Goal: Task Accomplishment & Management: Manage account settings

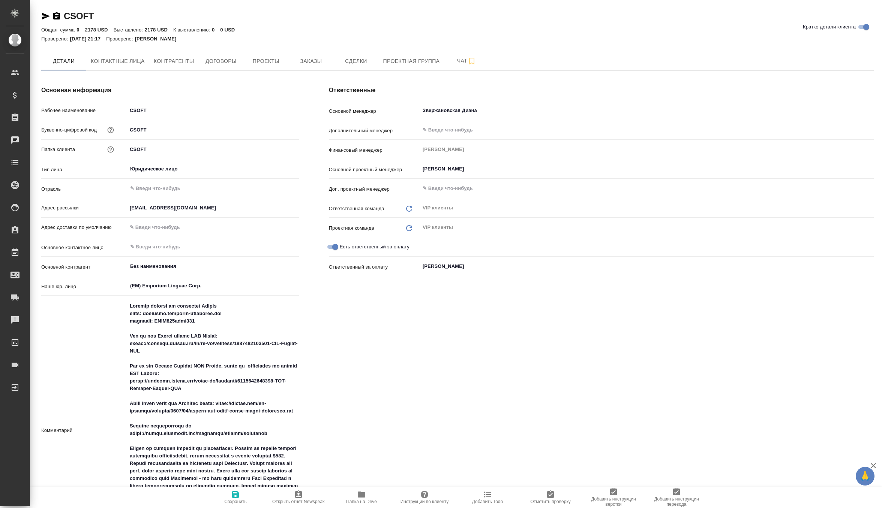
type textarea "x"
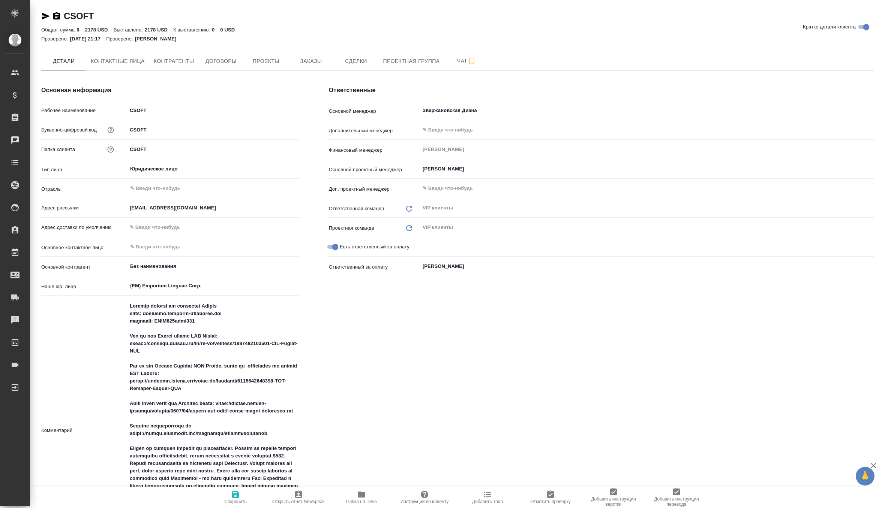
type textarea "x"
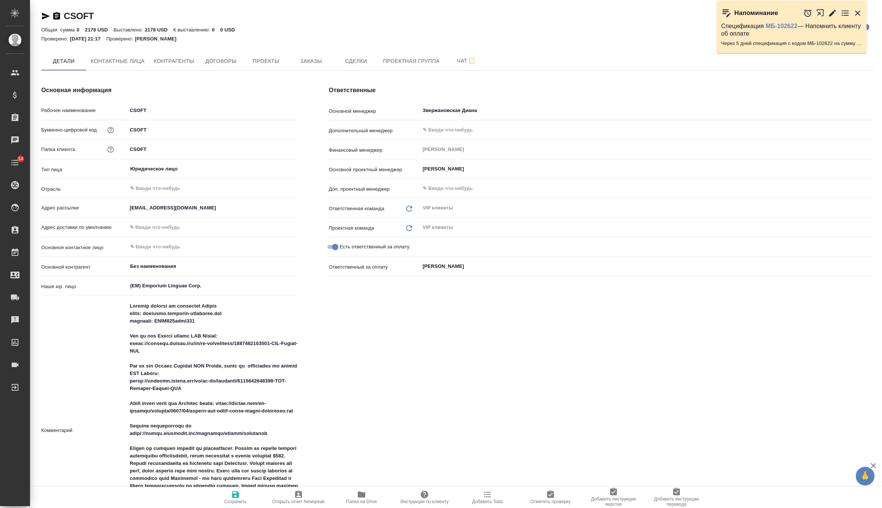
type textarea "x"
click at [322, 53] on button "Заказы" at bounding box center [310, 61] width 45 height 19
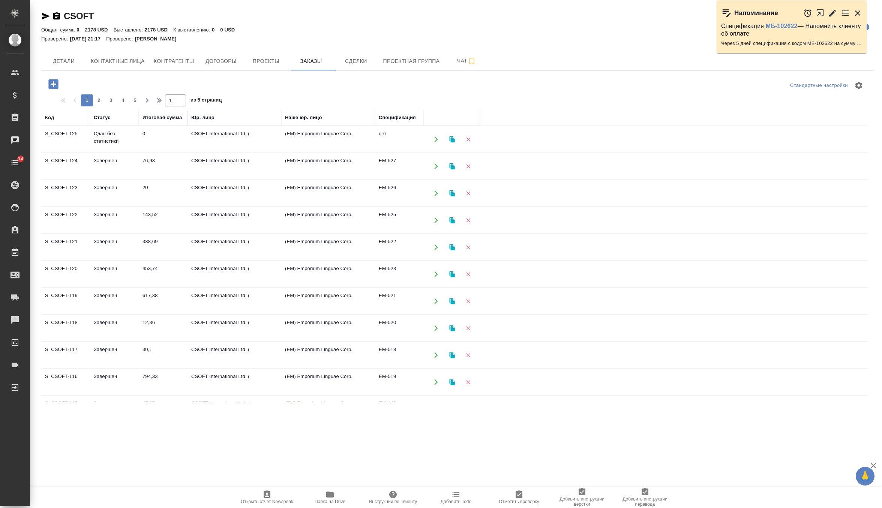
click at [51, 83] on icon "button" at bounding box center [53, 84] width 10 height 10
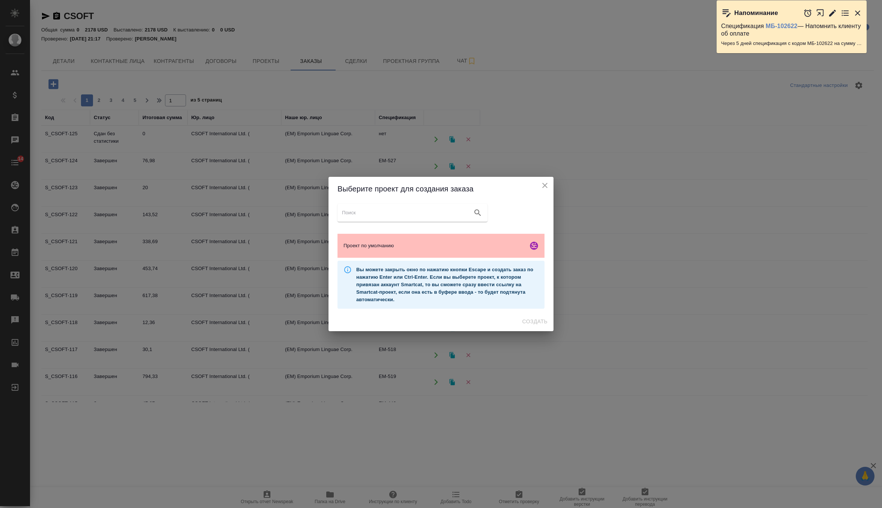
click at [378, 239] on div "Проект по умолчанию" at bounding box center [440, 246] width 207 height 24
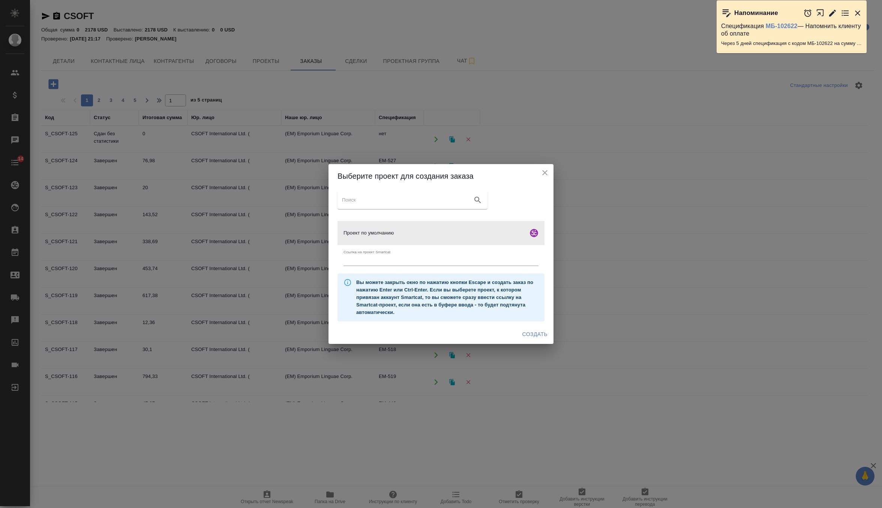
click at [534, 332] on span "Создать" at bounding box center [534, 334] width 25 height 9
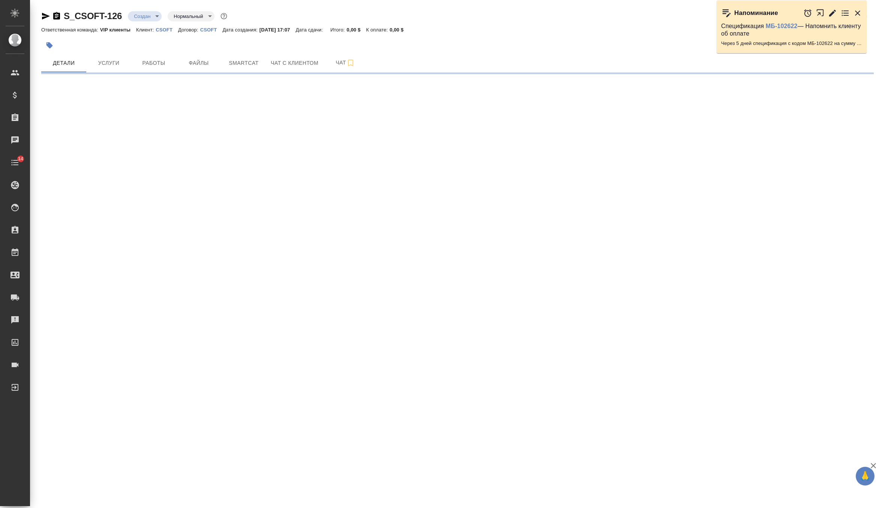
select select "RU"
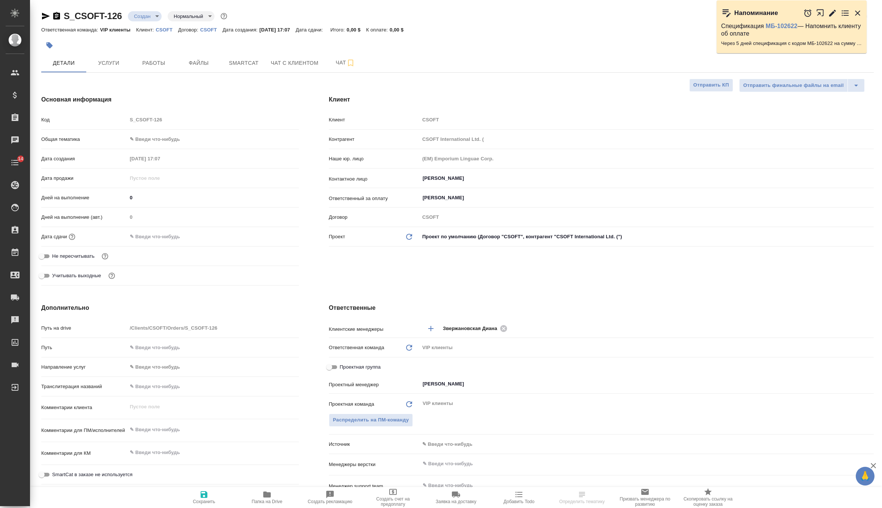
type textarea "x"
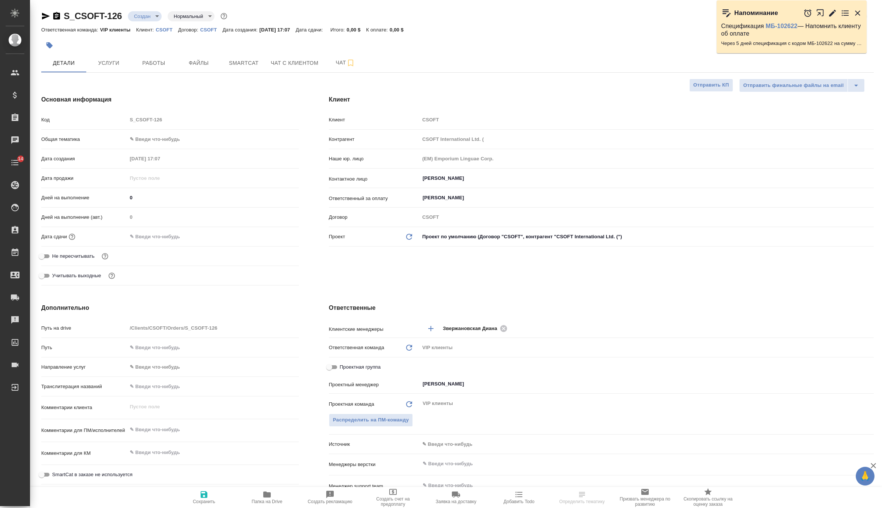
type textarea "x"
click at [51, 45] on icon "button" at bounding box center [49, 45] width 6 height 6
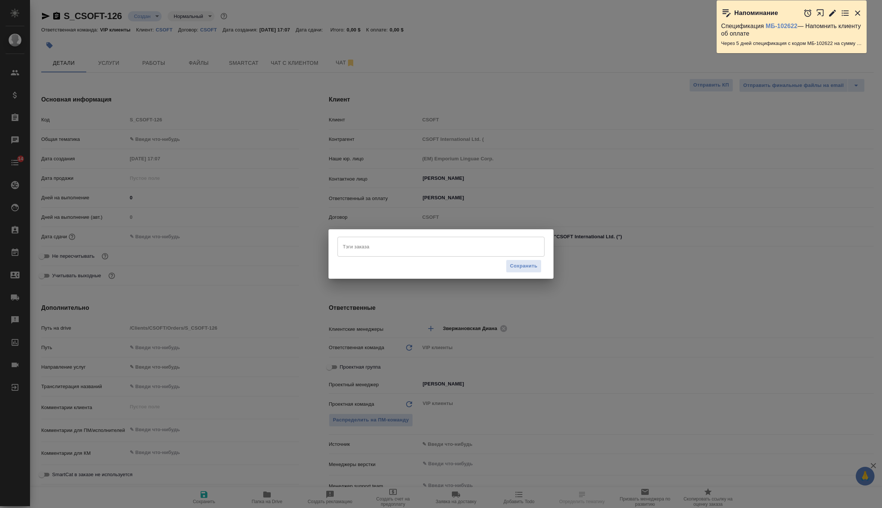
click at [395, 249] on input "Тэги заказа" at bounding box center [434, 246] width 186 height 13
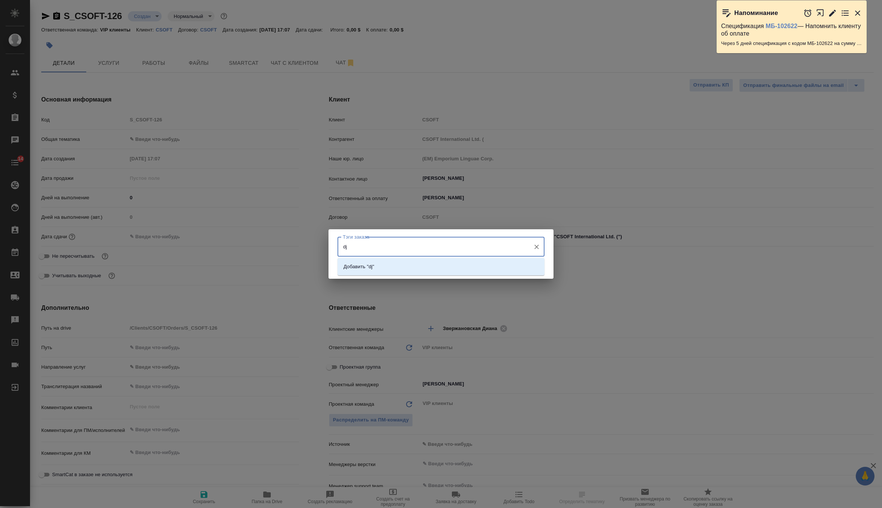
type input "d"
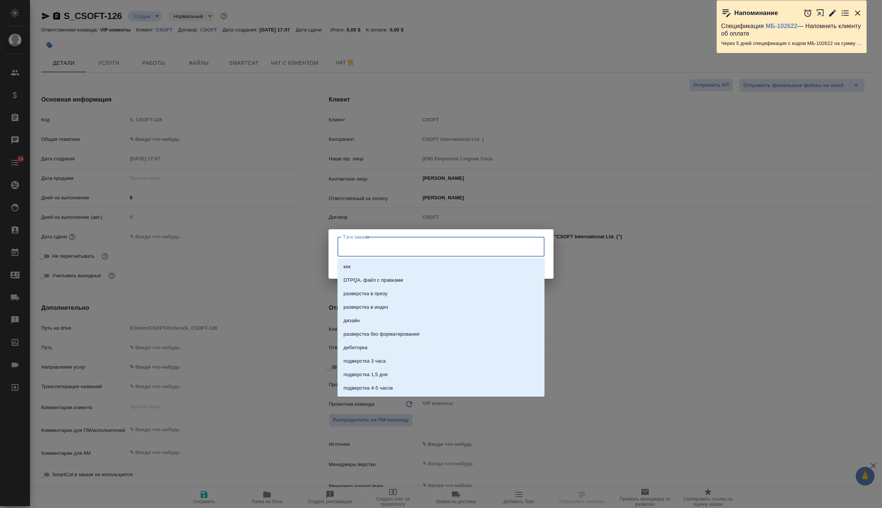
type input "P"
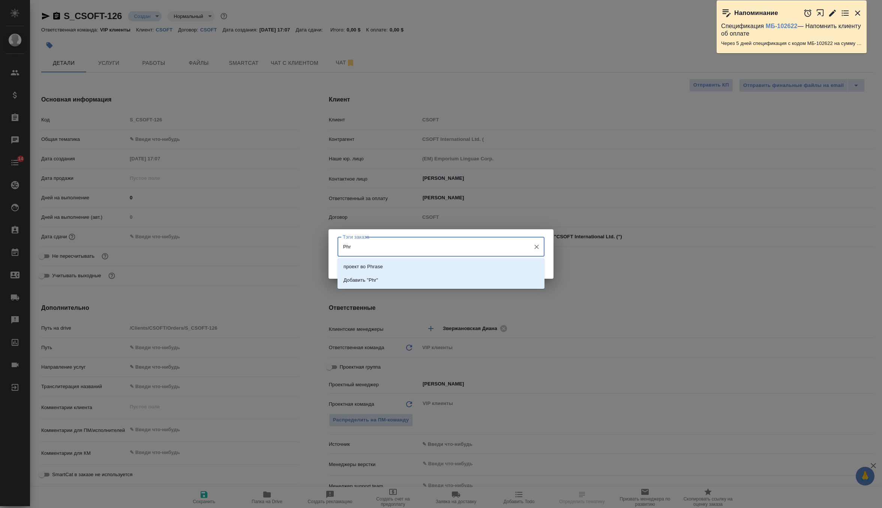
type input "Phra"
click at [399, 266] on li "проект во Phrase" at bounding box center [440, 266] width 207 height 13
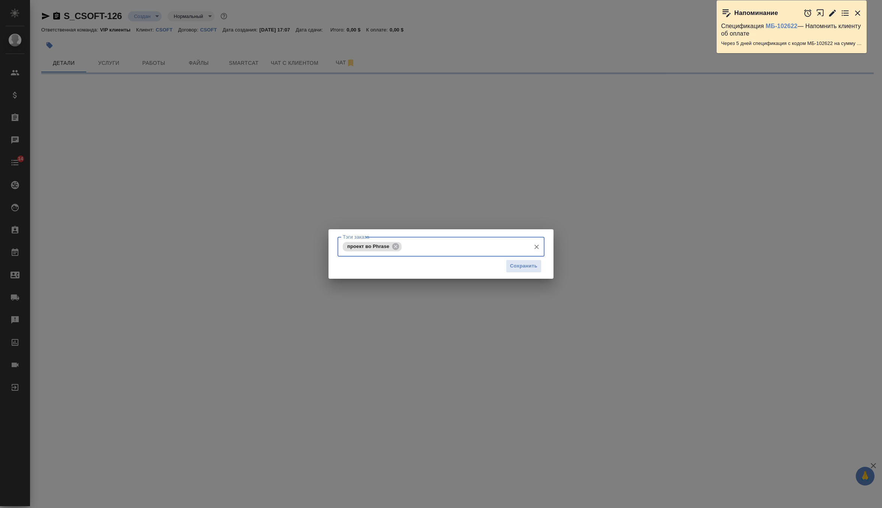
select select "RU"
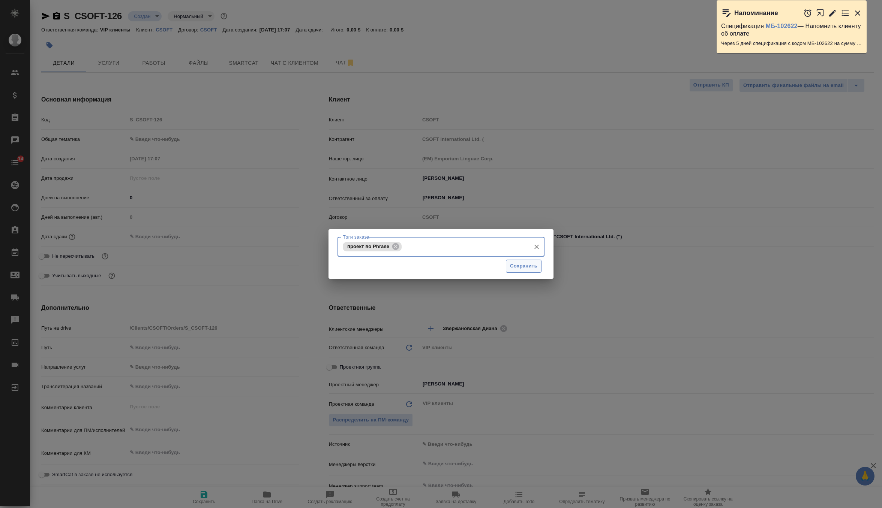
type textarea "x"
click at [517, 265] on span "Сохранить" at bounding box center [523, 266] width 27 height 9
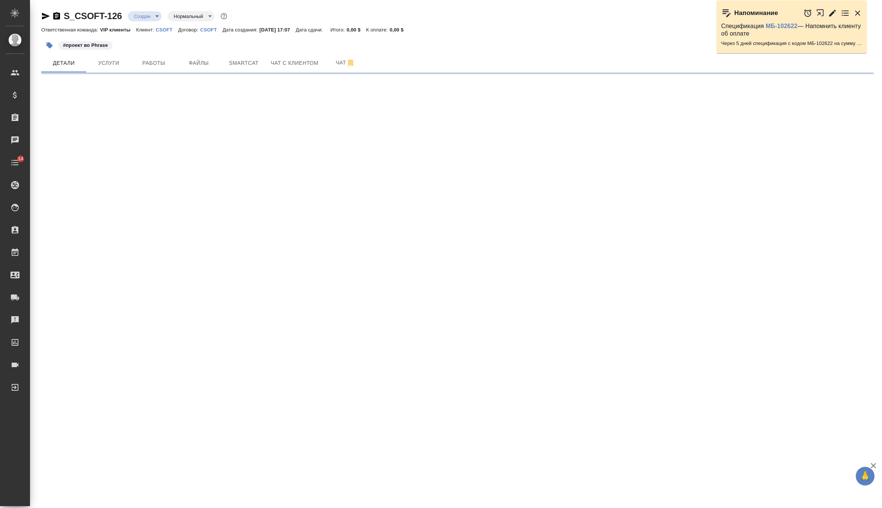
select select "RU"
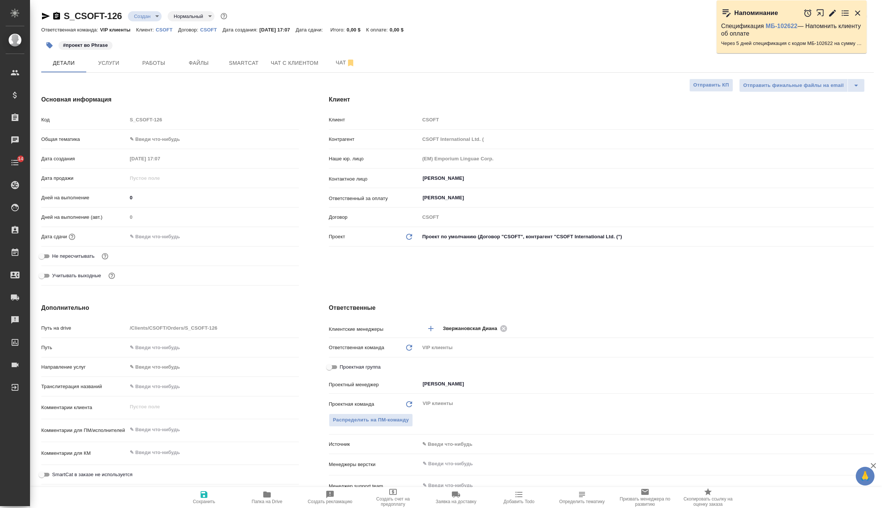
type textarea "x"
click at [451, 382] on input "Тутаева Юлия" at bounding box center [634, 384] width 424 height 9
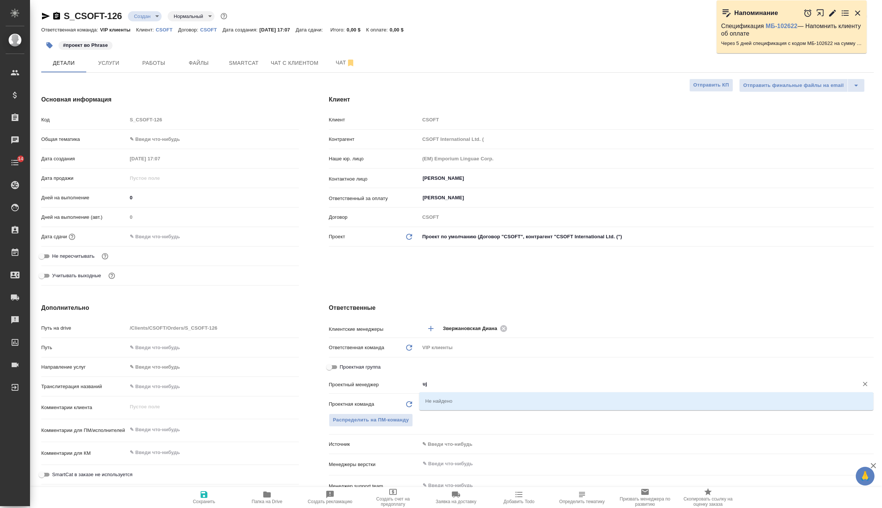
type input "u"
type textarea "x"
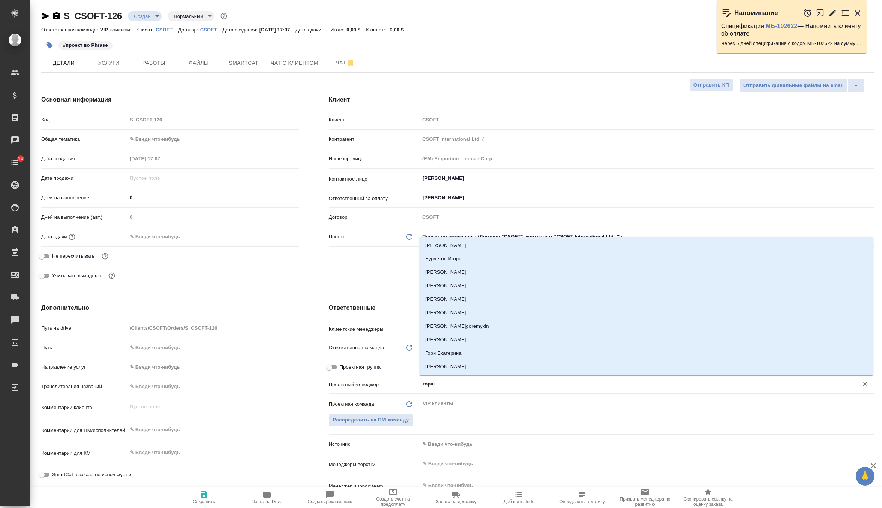
type input "горшк"
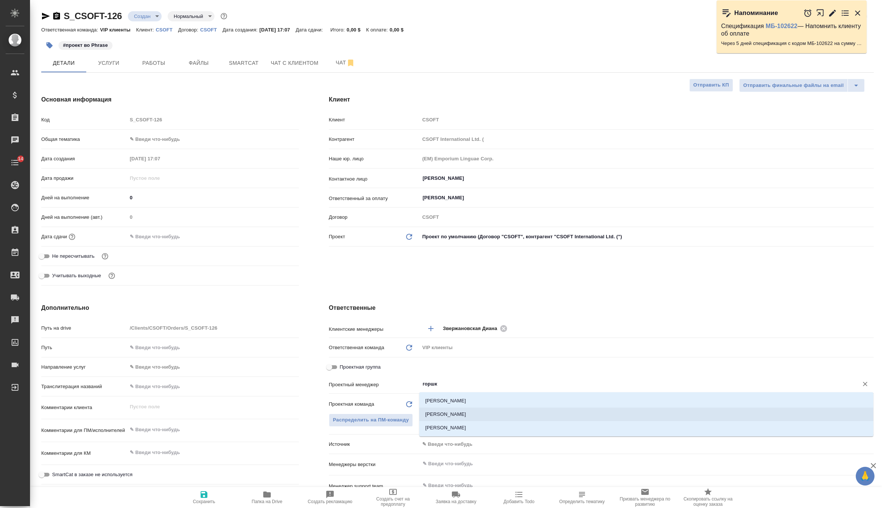
click at [466, 412] on li "[PERSON_NAME]" at bounding box center [646, 414] width 454 height 13
type textarea "x"
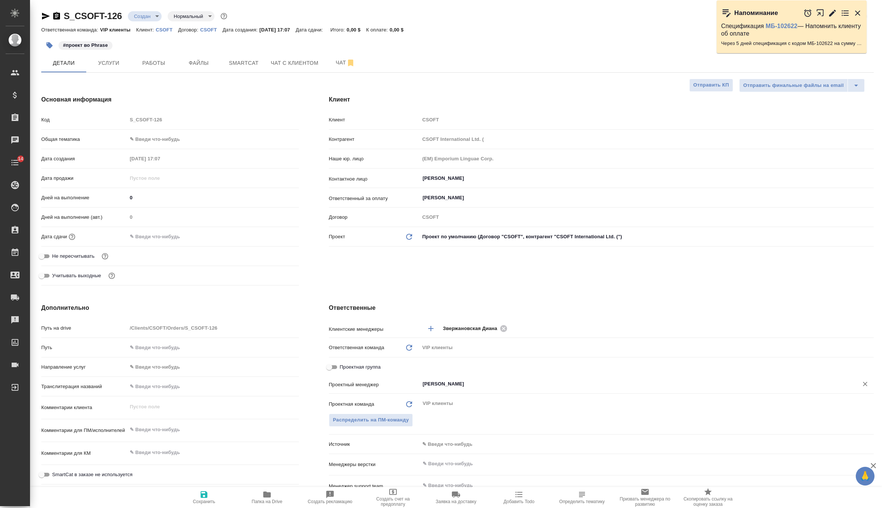
type input "[PERSON_NAME]"
click at [200, 499] on span "Сохранить" at bounding box center [204, 501] width 22 height 5
type textarea "x"
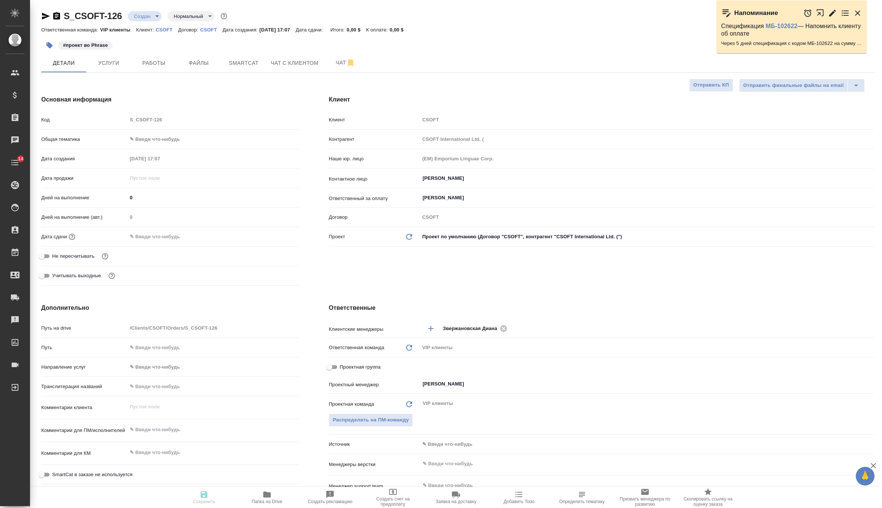
type textarea "x"
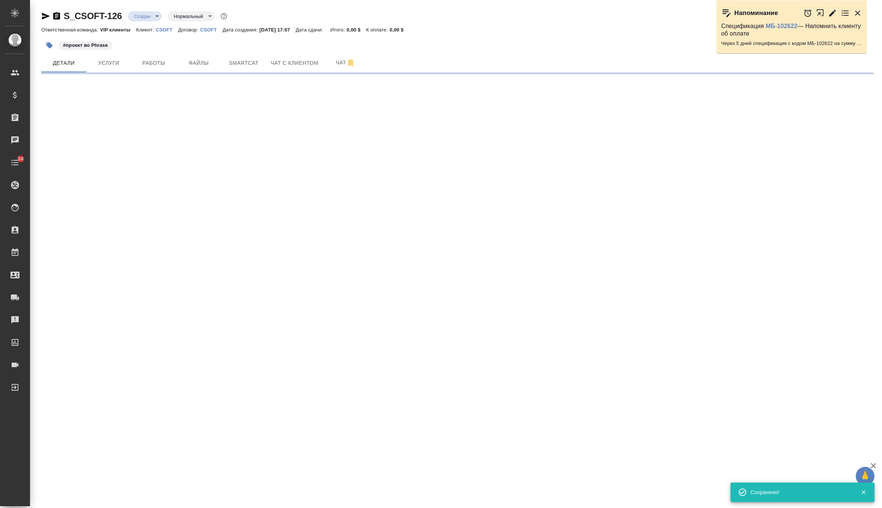
select select "RU"
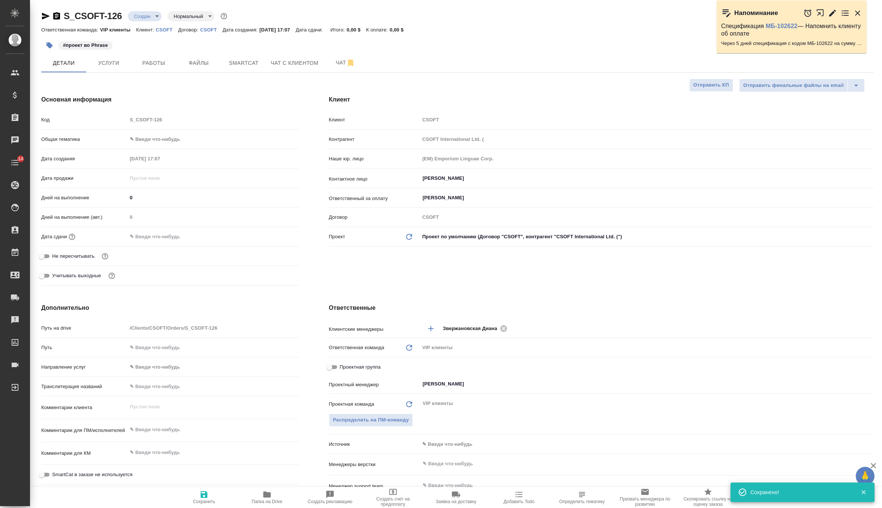
type textarea "x"
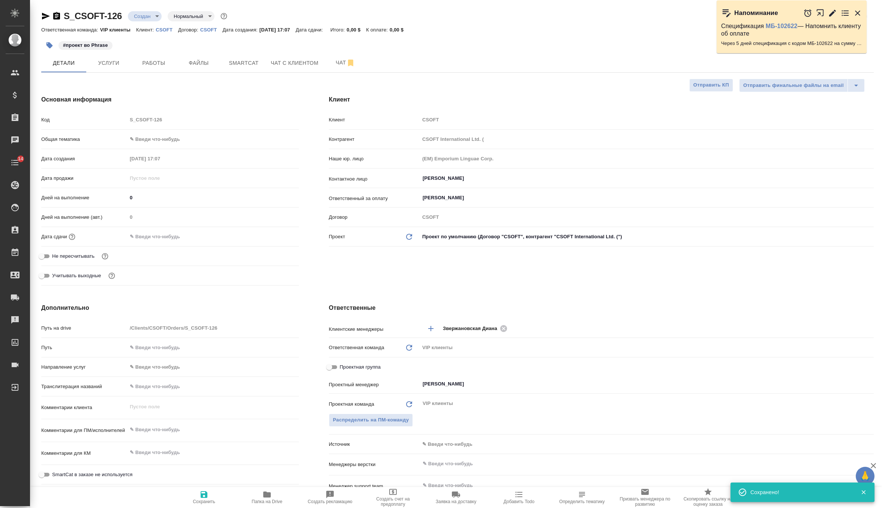
type textarea "x"
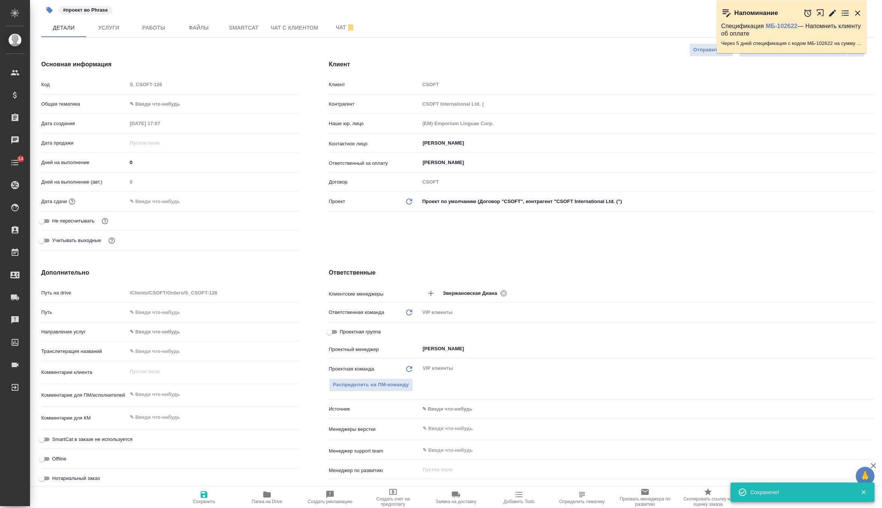
scroll to position [45, 0]
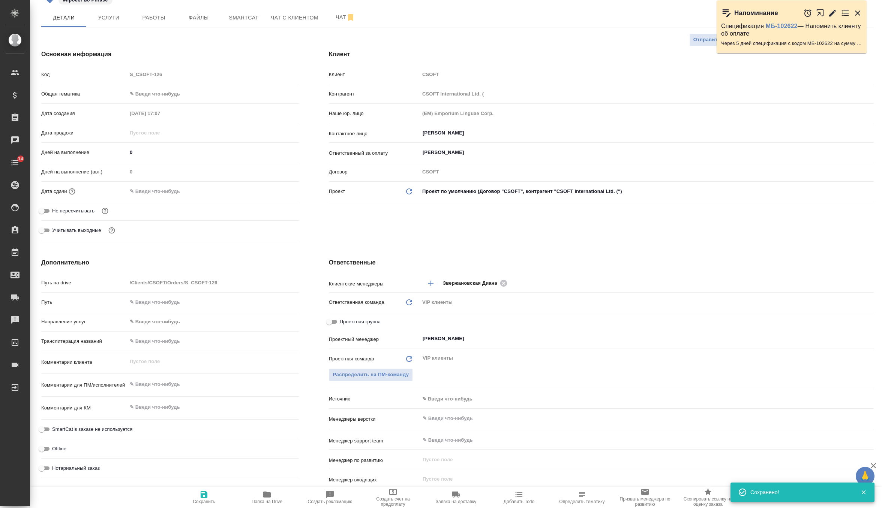
type textarea "x"
click at [167, 385] on textarea at bounding box center [212, 385] width 171 height 13
paste textarea "Task: TEP Deadline:08/18/2025 10:02 GMT-3:00 (Brazil/East, America/Argentina) D…"
type textarea "x"
type textarea "Task: TEP Deadline:08/18/2025 10:02 GMT-3:00 (Brazil/East, America/Argentina) D…"
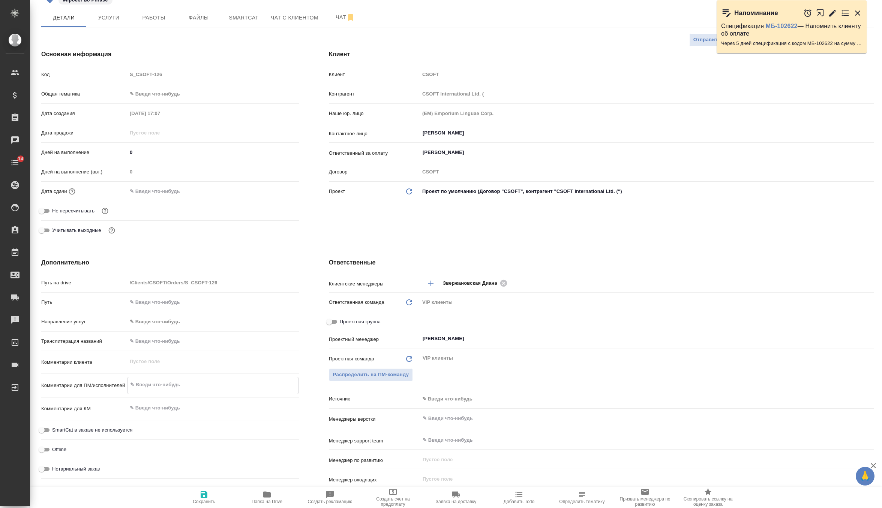
type textarea "x"
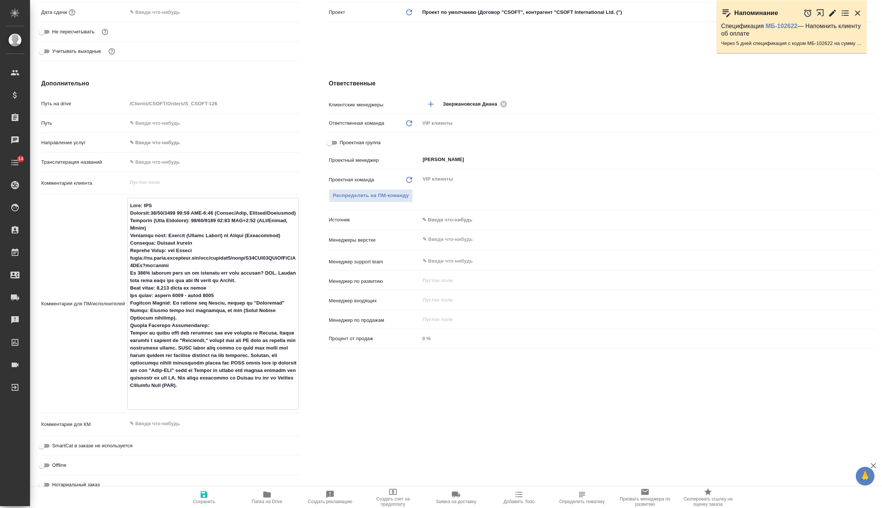
scroll to position [227, 0]
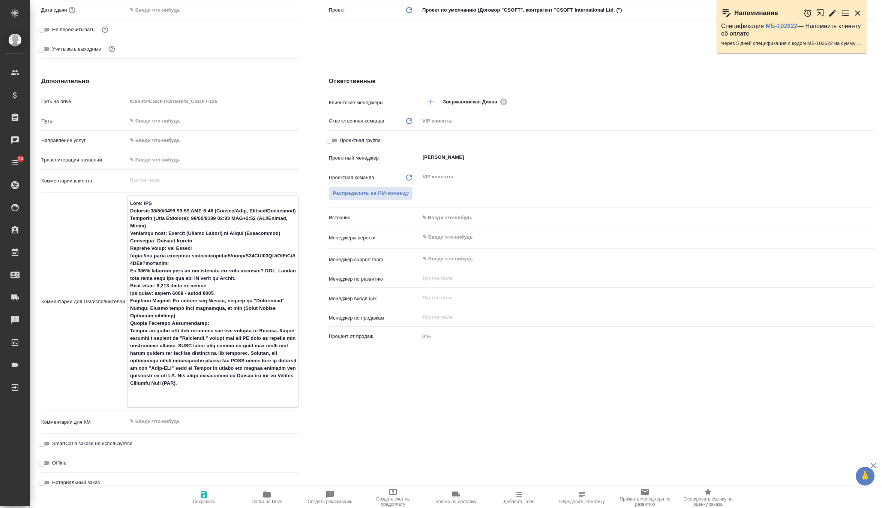
type textarea "Task: TEP Deadline:08/18/2025 10:02 GMT-3:00 (Brazil/East, America/Argentina) D…"
type textarea "x"
type textarea "Task: TEP Deadline:08/18/2025 10:02 GMT-3:00 (Brazil/East, America/Argentina) D…"
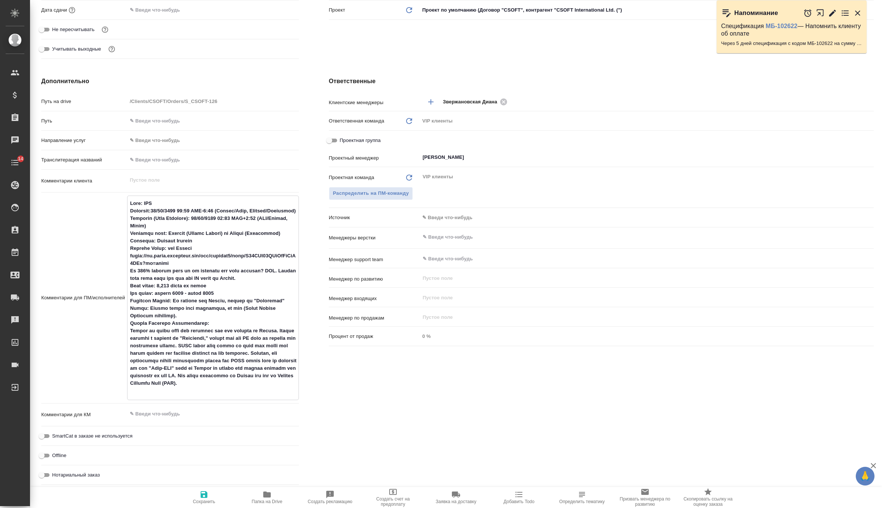
type textarea "x"
click at [222, 323] on textarea at bounding box center [212, 293] width 171 height 193
type textarea "x"
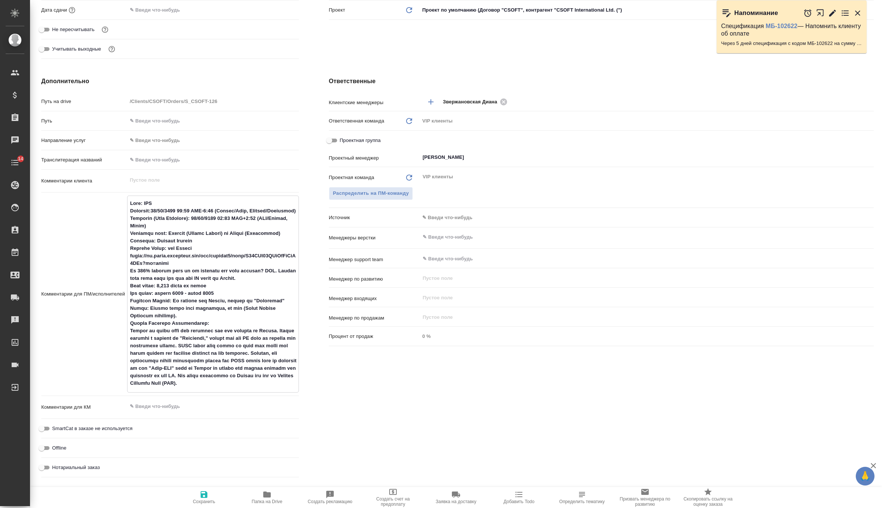
type textarea "Task: TEP Deadline:08/18/2025 10:02 GMT-3:00 (Brazil/East, America/Argentina) D…"
type textarea "x"
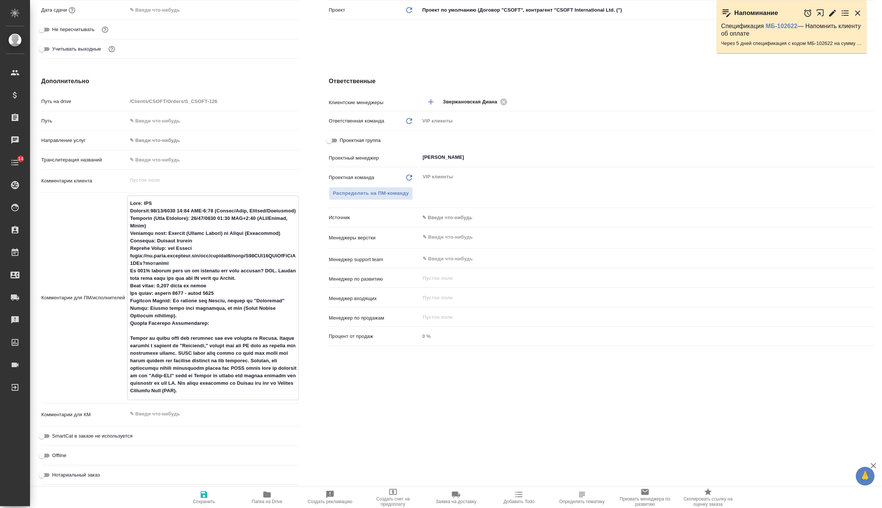
click at [191, 318] on textarea at bounding box center [212, 297] width 171 height 200
type textarea "x"
type textarea "Task: TEP Deadline:08/18/2025 10:02 GMT-3:00 (Brazil/East, America/Argentina) D…"
type textarea "x"
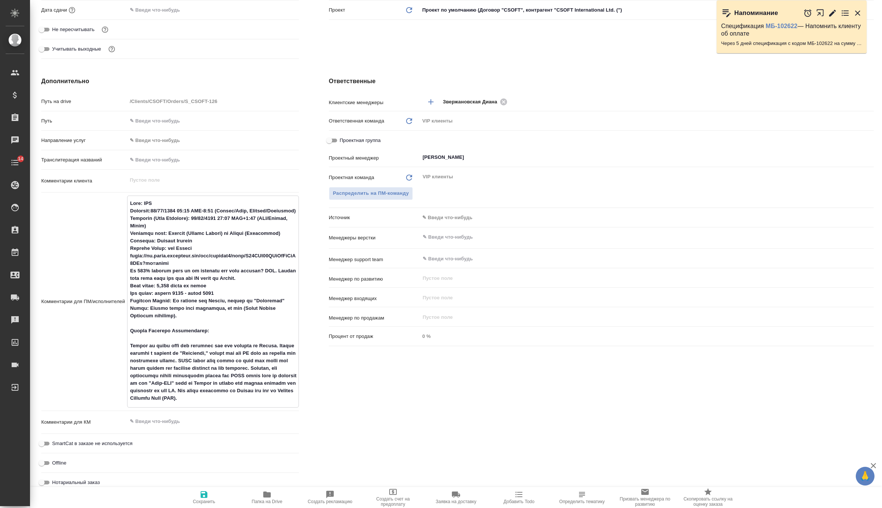
type textarea "Task: TEP Deadline:08/18/2025 10:02 GMT-3:00 (Brazil/East, America/Argentina) D…"
type textarea "x"
click at [208, 498] on span "Сохранить" at bounding box center [204, 497] width 54 height 14
type textarea "x"
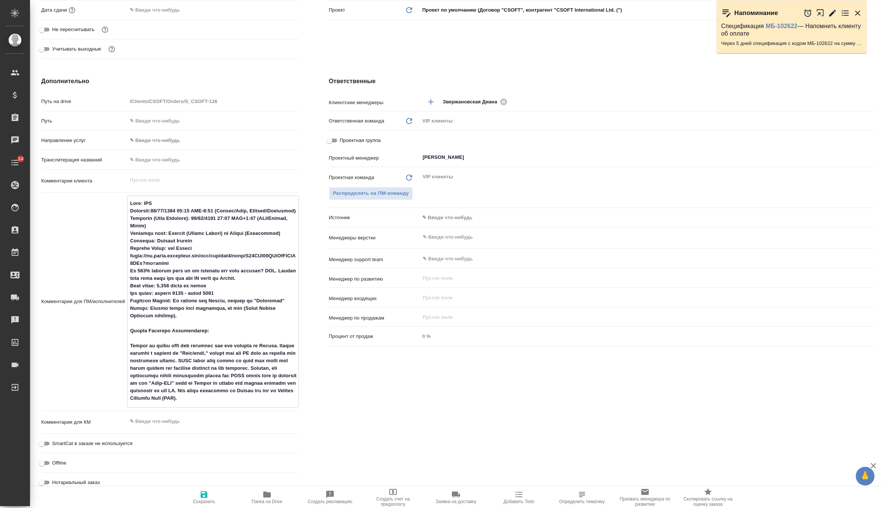
type textarea "x"
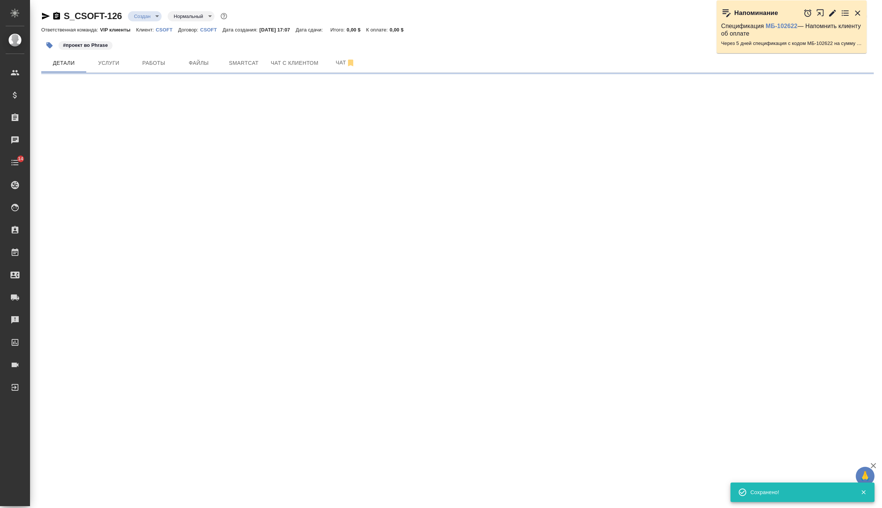
scroll to position [0, 0]
select select "RU"
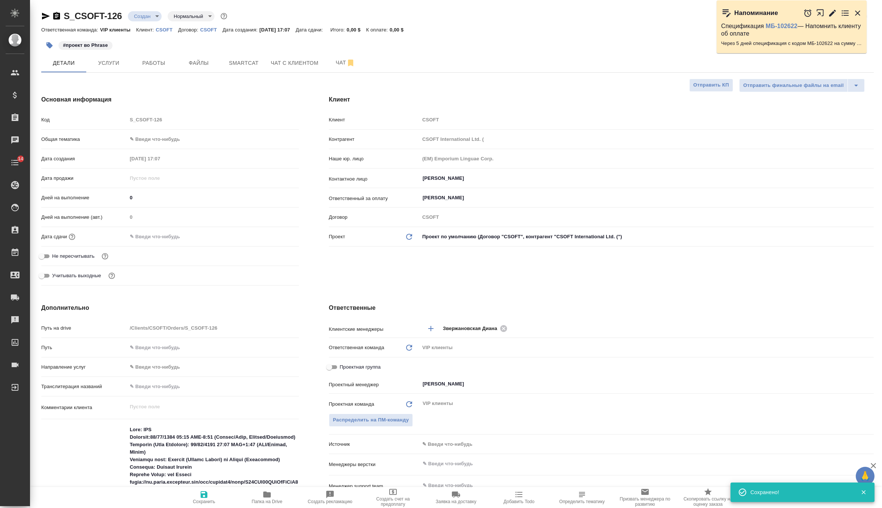
type textarea "x"
click at [441, 174] on input "Maislin Joshua" at bounding box center [634, 178] width 424 height 9
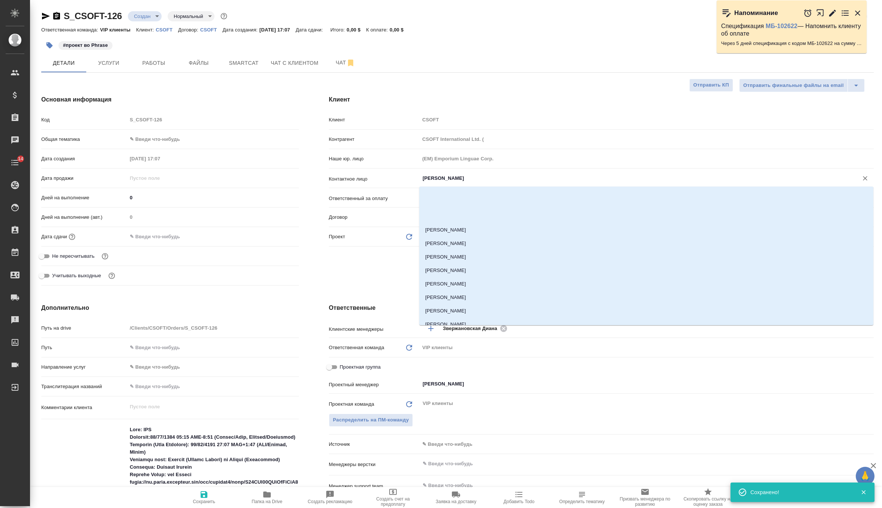
scroll to position [106, 0]
click at [444, 292] on li "Flor Daud" at bounding box center [646, 291] width 454 height 13
type input "Flor Daud"
type textarea "x"
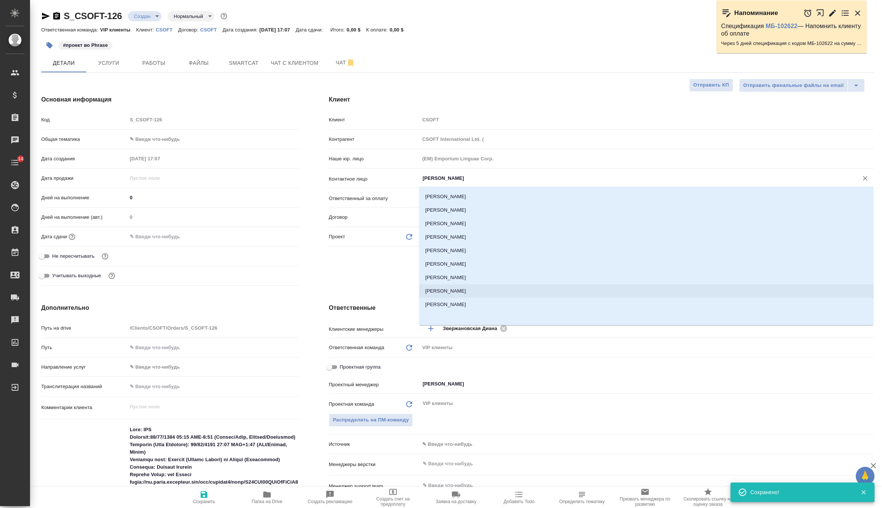
type textarea "x"
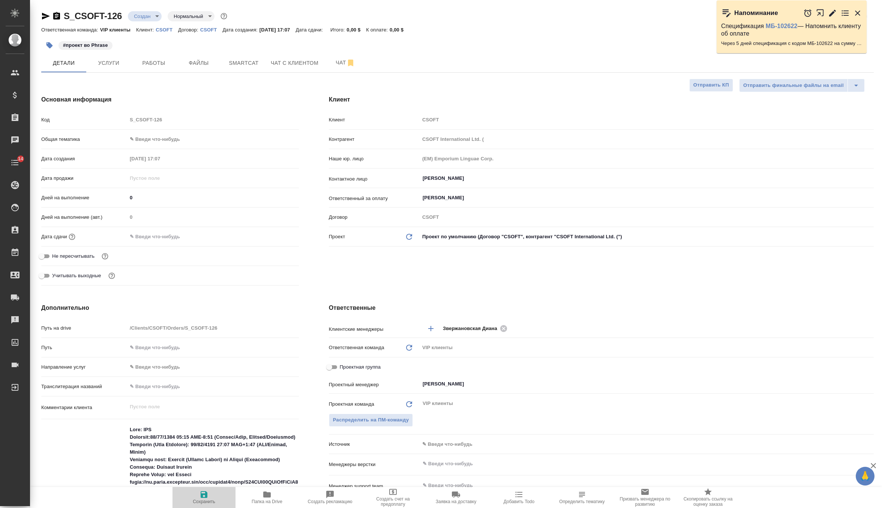
click at [204, 493] on icon "button" at bounding box center [203, 494] width 9 height 9
type textarea "x"
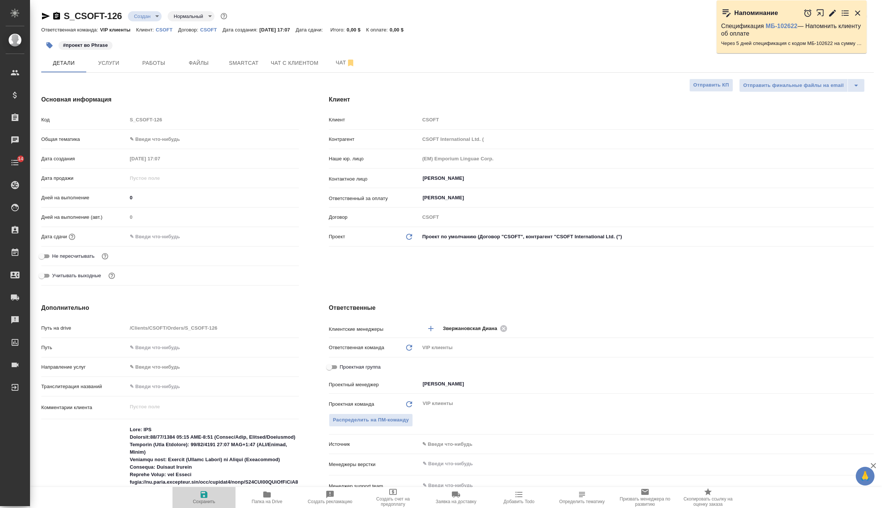
type textarea "x"
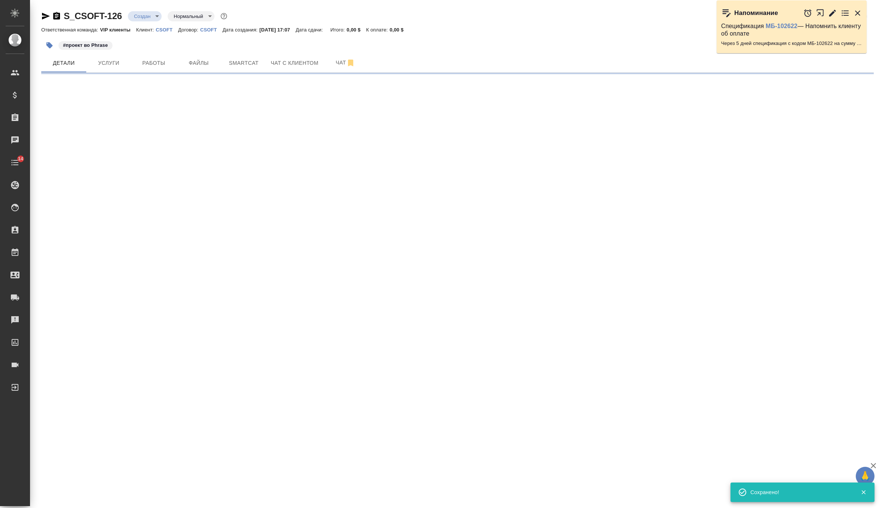
select select "RU"
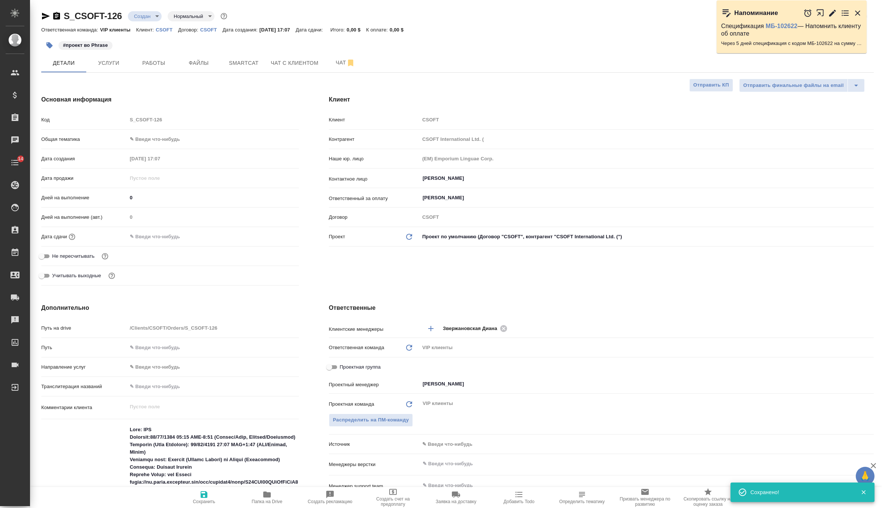
type textarea "x"
click at [168, 232] on input "text" at bounding box center [160, 236] width 66 height 11
click at [276, 233] on icon "button" at bounding box center [277, 235] width 7 height 7
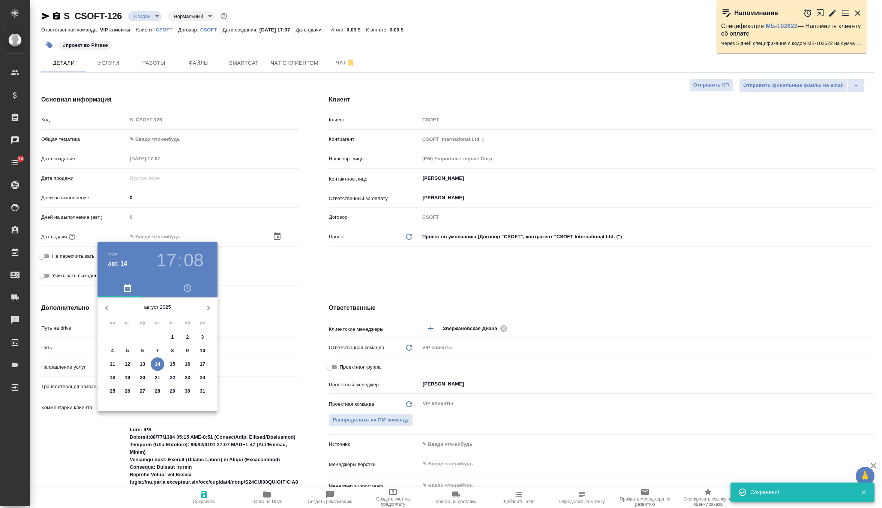
click at [116, 379] on span "18" at bounding box center [112, 377] width 13 height 7
type input "18.08.2025 17:08"
type textarea "x"
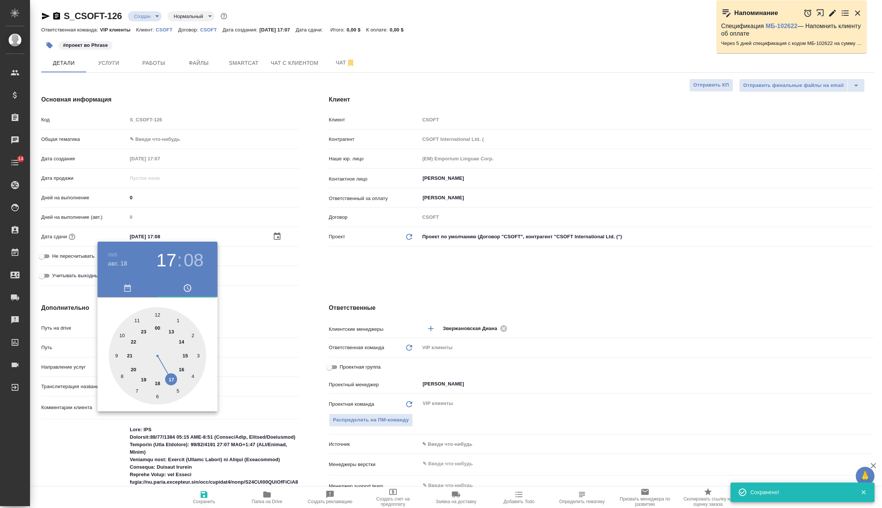
click at [183, 368] on div at bounding box center [157, 355] width 97 height 97
type input "18.08.2025 16:08"
type textarea "x"
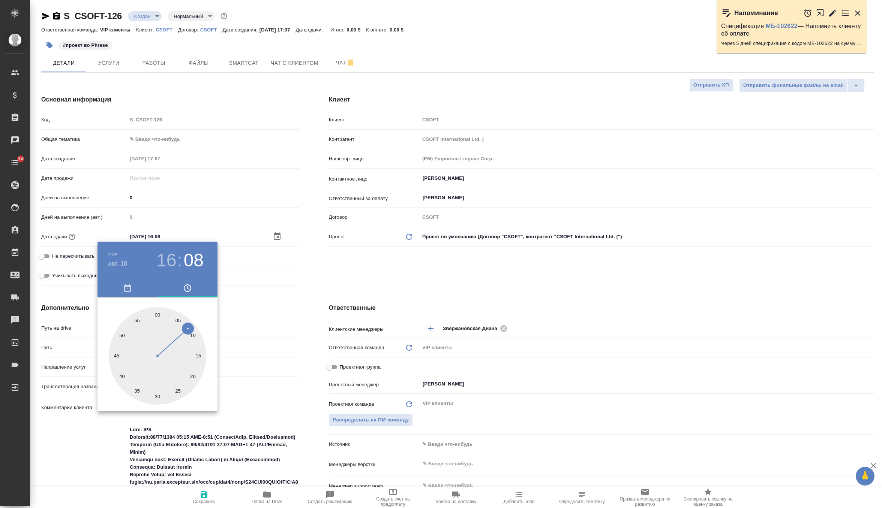
click at [156, 317] on div at bounding box center [157, 355] width 97 height 97
type input "18.08.2025 16:00"
type textarea "x"
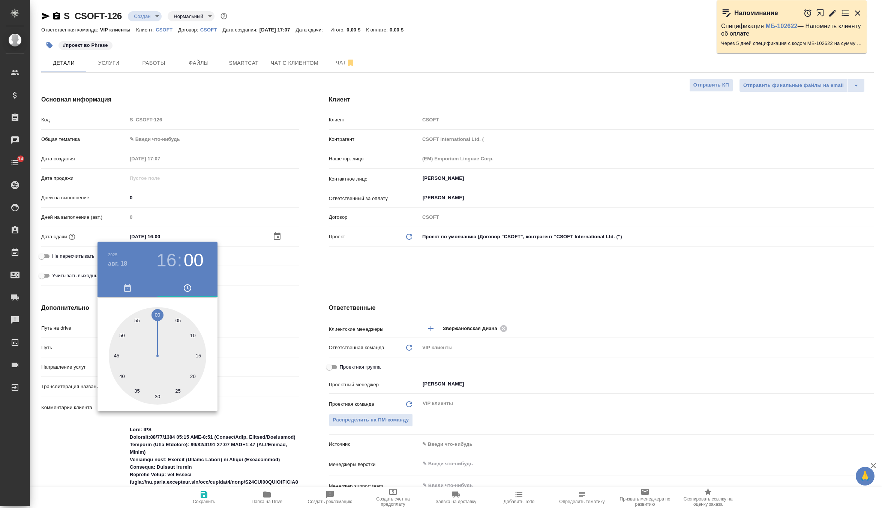
click at [163, 264] on h3 "16" at bounding box center [166, 260] width 20 height 21
click at [181, 343] on div at bounding box center [157, 355] width 97 height 97
type input "18.08.2025 14:00"
type textarea "x"
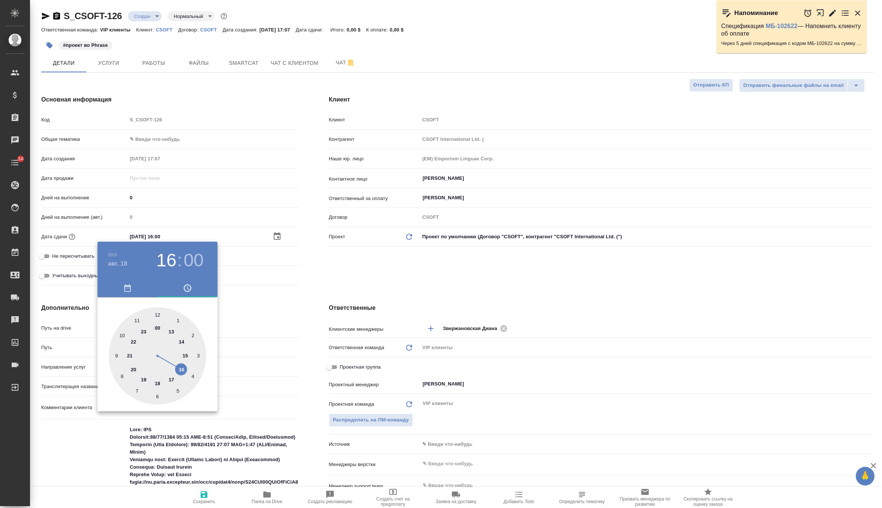
type textarea "x"
click at [388, 283] on div at bounding box center [441, 254] width 882 height 508
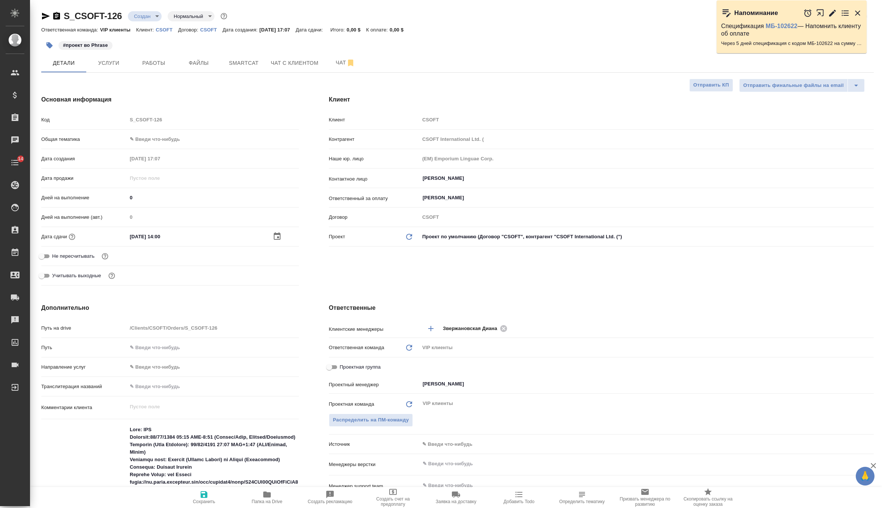
click at [208, 495] on icon "button" at bounding box center [203, 494] width 9 height 9
type textarea "x"
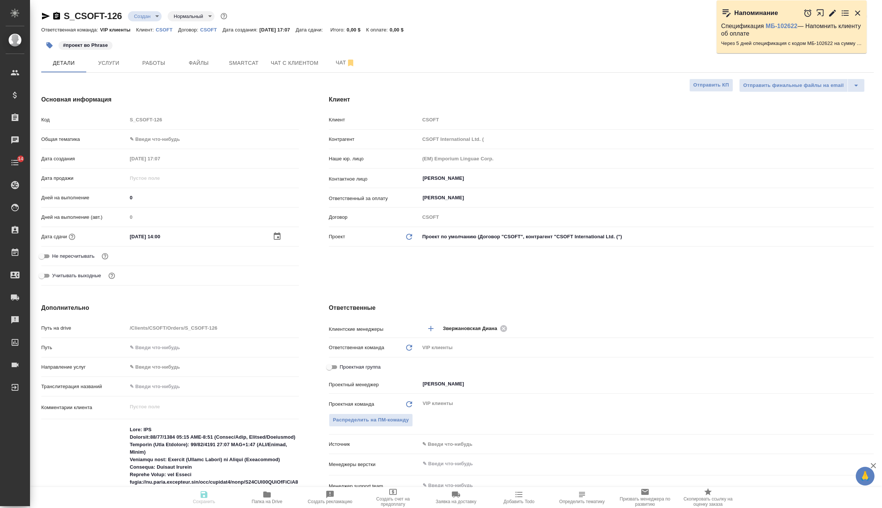
type textarea "x"
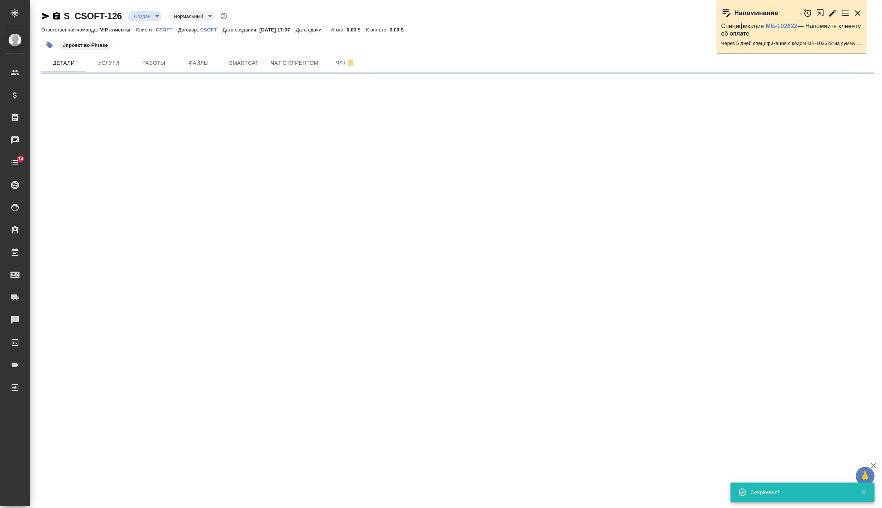
select select "RU"
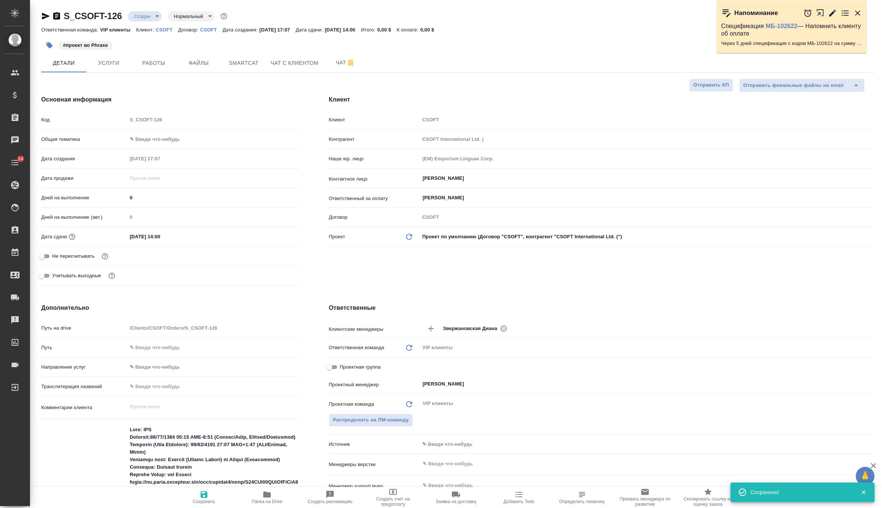
type textarea "x"
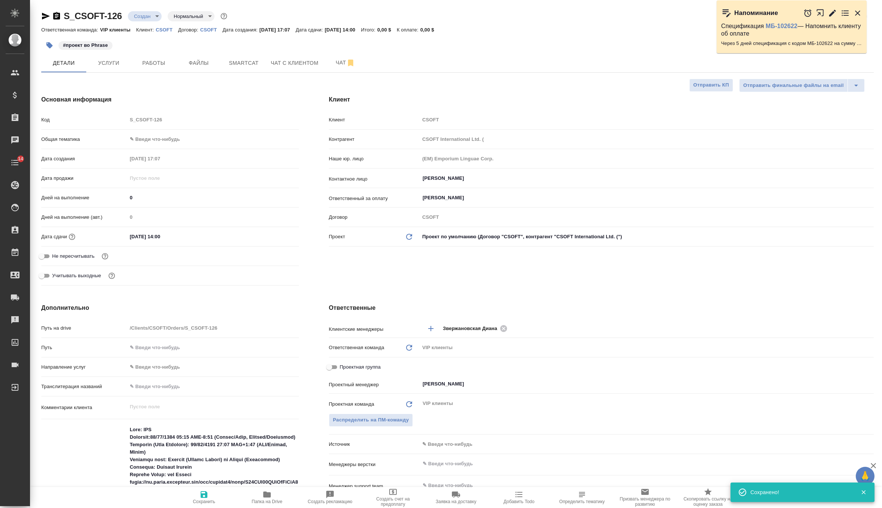
type textarea "x"
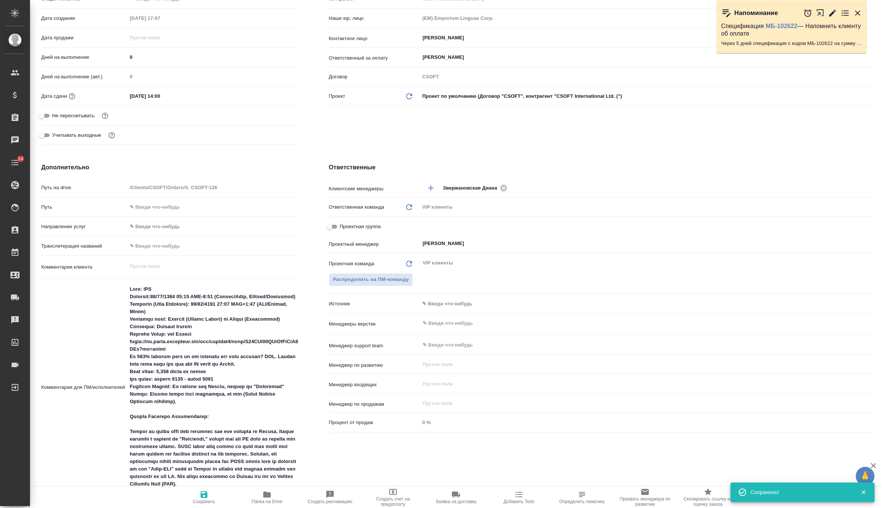
scroll to position [143, 0]
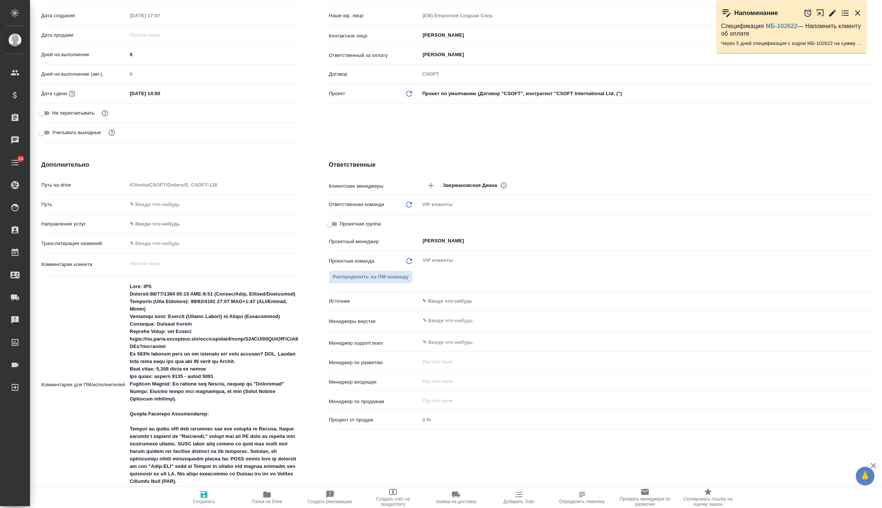
type textarea "x"
click at [188, 347] on textarea at bounding box center [213, 384] width 172 height 208
type textarea "x"
type textarea "Task: TEP Deadline:08/18/2025 10:02 GMT-3:00 (Brazil/East, America/Argentina) D…"
type textarea "x"
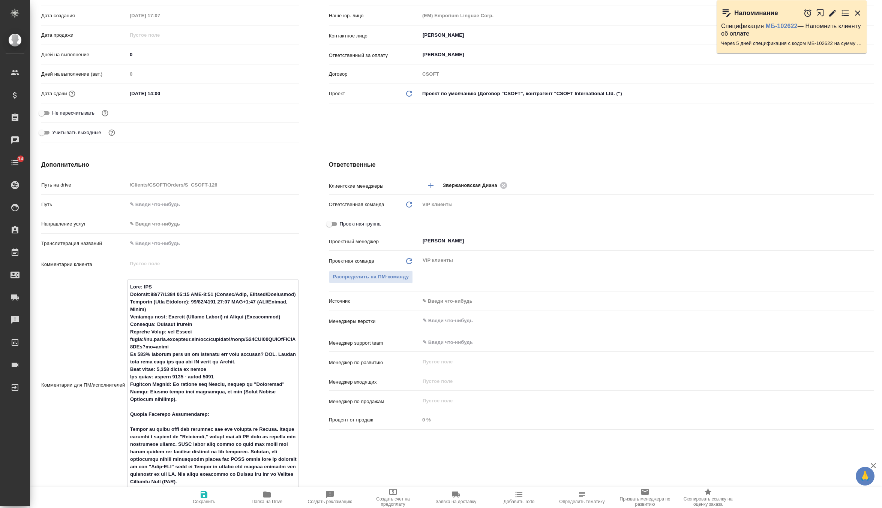
type textarea "x"
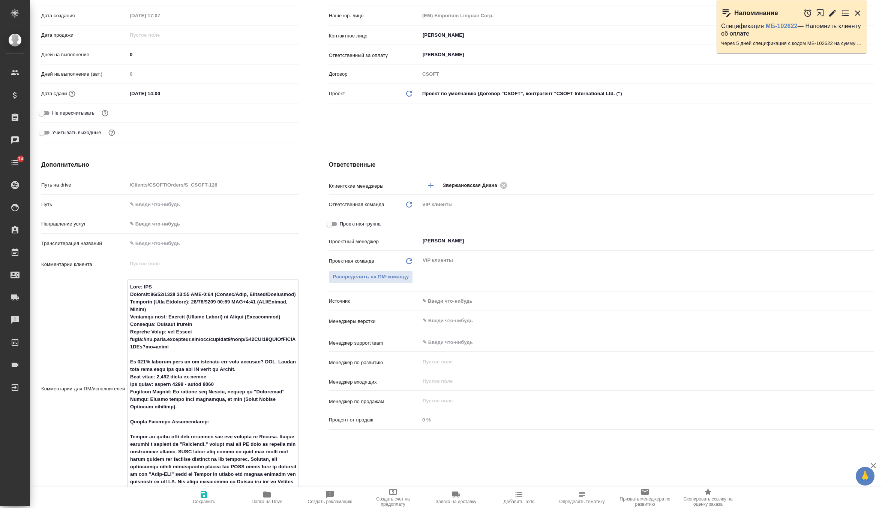
click at [260, 369] on textarea at bounding box center [212, 388] width 171 height 215
type textarea "x"
type textarea "Task: TEP Deadline:08/18/2025 10:02 GMT-3:00 (Brazil/East, America/Argentina) D…"
type textarea "x"
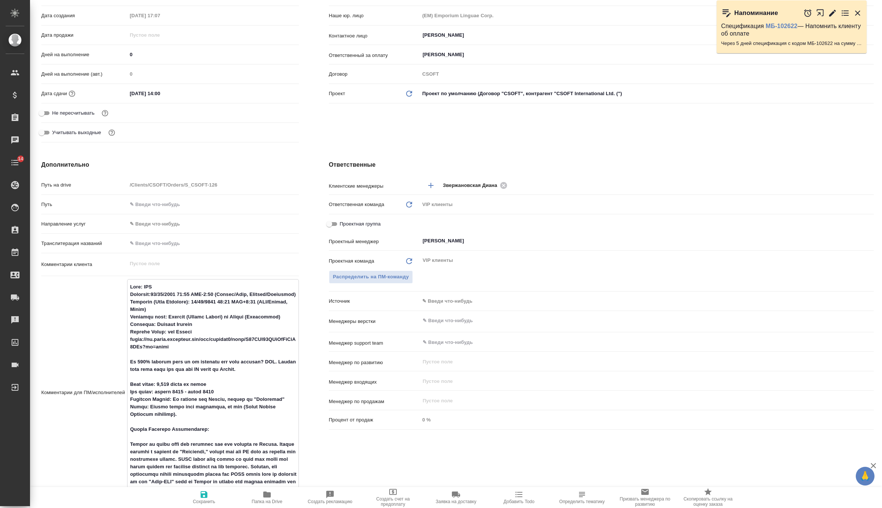
click at [255, 367] on textarea at bounding box center [212, 392] width 171 height 223
type textarea "Task: TEP Deadline:08/18/2025 10:02 GMT-3:00 (Brazil/East, America/Argentina) D…"
type textarea "x"
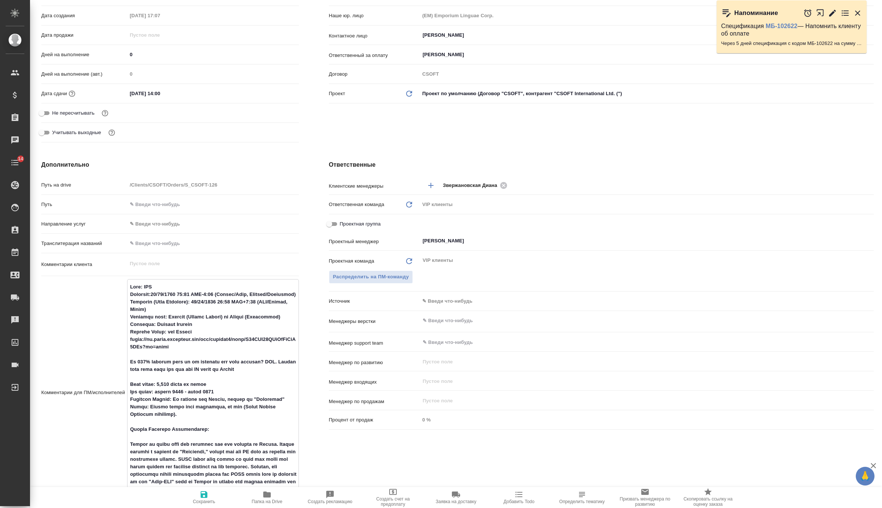
type textarea "Task: TEP Deadline:08/18/2025 10:02 GMT-3:00 (Brazil/East, America/Argentina) D…"
type textarea "x"
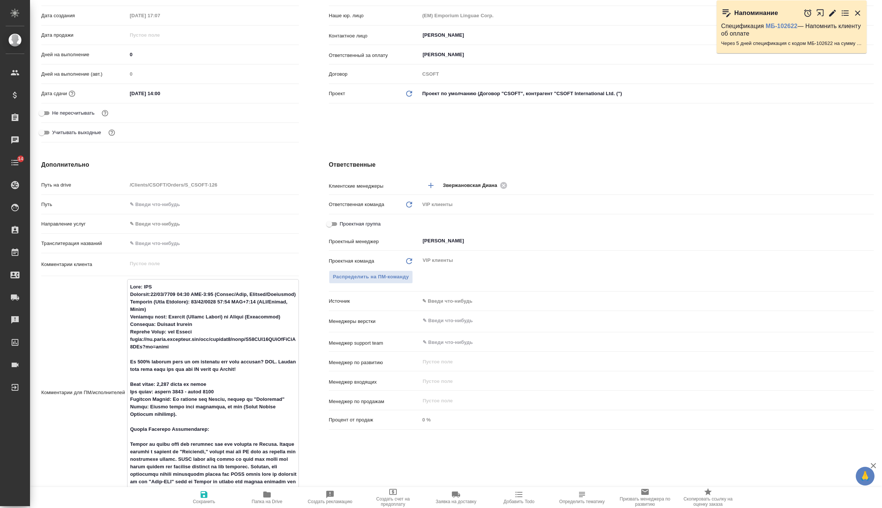
type textarea "Task: TEP Deadline:08/18/2025 10:02 GMT-3:00 (Brazil/East, America/Argentina) D…"
type textarea "x"
type textarea "Task: TEP Deadline:08/18/2025 10:02 GMT-3:00 (Brazil/East, America/Argentina) D…"
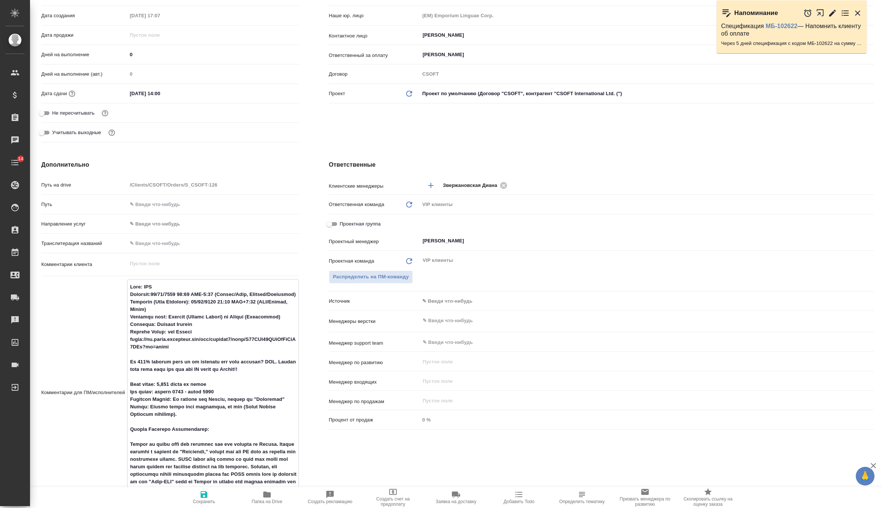
type textarea "x"
type textarea "Task: TEP Deadline:08/18/2025 10:02 GMT-3:00 (Brazil/East, America/Argentina) D…"
type textarea "x"
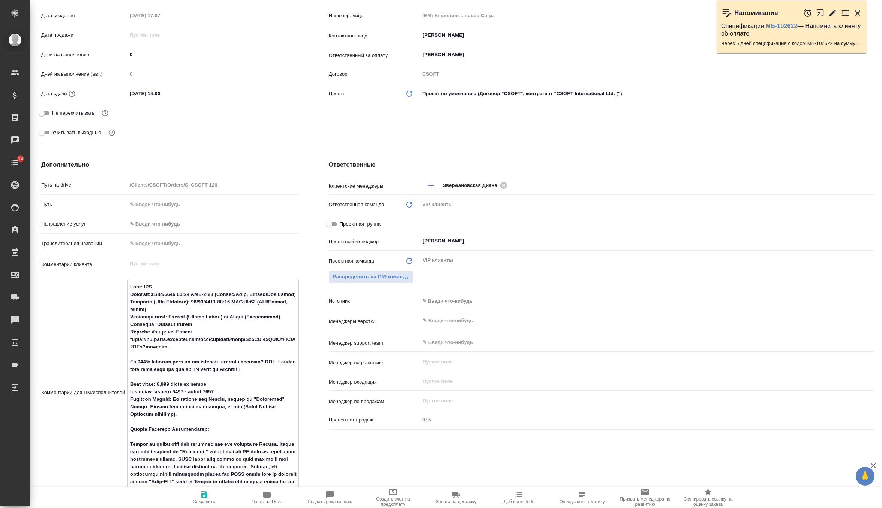
type textarea "x"
type textarea "Task: TEP Deadline:08/18/2025 10:02 GMT-3:00 (Brazil/East, America/Argentina) D…"
type textarea "x"
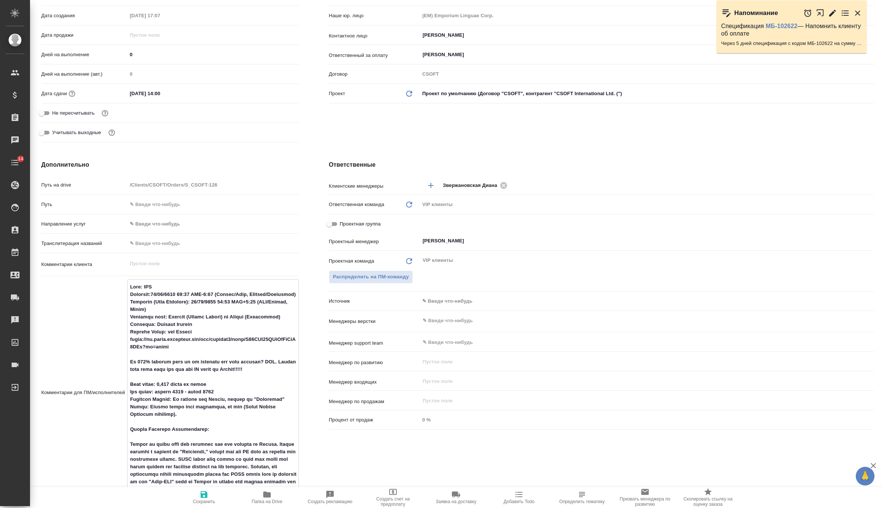
type textarea "x"
type textarea "Task: TEP Deadline:08/18/2025 10:02 GMT-3:00 (Brazil/East, America/Argentina) D…"
type textarea "x"
click at [262, 360] on textarea at bounding box center [212, 392] width 171 height 223
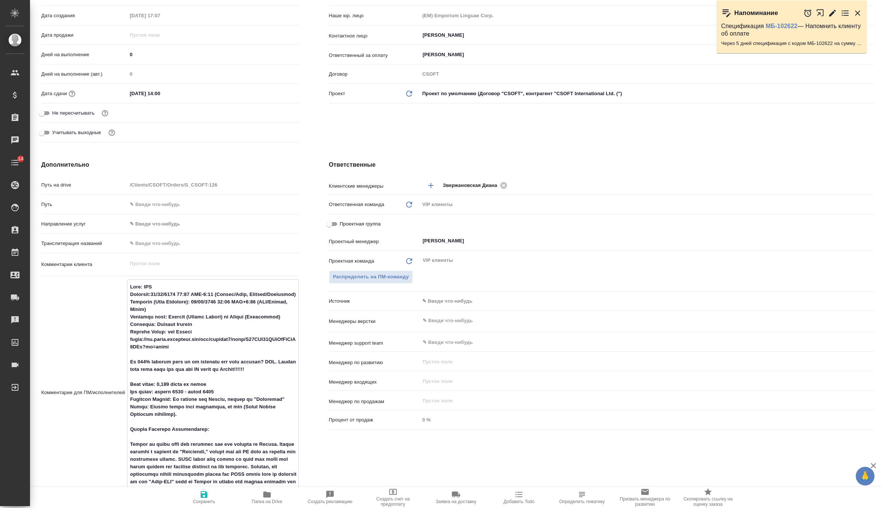
type textarea "x"
type textarea "Task: TEP Deadline:08/18/2025 10:02 GMT-3:00 (Brazil/East, America/Argentina) D…"
type textarea "x"
type textarea "Task: TEP Deadline:08/18/2025 10:02 GMT-3:00 (Brazil/East, America/Argentina) D…"
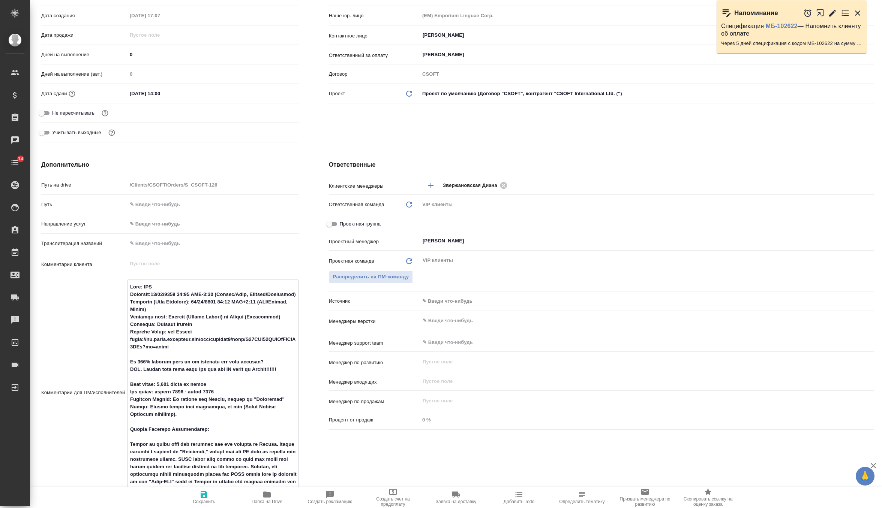
type textarea "x"
click at [208, 499] on icon "button" at bounding box center [203, 494] width 9 height 9
type textarea "x"
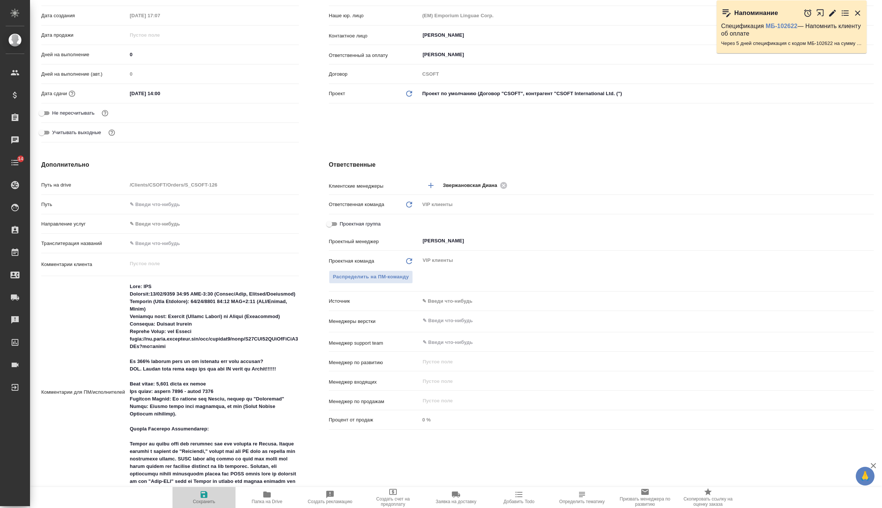
type textarea "x"
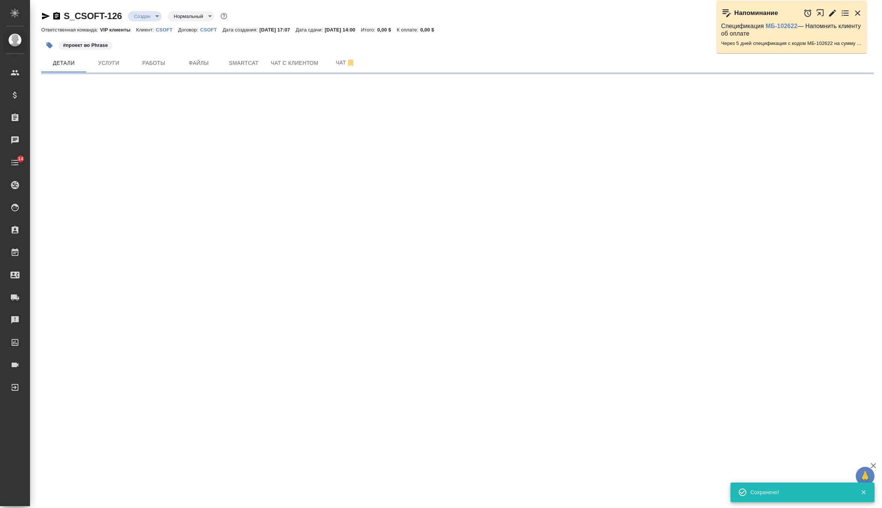
scroll to position [0, 0]
select select "RU"
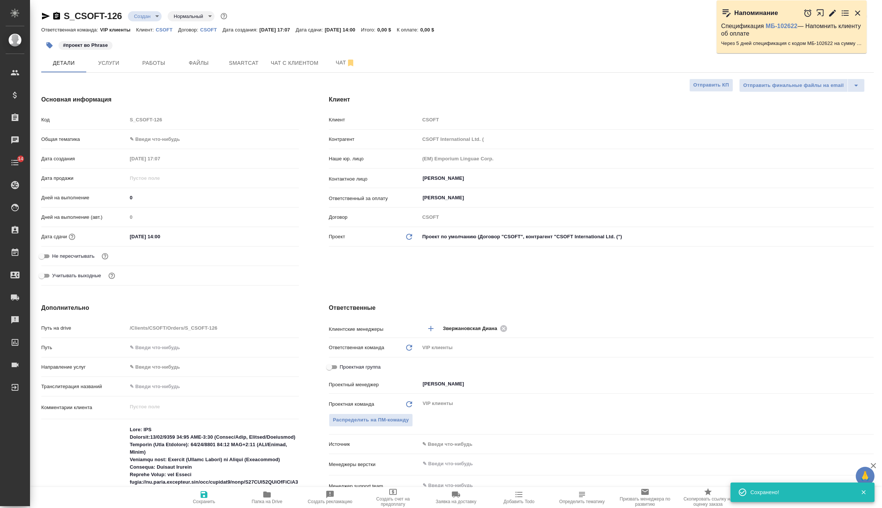
type textarea "x"
click at [47, 45] on icon "button" at bounding box center [49, 45] width 6 height 6
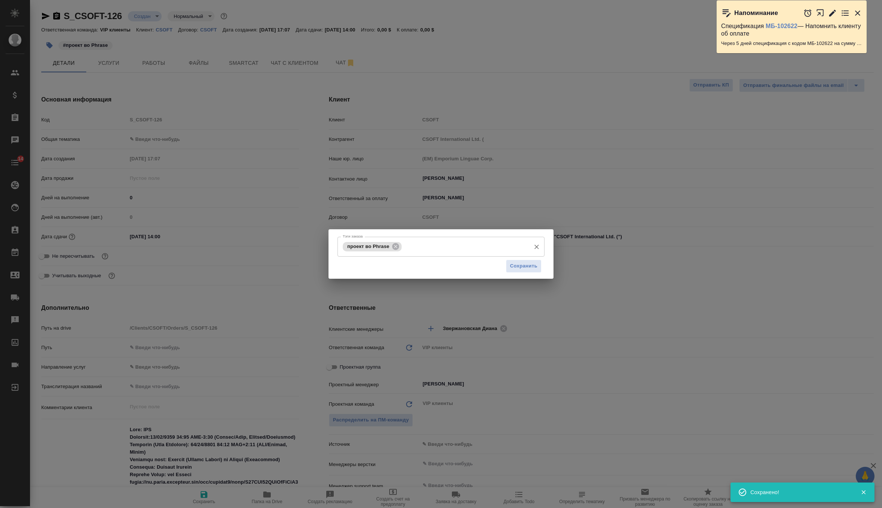
click at [434, 250] on input "Тэги заказа" at bounding box center [464, 246] width 123 height 13
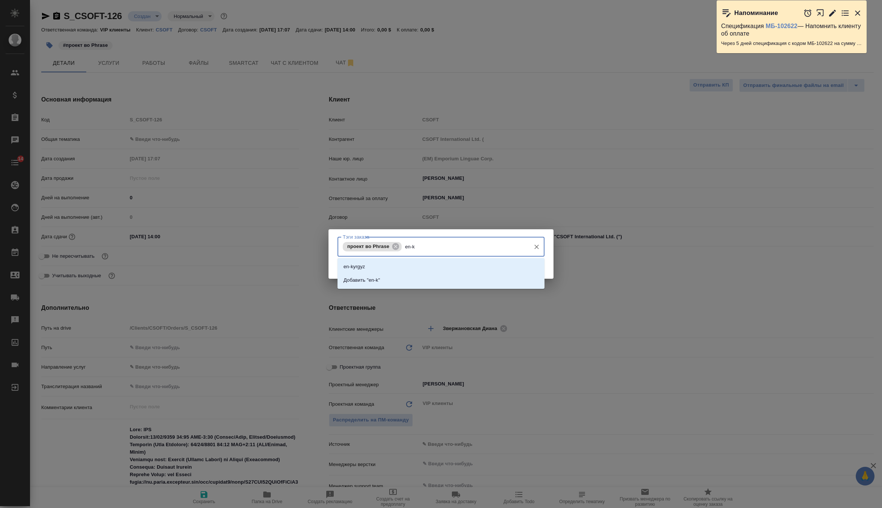
type input "en-kz"
click at [450, 270] on li "Добавить "en-kz"" at bounding box center [440, 266] width 207 height 13
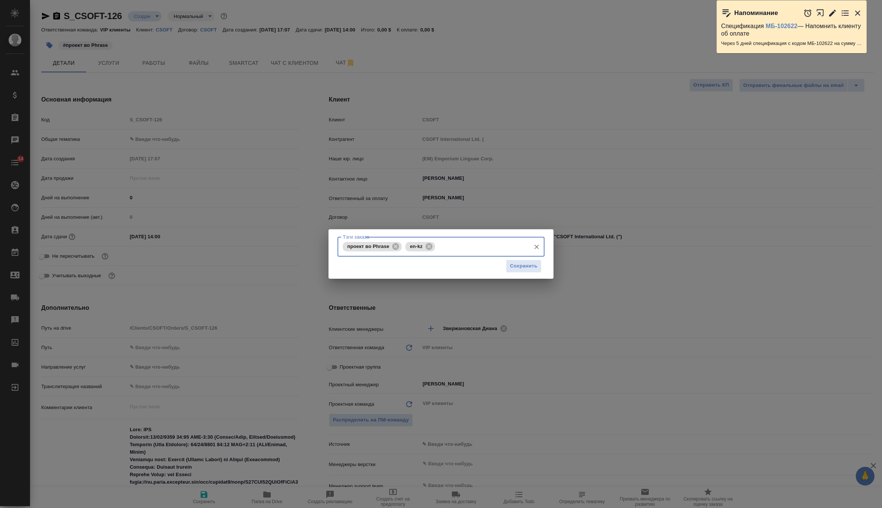
click at [542, 270] on div "Сохранить" at bounding box center [440, 266] width 207 height 19
click at [530, 266] on span "Сохранить" at bounding box center [523, 266] width 27 height 9
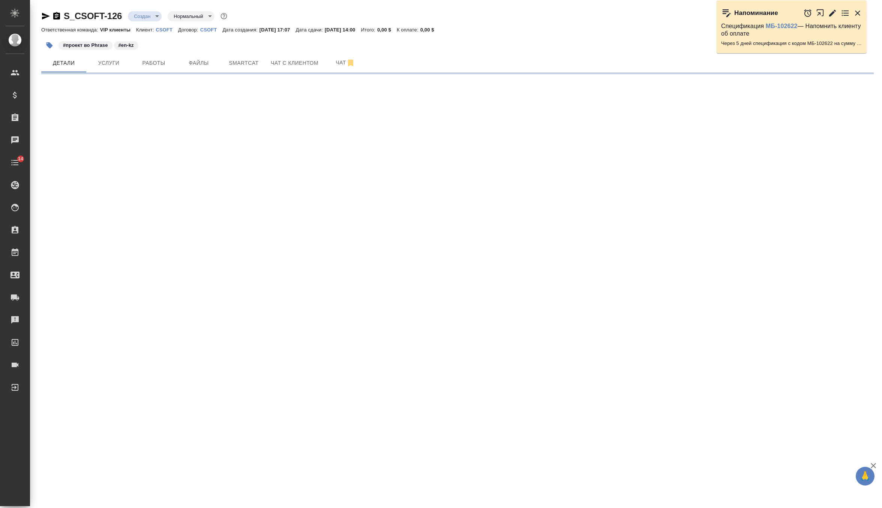
select select "RU"
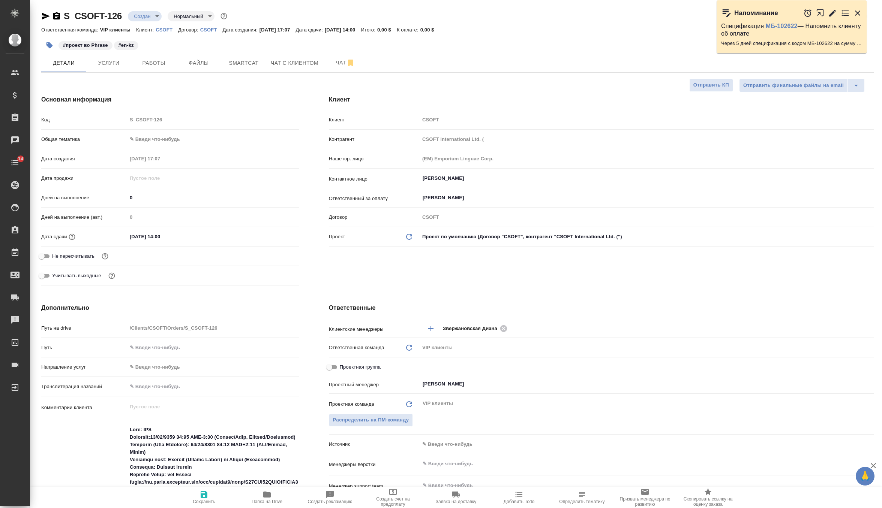
type textarea "x"
click at [109, 64] on span "Услуги" at bounding box center [109, 62] width 36 height 9
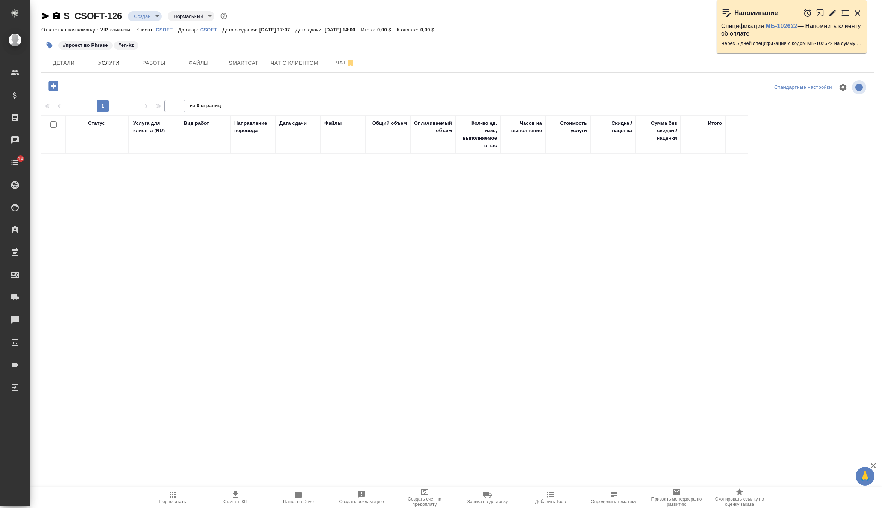
click at [58, 89] on icon "button" at bounding box center [53, 85] width 13 height 13
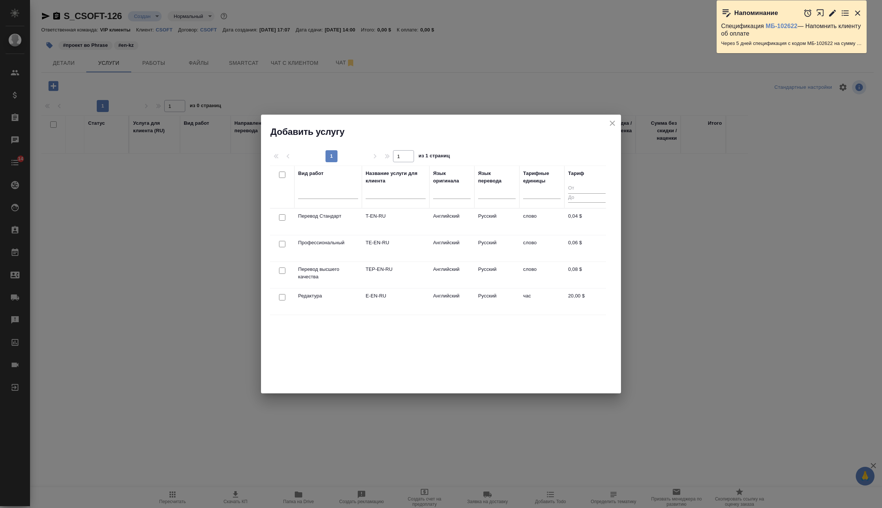
click at [283, 270] on input "checkbox" at bounding box center [282, 271] width 6 height 6
checkbox input "true"
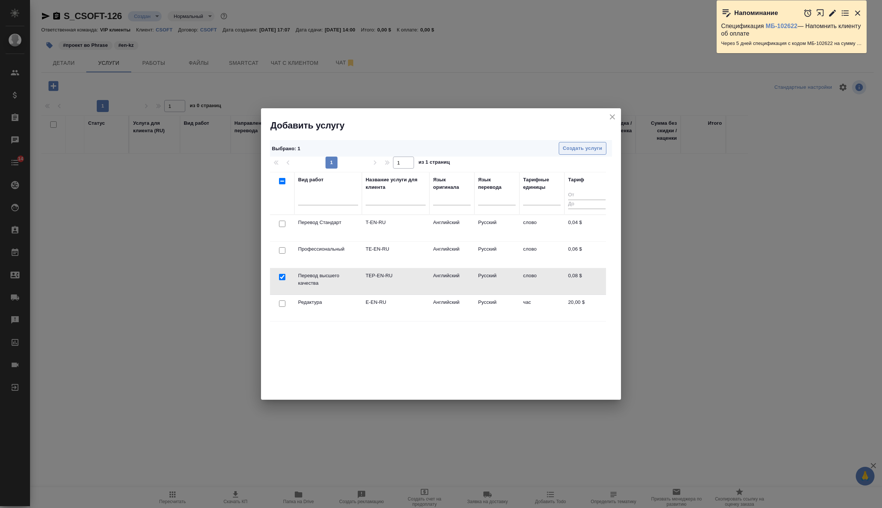
click at [586, 154] on button "Создать услуги" at bounding box center [583, 148] width 48 height 13
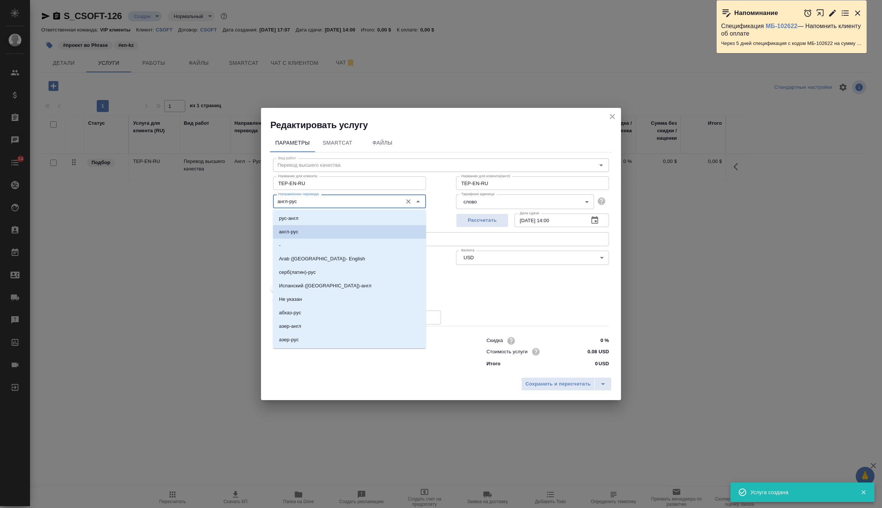
click at [335, 203] on input "англ-рус" at bounding box center [336, 201] width 123 height 9
click at [326, 203] on input "англ-рус" at bounding box center [336, 201] width 123 height 9
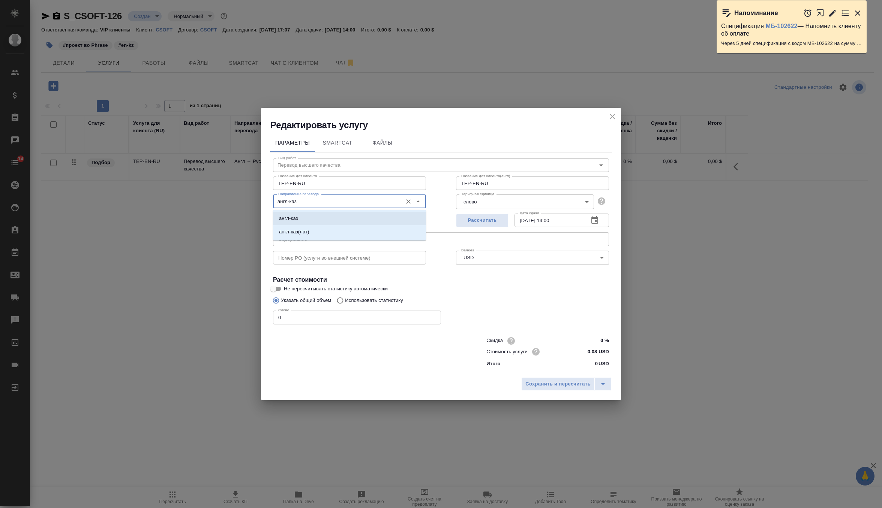
click at [354, 213] on li "англ-каз" at bounding box center [349, 218] width 153 height 13
type input "англ-каз"
click at [517, 185] on input "TEP-EN-RU" at bounding box center [532, 183] width 153 height 13
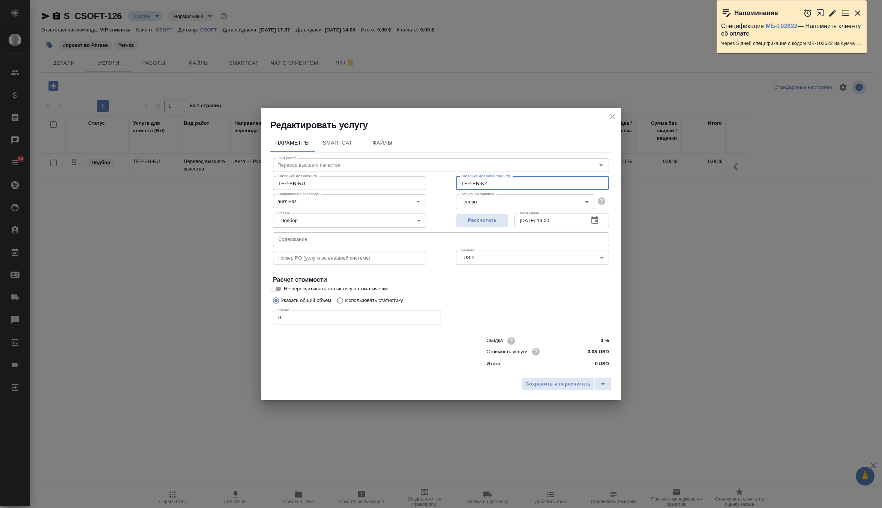
type input "TEP-EN-KZ"
click at [383, 189] on input "TEP-EN-RU" at bounding box center [349, 183] width 153 height 13
type input "TEP-EN-KZ"
click at [538, 384] on span "Сохранить и пересчитать" at bounding box center [557, 384] width 65 height 9
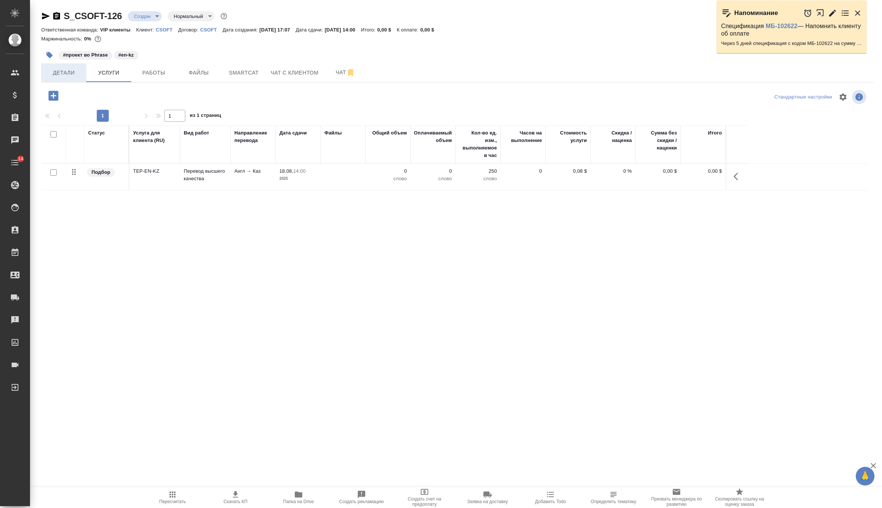
click at [62, 73] on span "Детали" at bounding box center [64, 72] width 36 height 9
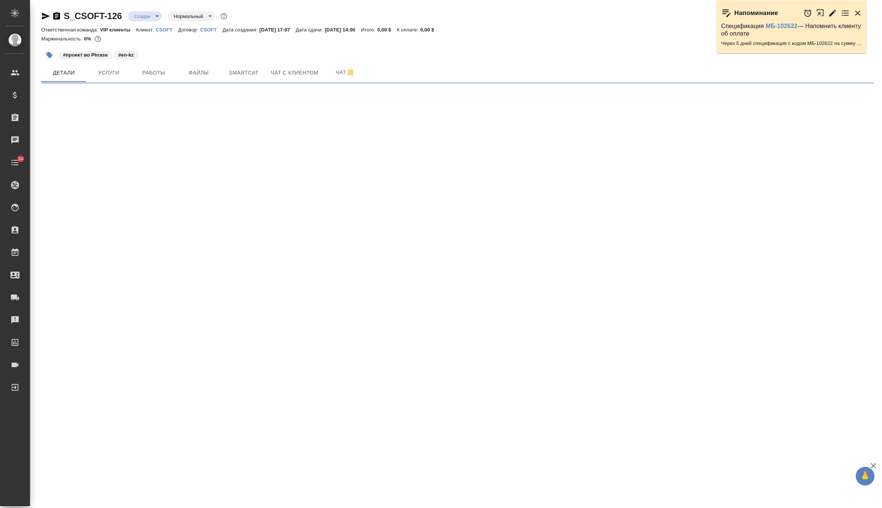
select select "RU"
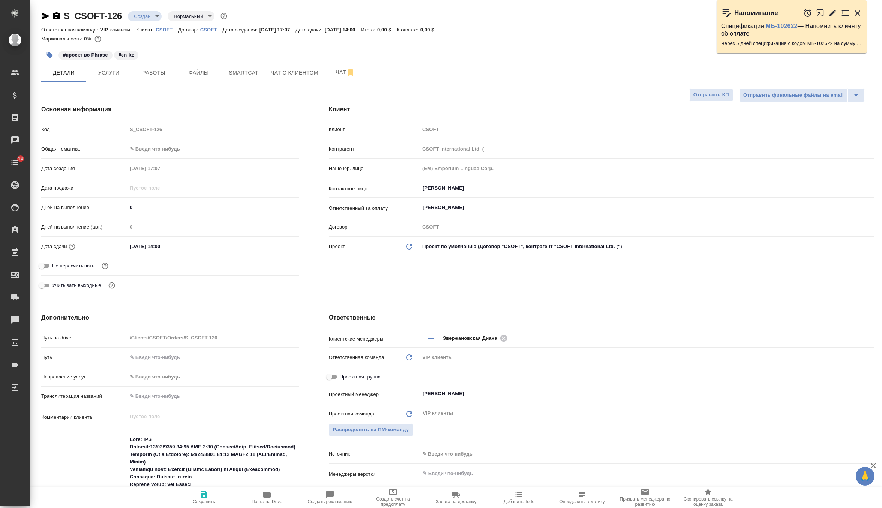
type textarea "x"
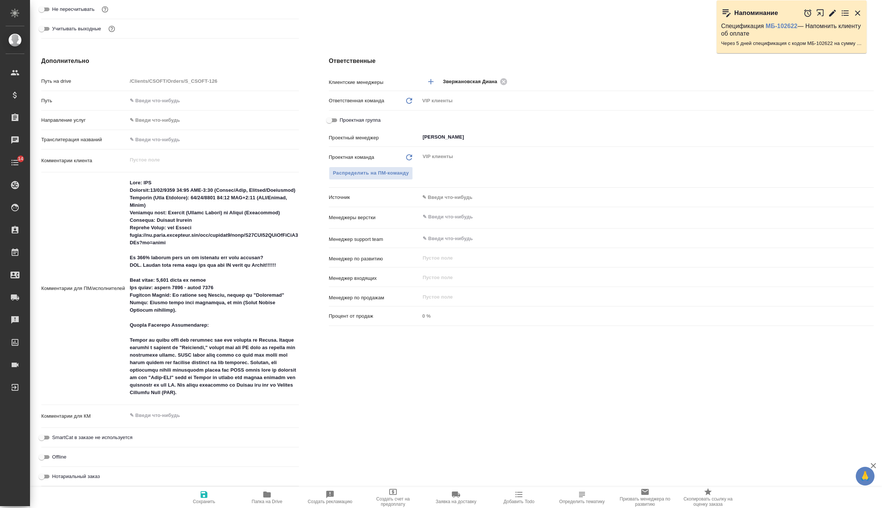
scroll to position [270, 0]
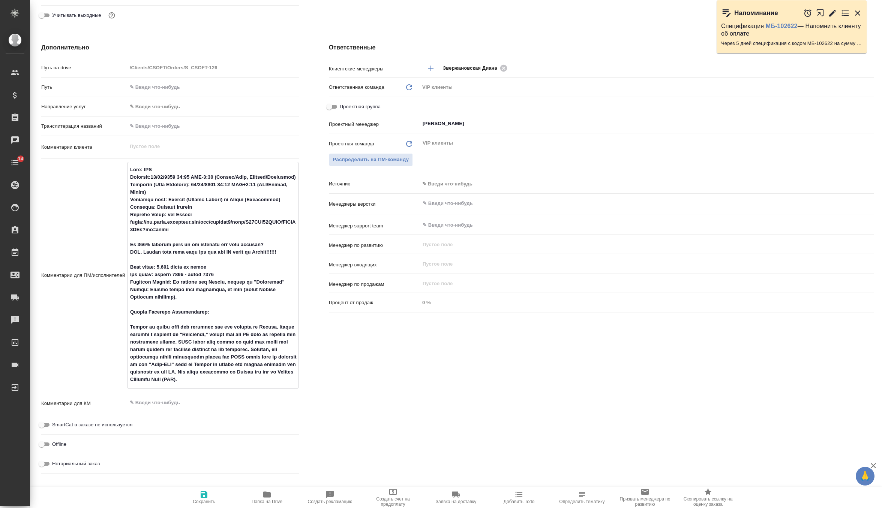
drag, startPoint x: 184, startPoint y: 233, endPoint x: 125, endPoint y: 223, distance: 59.7
click at [125, 223] on div "Комментарии для ПМ/исполнителей x" at bounding box center [170, 275] width 258 height 227
type textarea "x"
click at [166, 403] on textarea at bounding box center [212, 402] width 171 height 13
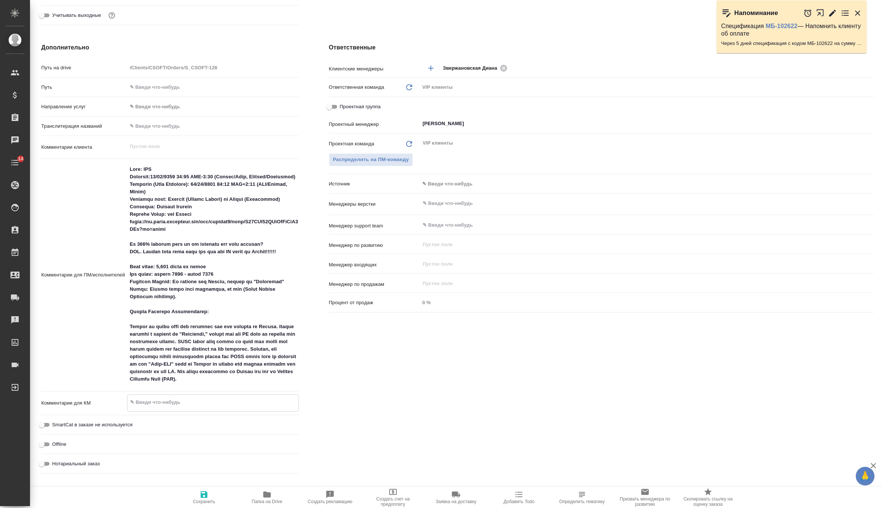
paste textarea "https://us.cloud.memsource.com/web/project2/show/Y90WBe15AKyMkQlBgJ6ALd?ro=false"
type textarea "x"
type textarea "https://us.cloud.memsource.com/web/project2/show/Y90WBe15AKyMkQlBgJ6ALd?ro=false"
type textarea "x"
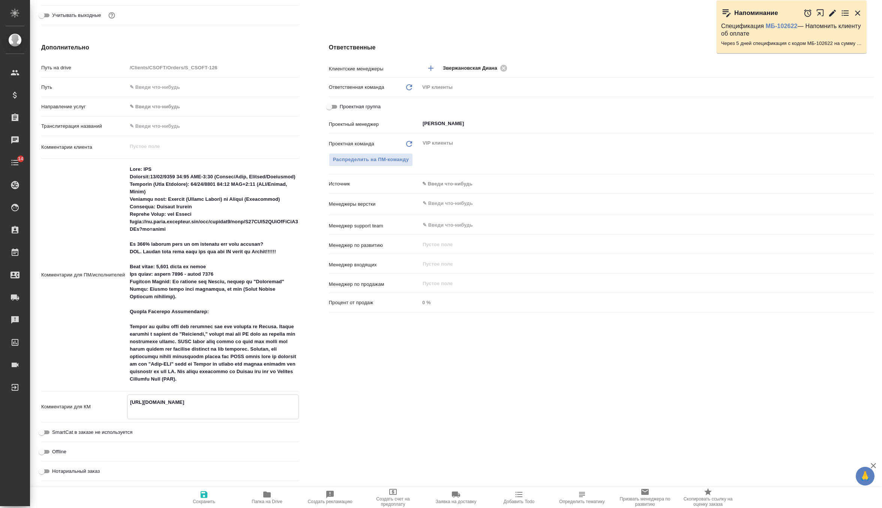
click at [211, 492] on span "Сохранить" at bounding box center [204, 497] width 54 height 14
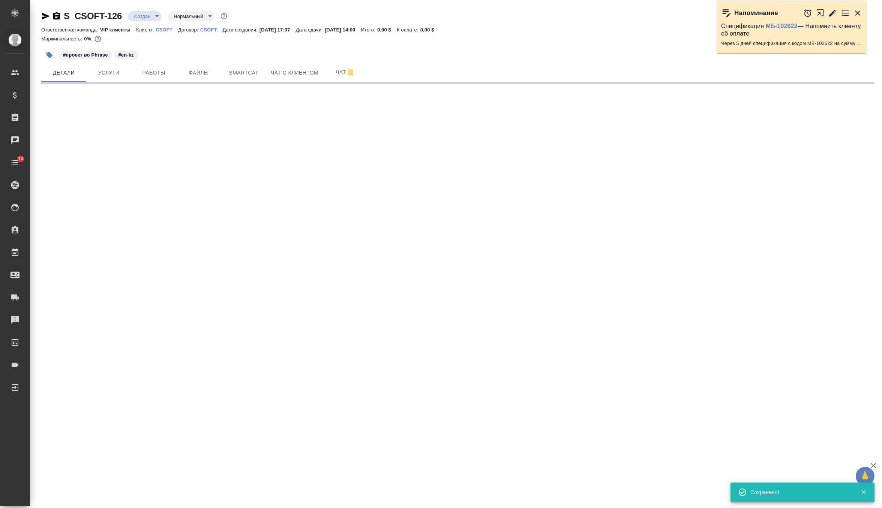
scroll to position [0, 0]
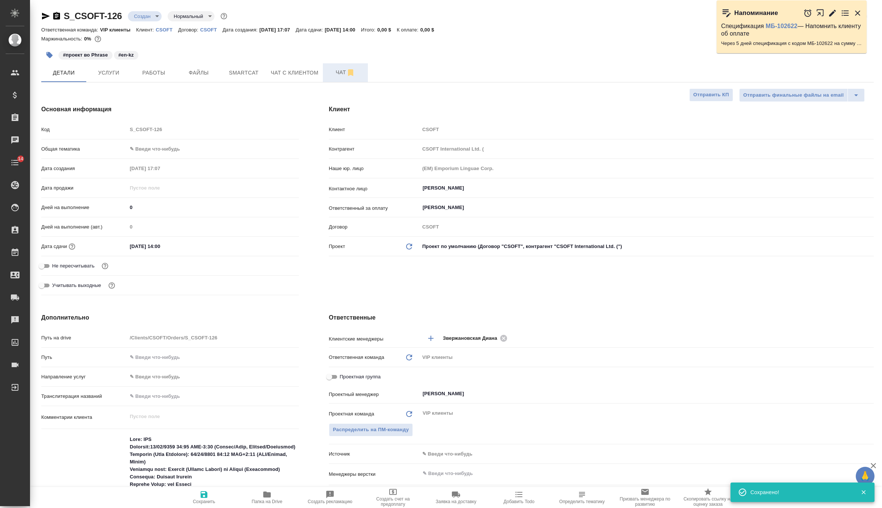
click at [339, 70] on span "Чат" at bounding box center [345, 72] width 36 height 9
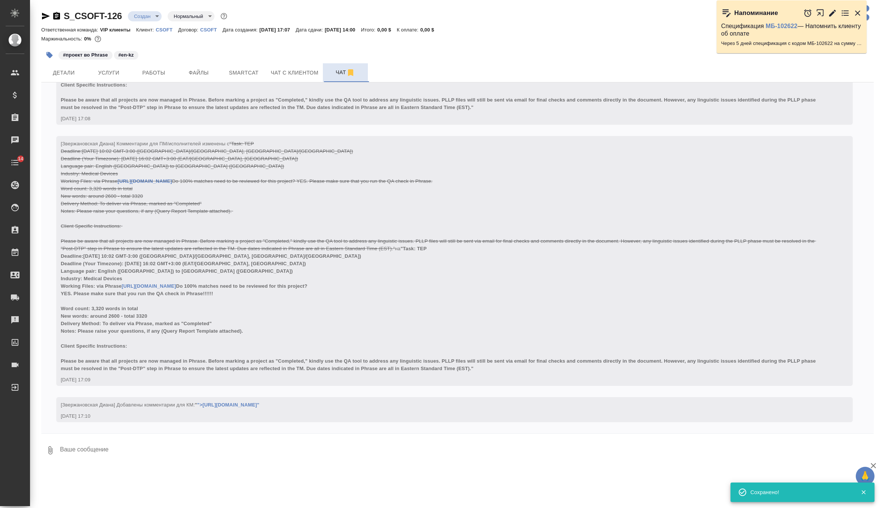
scroll to position [322, 0]
click at [75, 456] on textarea at bounding box center [466, 450] width 814 height 25
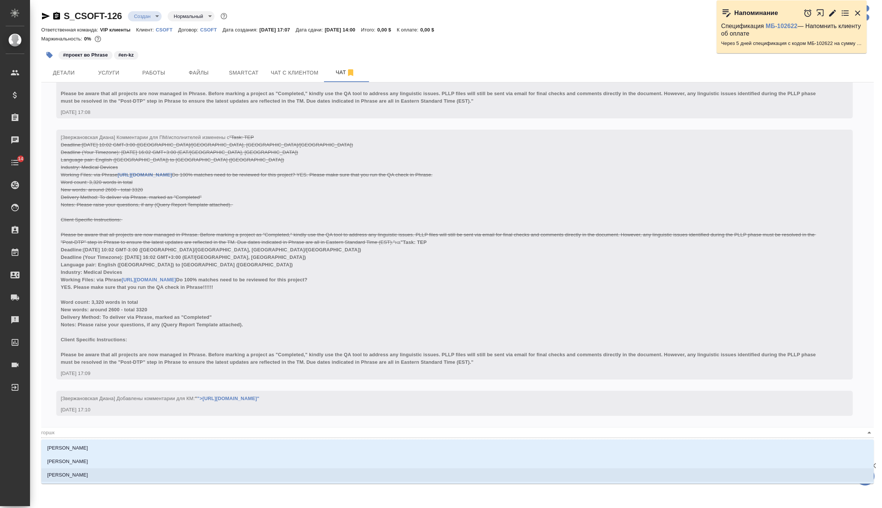
click at [69, 471] on li "[PERSON_NAME]" at bounding box center [457, 475] width 832 height 13
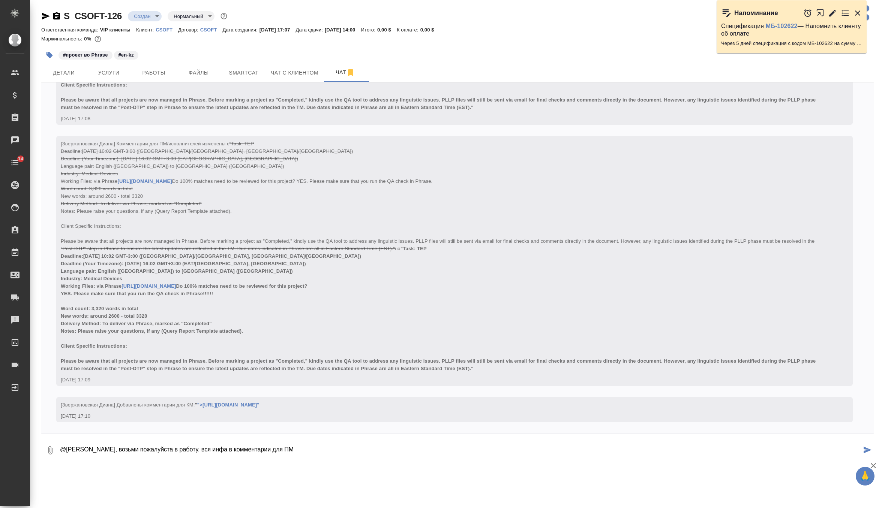
paste textarea "https://us.cloud.memsource.com/web/project2/show/Y90WBe15AKyMkQlBgJ6ALd?ro=false"
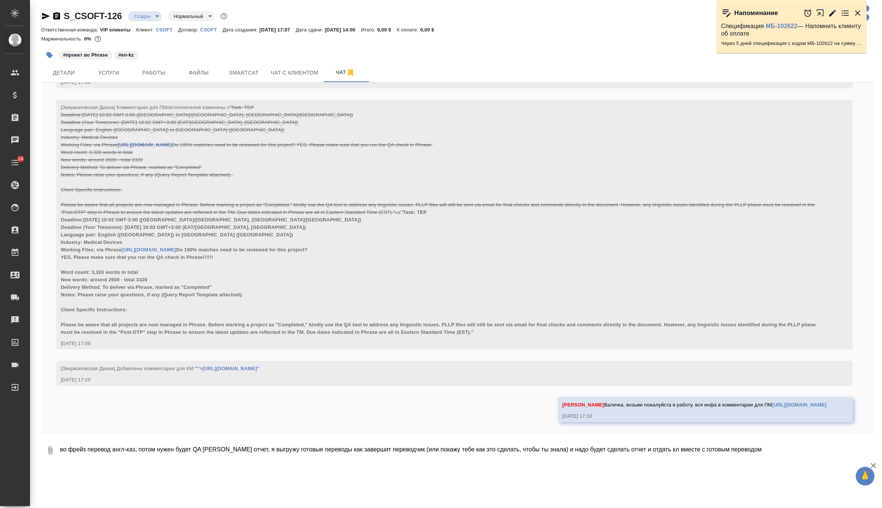
scroll to position [409, 0]
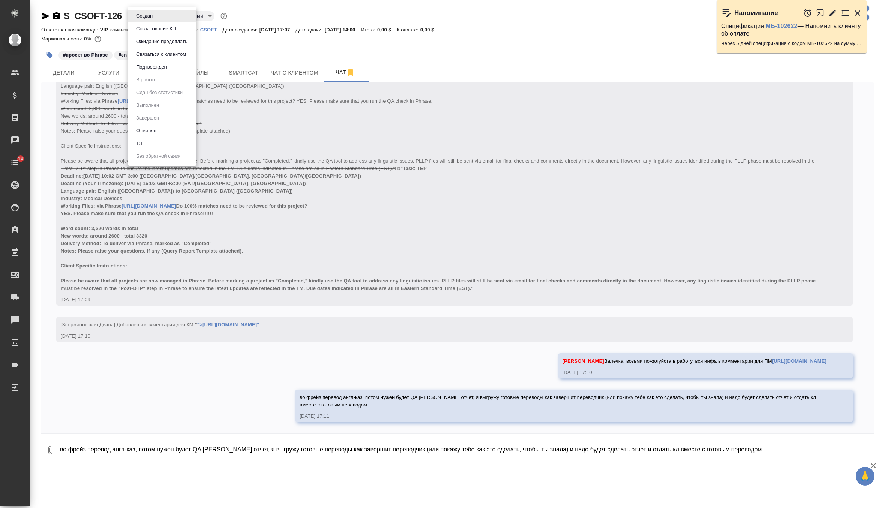
click at [136, 13] on body "🙏 .cls-1 fill:#fff; AWATERA Zverzhanovskaya Diana Клиенты Спецификации Заказы 0…" at bounding box center [441, 254] width 882 height 508
click at [153, 70] on button "Подтвержден" at bounding box center [151, 67] width 35 height 8
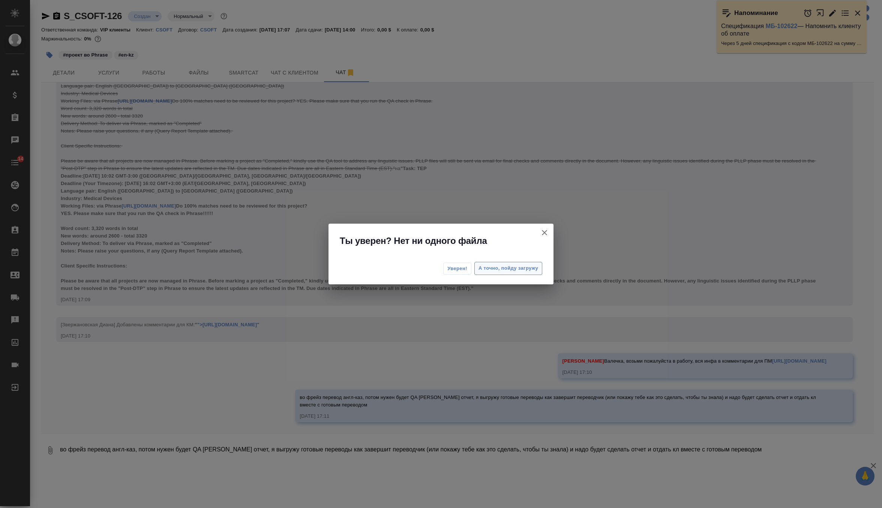
click at [499, 269] on span "А точно, пойду загружу" at bounding box center [508, 268] width 60 height 9
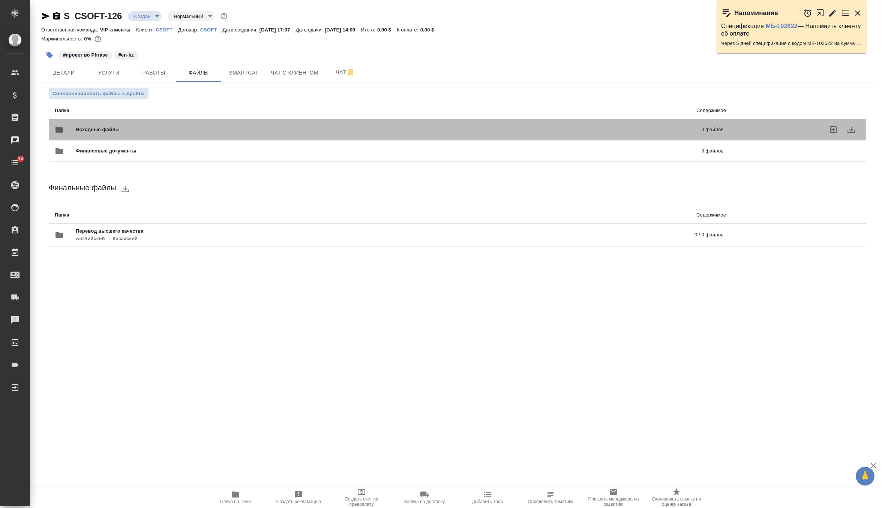
click at [115, 129] on span "Исходные файлы" at bounding box center [243, 129] width 335 height 7
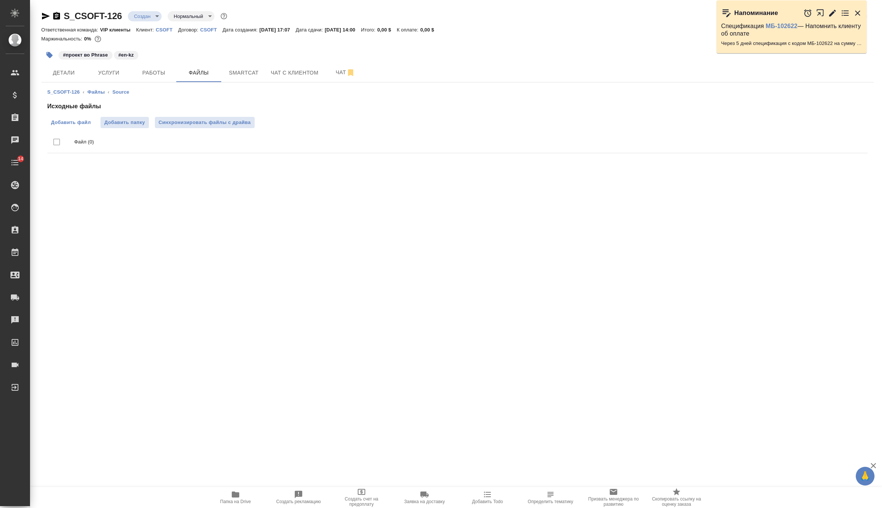
click at [76, 120] on span "Добавить файл" at bounding box center [71, 122] width 40 height 7
click at [0, 0] on input "Добавить файл" at bounding box center [0, 0] width 0 height 0
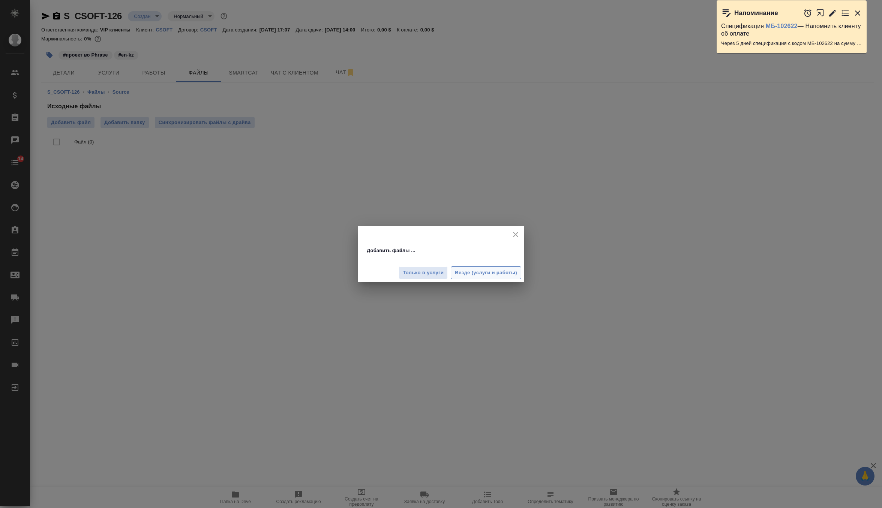
click at [465, 276] on span "Везде (услуги и работы)" at bounding box center [486, 273] width 62 height 9
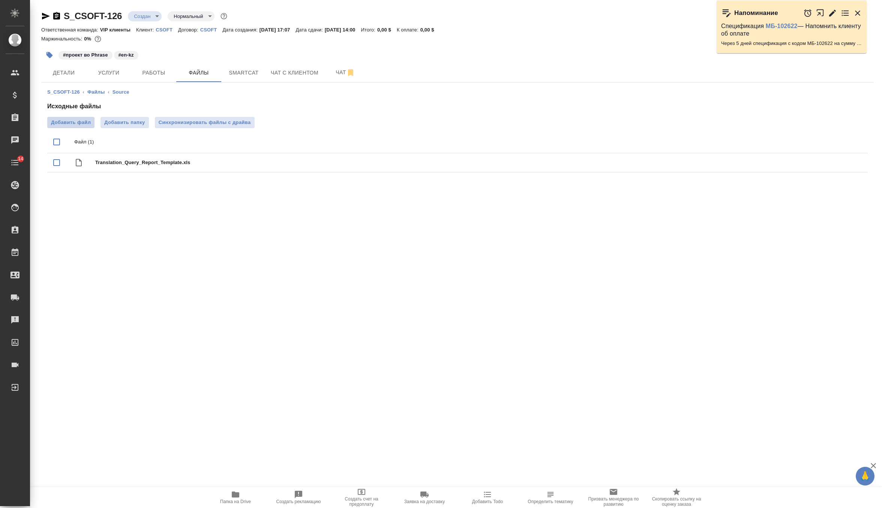
click at [67, 124] on span "Добавить файл" at bounding box center [71, 122] width 40 height 7
click at [0, 0] on input "Добавить файл" at bounding box center [0, 0] width 0 height 0
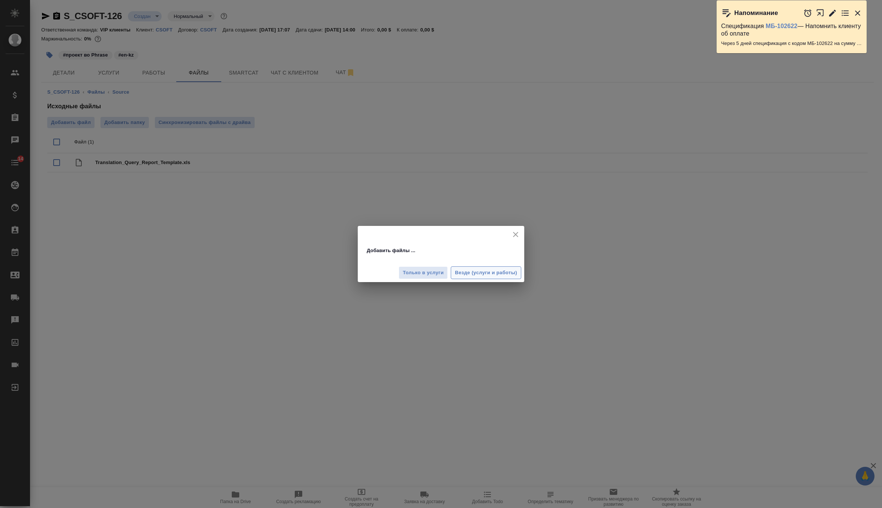
click at [473, 275] on span "Везде (услуги и работы)" at bounding box center [486, 273] width 62 height 9
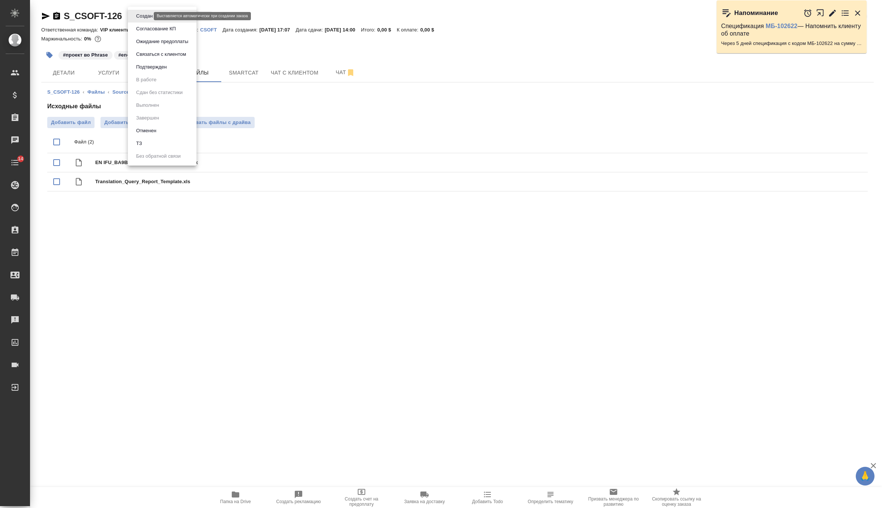
click at [145, 17] on body "🙏 .cls-1 fill:#fff; AWATERA Zverzhanovskaya Diana Клиенты Спецификации Заказы 0…" at bounding box center [441, 254] width 882 height 508
click at [153, 65] on button "Подтвержден" at bounding box center [151, 67] width 35 height 8
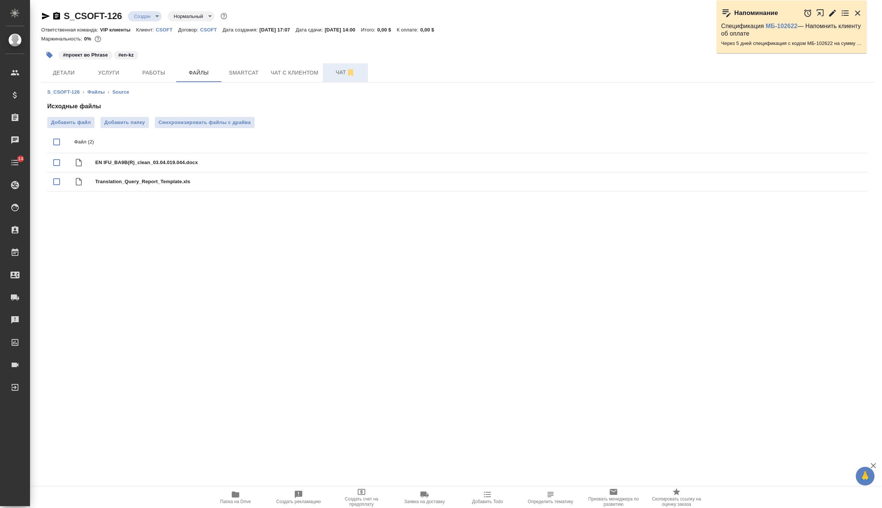
click at [337, 74] on span "Чат" at bounding box center [345, 72] width 36 height 9
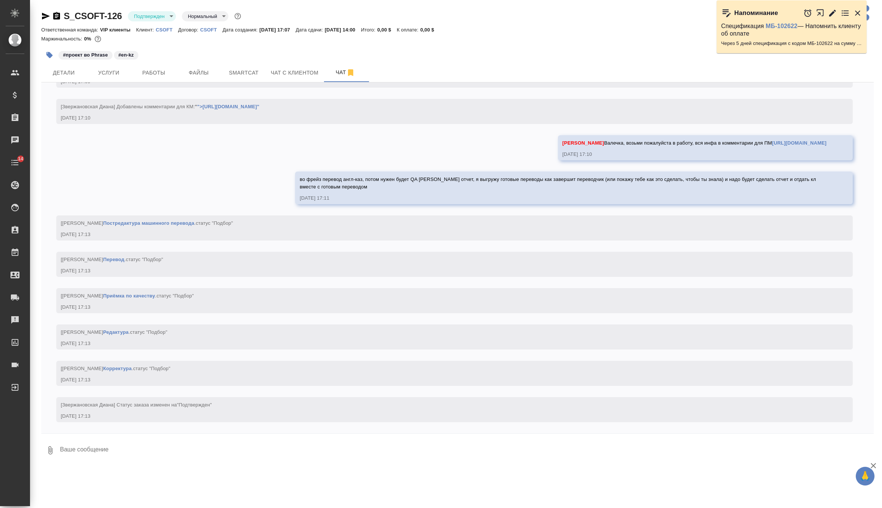
scroll to position [628, 0]
click at [129, 447] on textarea at bounding box center [466, 450] width 814 height 25
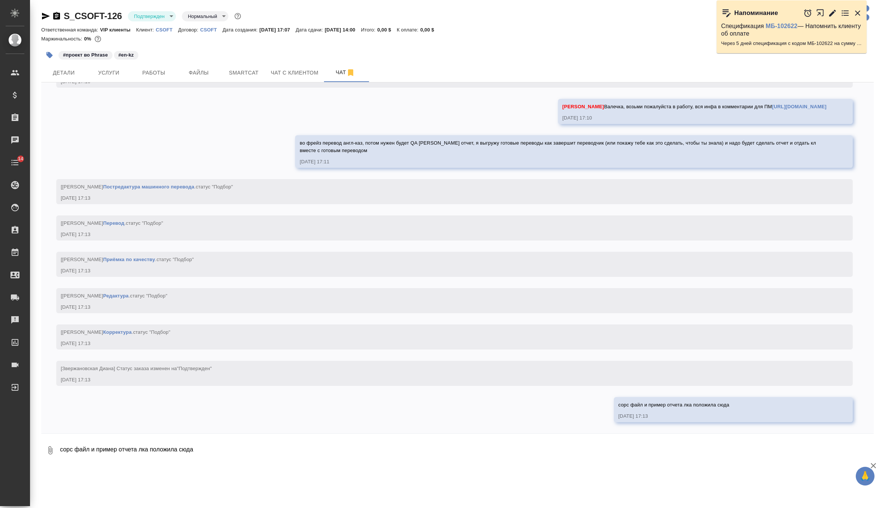
scroll to position [664, 0]
click at [66, 72] on span "Детали" at bounding box center [64, 72] width 36 height 9
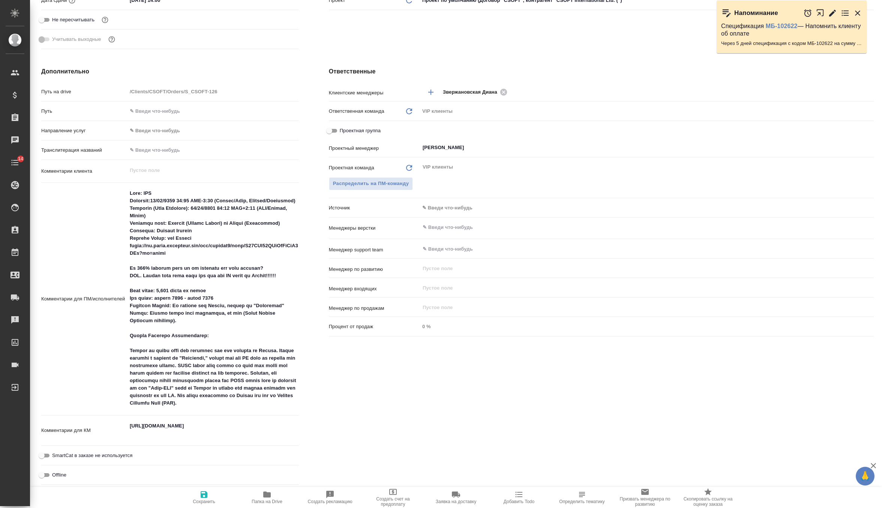
scroll to position [252, 0]
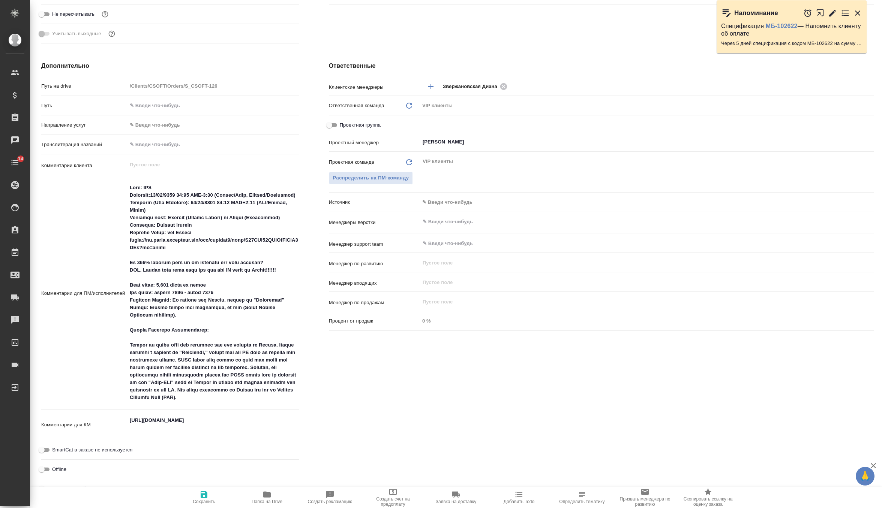
click at [192, 427] on textarea "https://us.cloud.memsource.com/web/project2/show/Y90WBe15AKyMkQlBgJ6ALd?ro=false" at bounding box center [213, 424] width 172 height 20
paste textarea "C25227308001_Biosensors_BioAscend IFU translation"
click at [130, 187] on textarea at bounding box center [212, 293] width 171 height 223
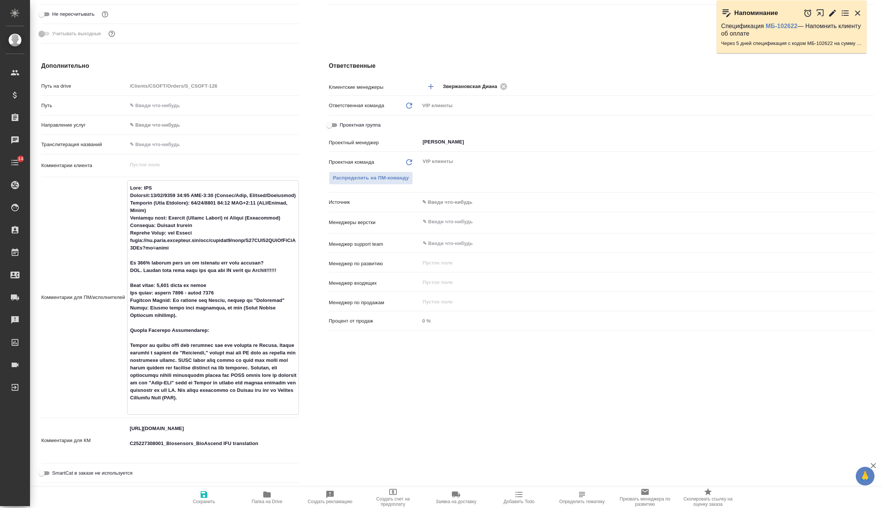
paste textarea "C25227308001_Biosensors_BioAscend IFU translation"
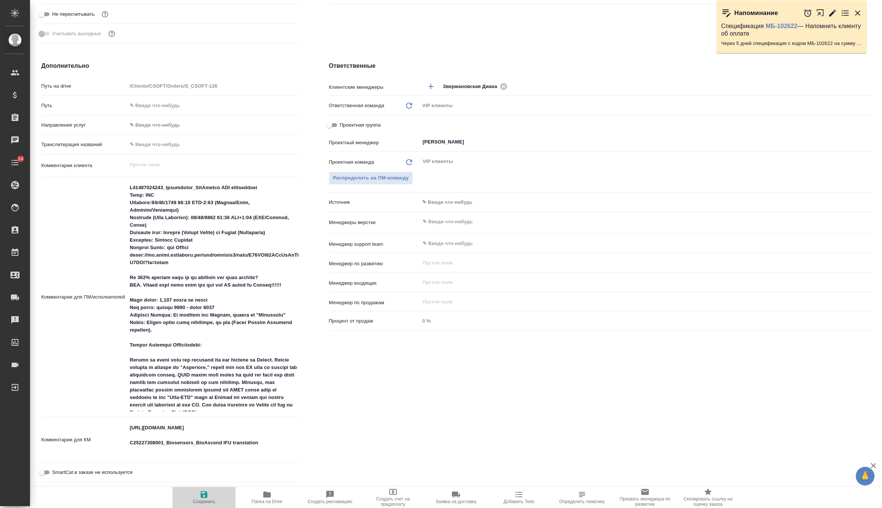
click at [204, 495] on icon "button" at bounding box center [203, 494] width 9 height 9
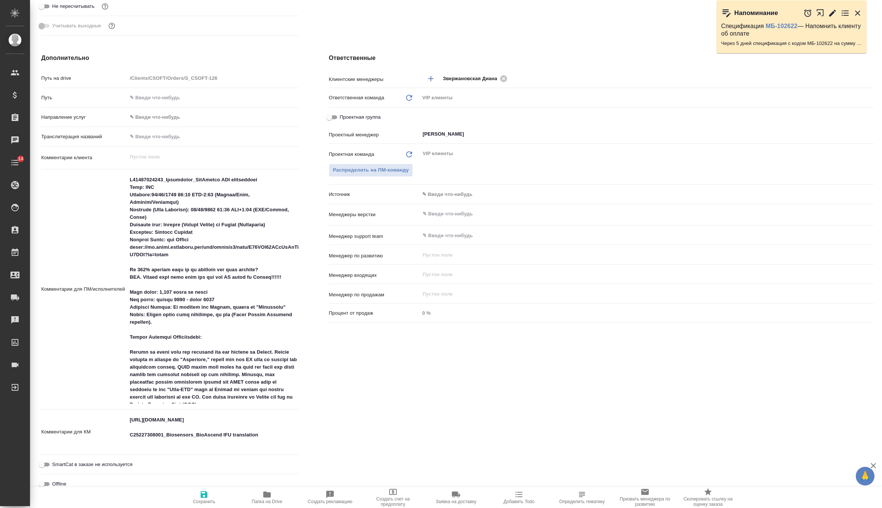
scroll to position [0, 0]
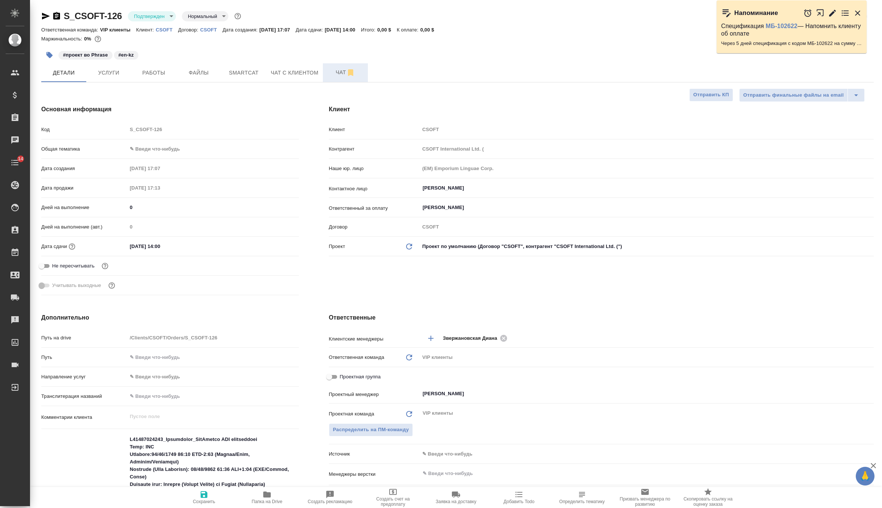
click at [331, 80] on button "Чат" at bounding box center [345, 72] width 45 height 19
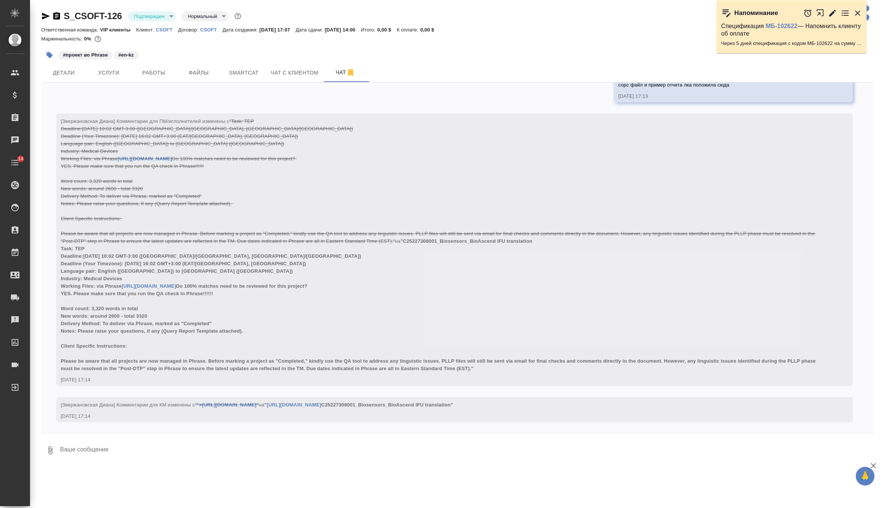
scroll to position [1029, 0]
click at [138, 448] on textarea at bounding box center [466, 450] width 814 height 25
click at [187, 450] on textarea "после перевода во фрейз переводчик доленж запустить в нем QA проверку и все сег…" at bounding box center [460, 450] width 802 height 25
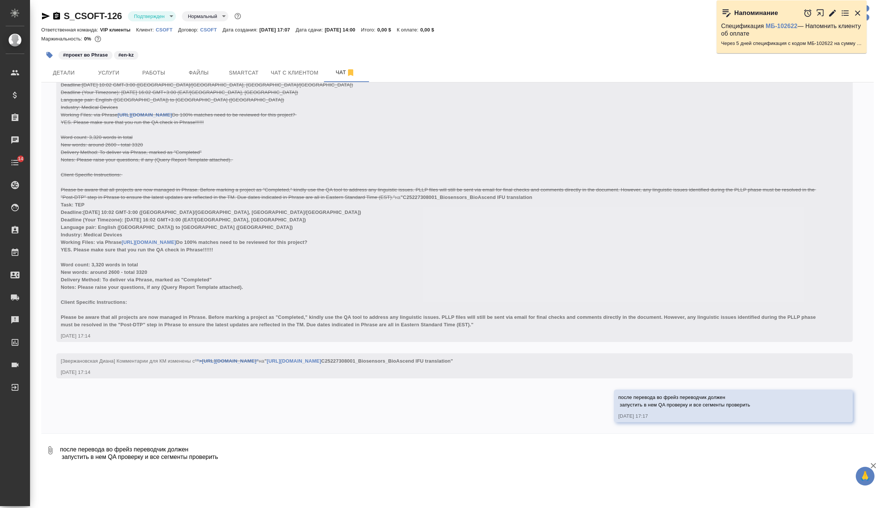
scroll to position [1073, 0]
click at [139, 456] on textarea "после перевода во фрейз переводчик должен запустить в нем QA проверку и все сег…" at bounding box center [466, 450] width 814 height 25
click at [46, 19] on icon "button" at bounding box center [45, 16] width 9 height 9
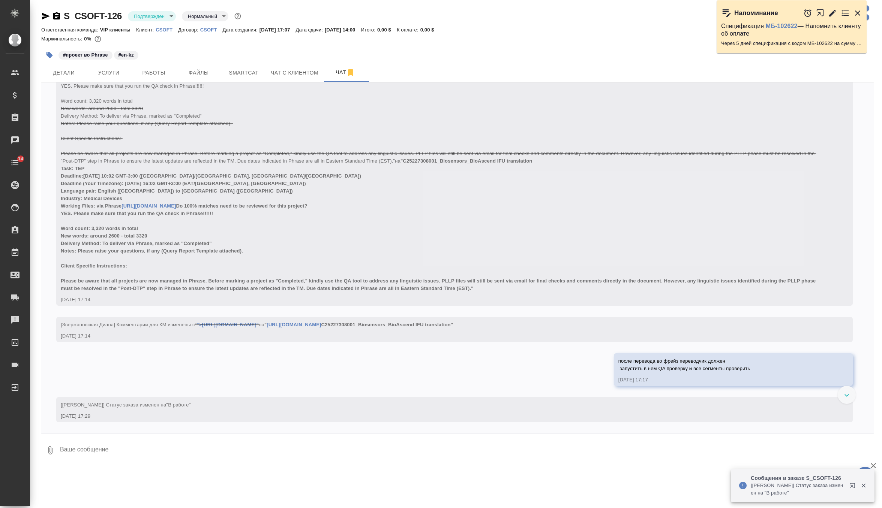
scroll to position [1109, 0]
click at [167, 30] on p "CSOFT" at bounding box center [167, 30] width 22 height 6
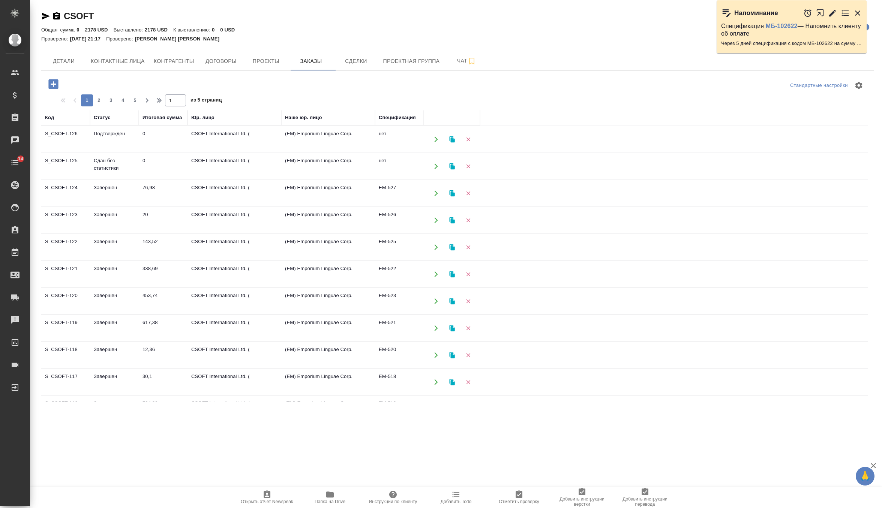
click at [116, 153] on td "Сдан без статистики" at bounding box center [114, 139] width 49 height 26
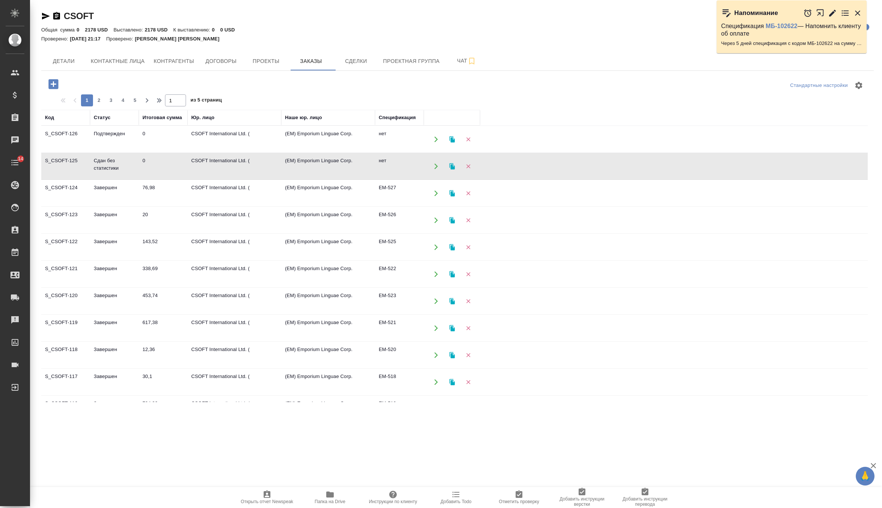
click at [116, 153] on td "Сдан без статистики" at bounding box center [114, 139] width 49 height 26
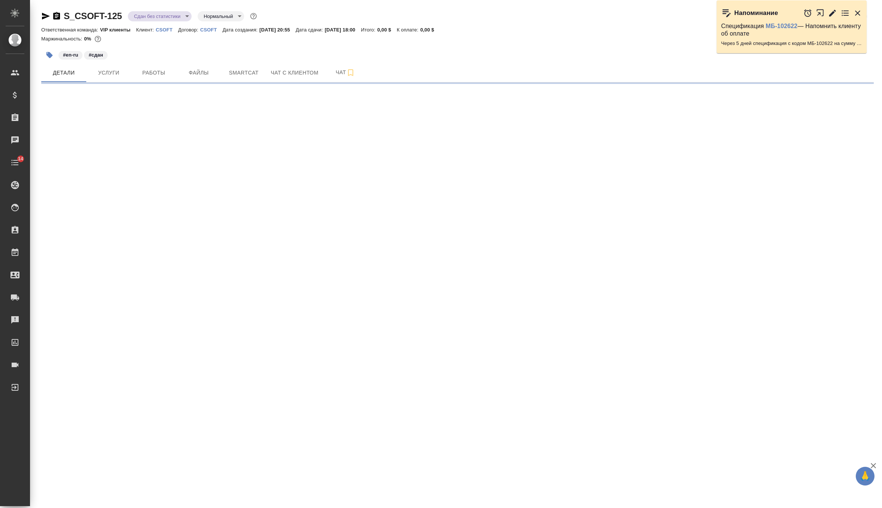
select select "RU"
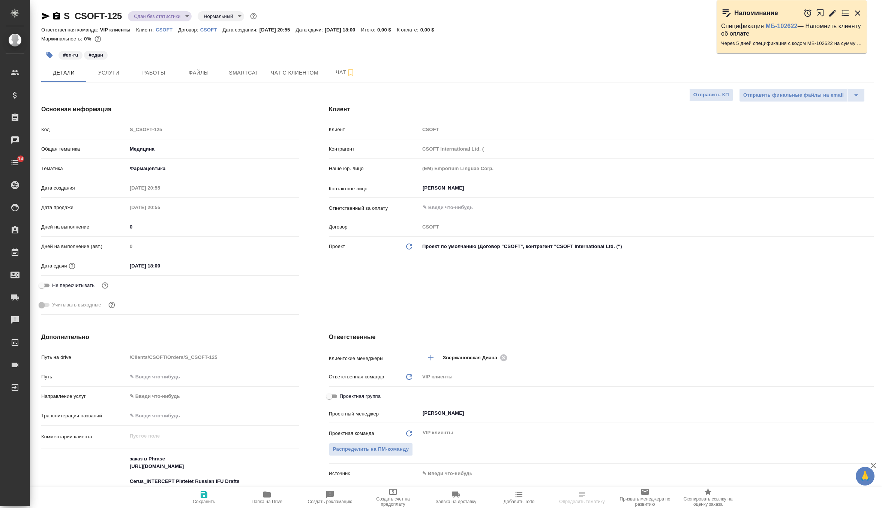
type textarea "x"
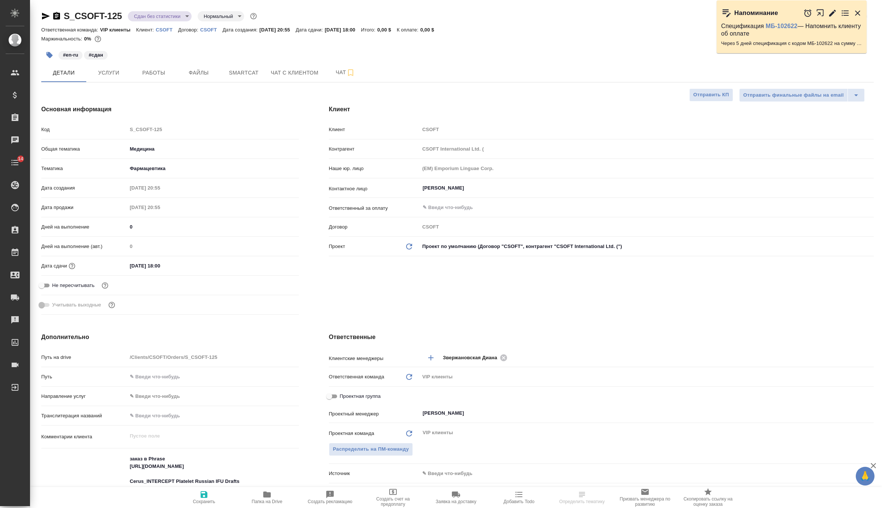
type textarea "x"
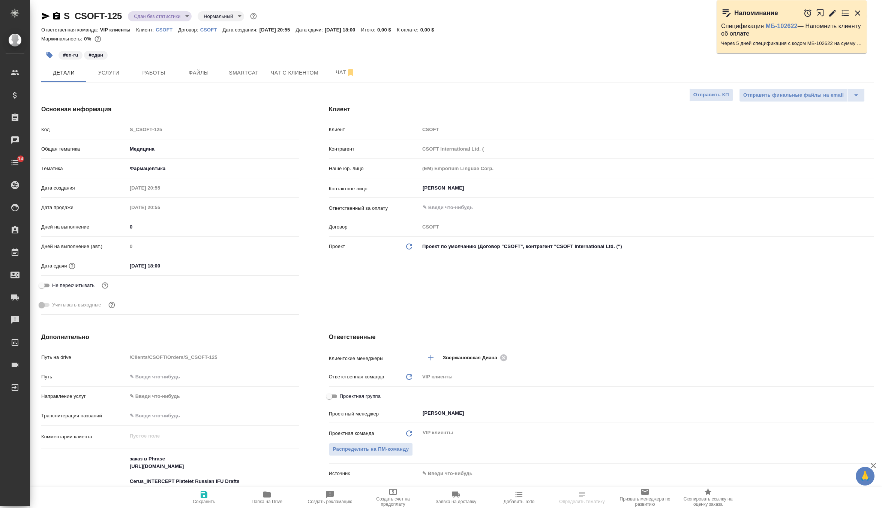
type textarea "x"
select select "RU"
type textarea "x"
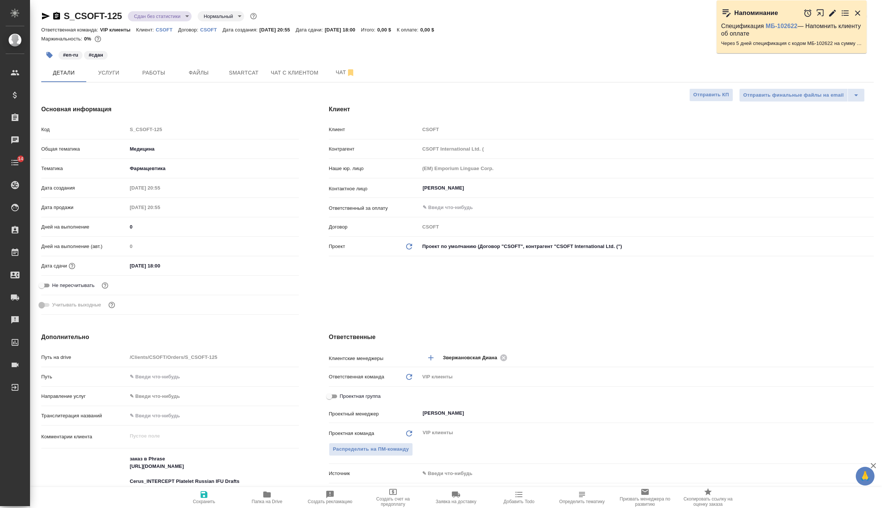
type textarea "x"
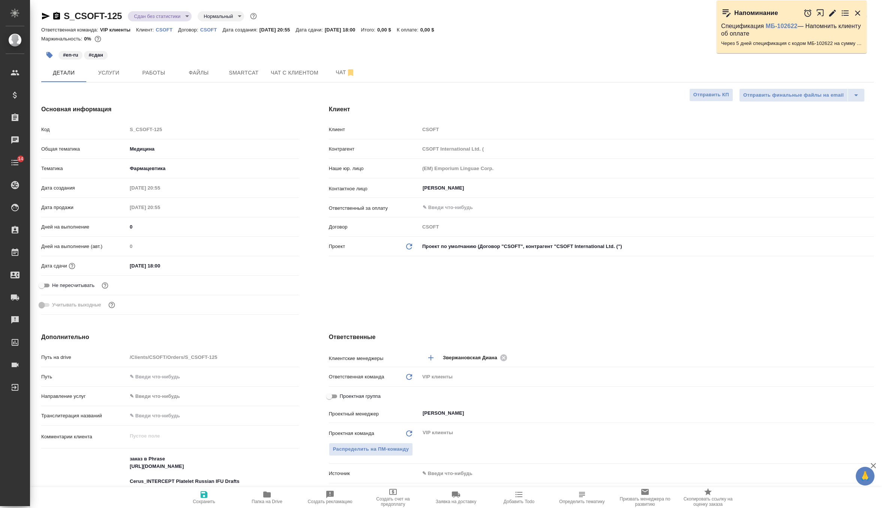
type textarea "x"
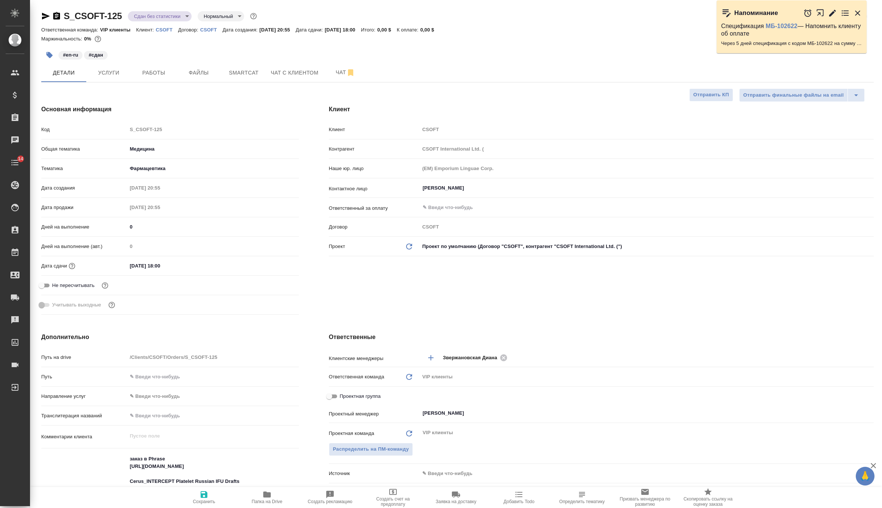
type textarea "x"
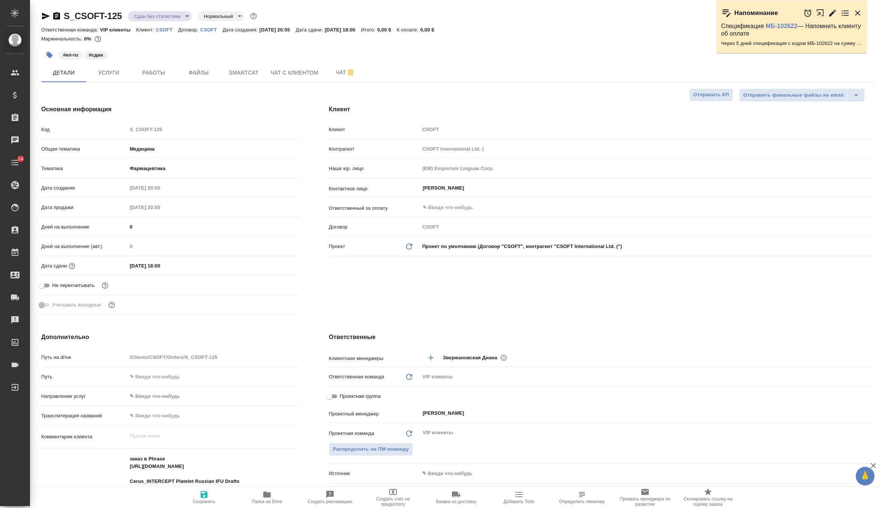
type textarea "x"
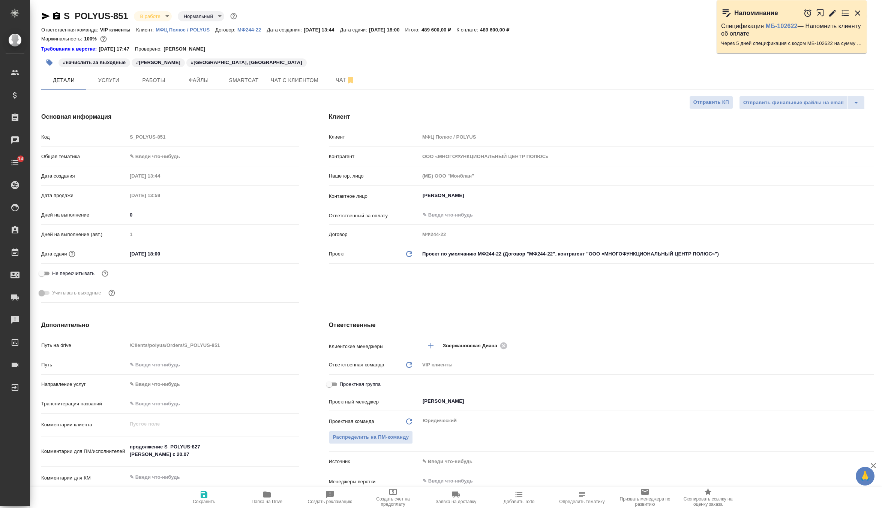
select select "RU"
click at [340, 77] on span "Чат" at bounding box center [345, 79] width 36 height 9
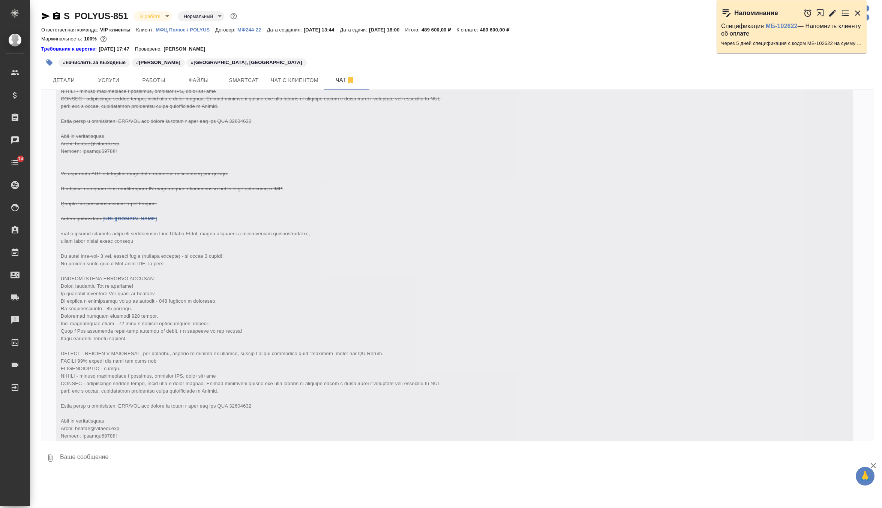
scroll to position [1179, 0]
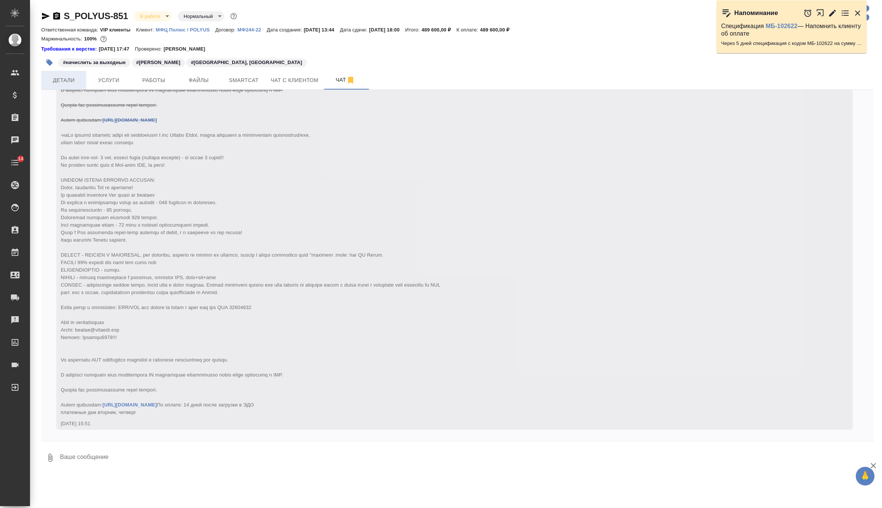
click at [71, 81] on span "Детали" at bounding box center [64, 80] width 36 height 9
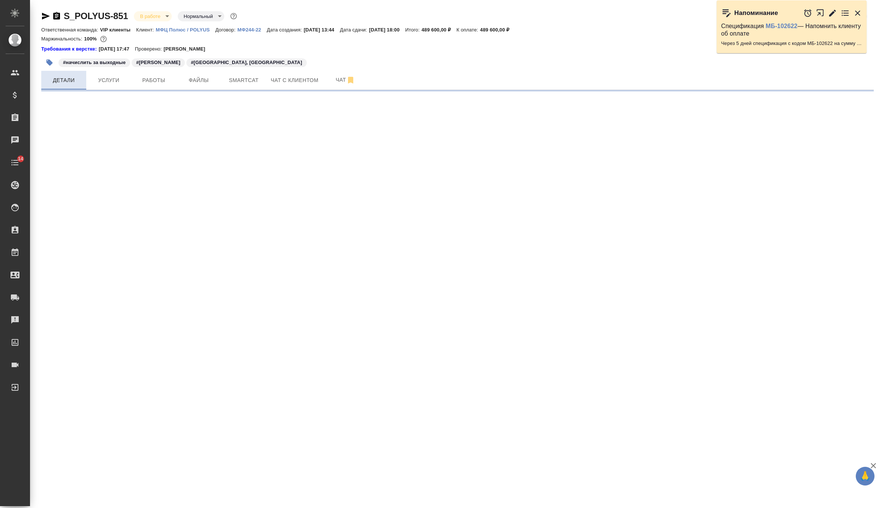
select select "RU"
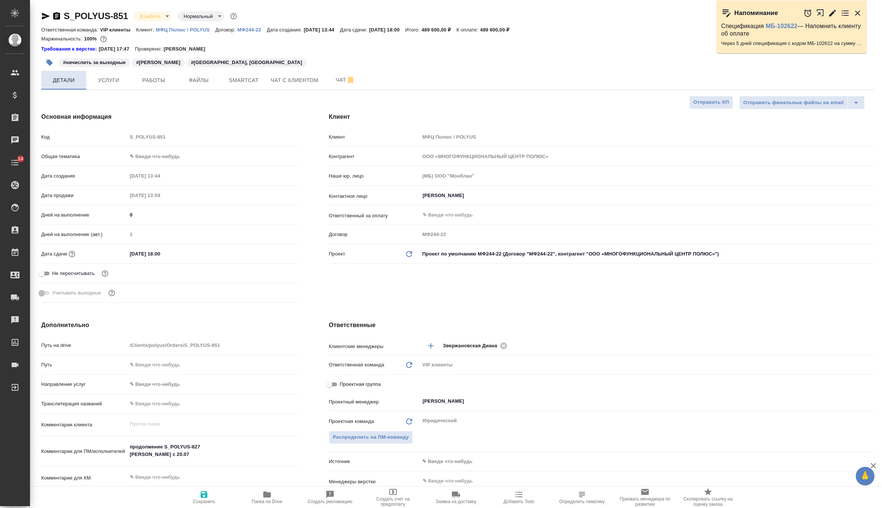
type textarea "x"
click at [336, 81] on span "Чат" at bounding box center [345, 79] width 36 height 9
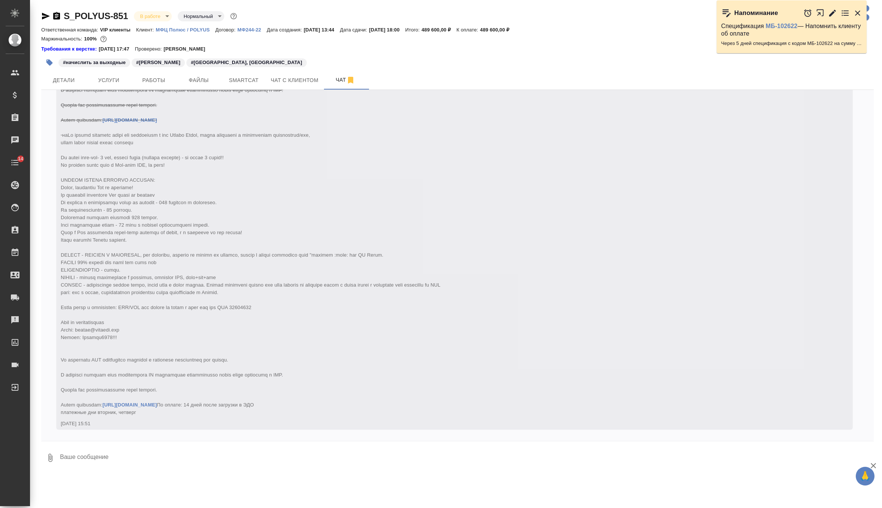
scroll to position [1179, 0]
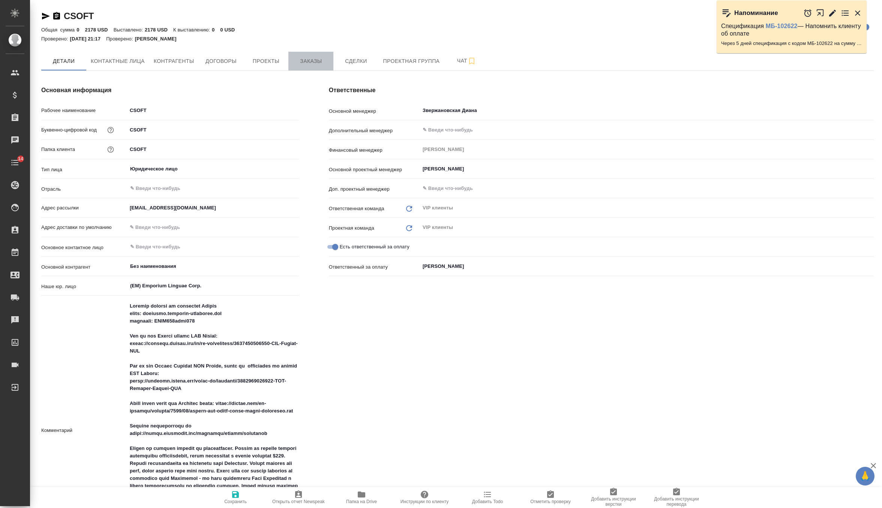
click at [313, 64] on span "Заказы" at bounding box center [311, 61] width 36 height 9
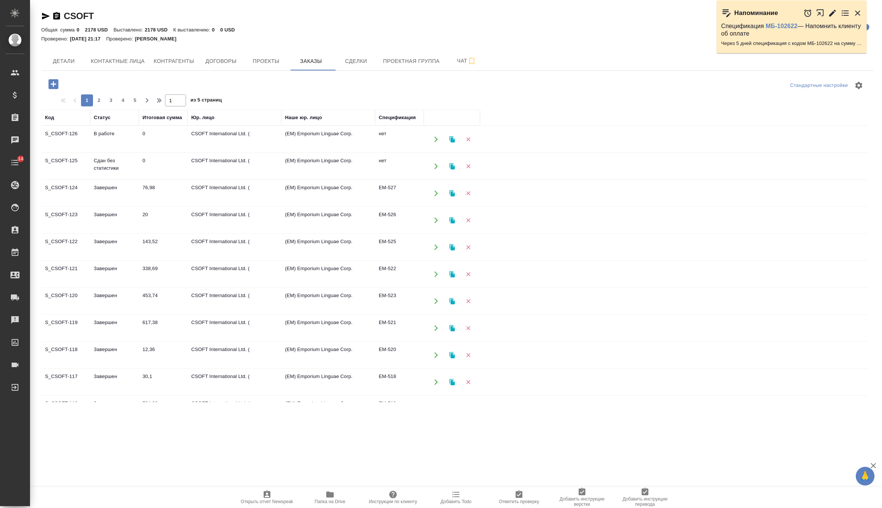
click at [229, 153] on td "CSOFT International Ltd. (" at bounding box center [234, 139] width 94 height 26
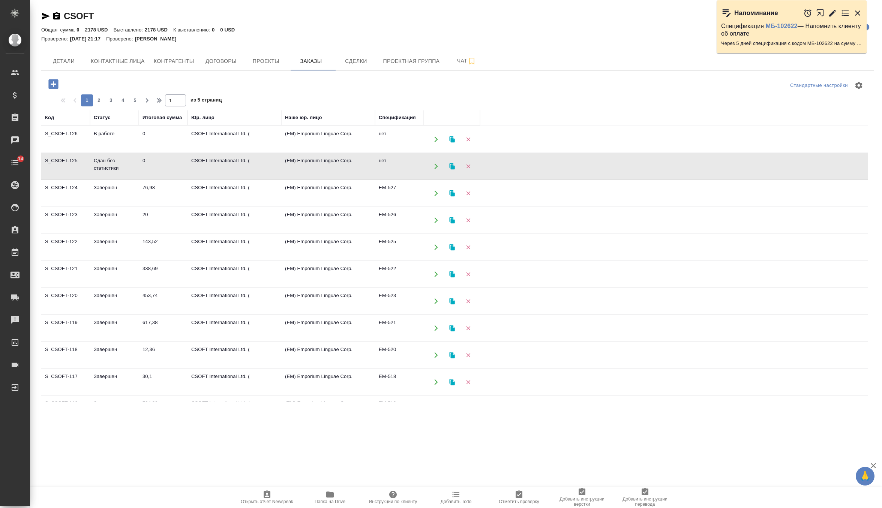
click at [229, 153] on td "CSOFT International Ltd. (" at bounding box center [234, 139] width 94 height 26
click at [193, 153] on td "CSOFT International Ltd. (" at bounding box center [234, 139] width 94 height 26
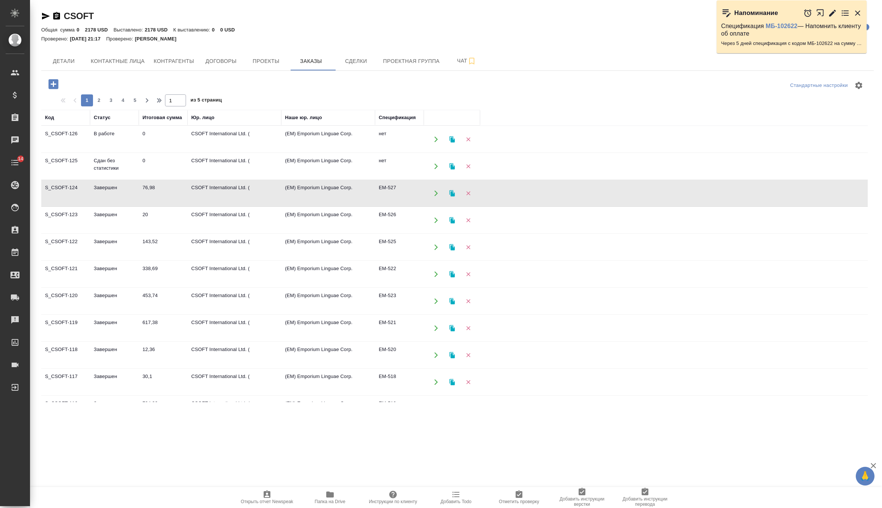
click at [193, 153] on td "CSOFT International Ltd. (" at bounding box center [234, 139] width 94 height 26
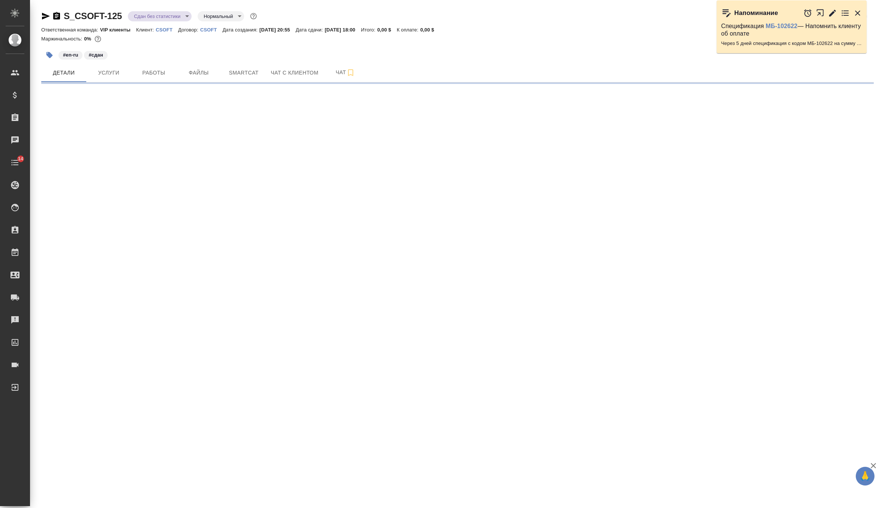
select select "RU"
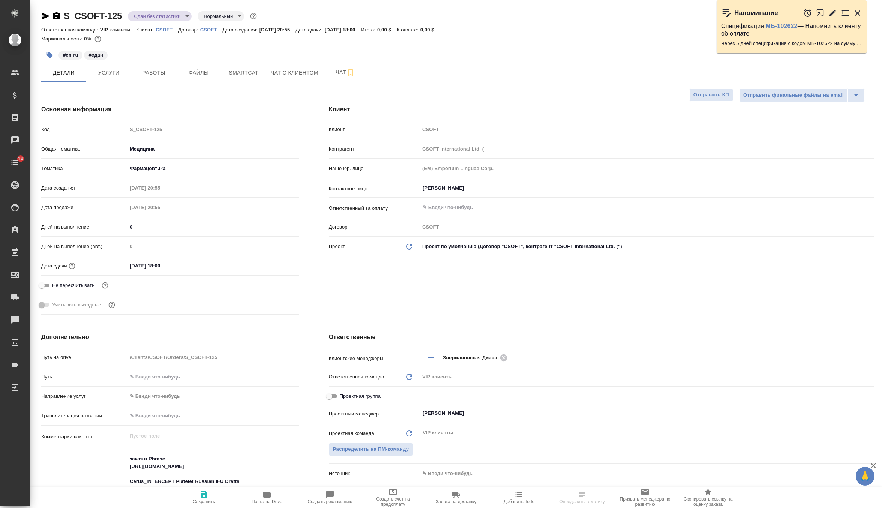
type textarea "x"
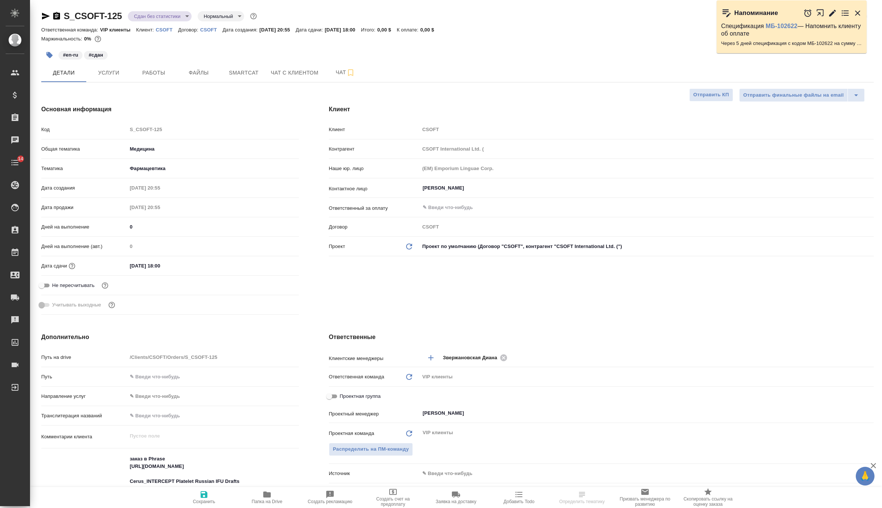
type textarea "x"
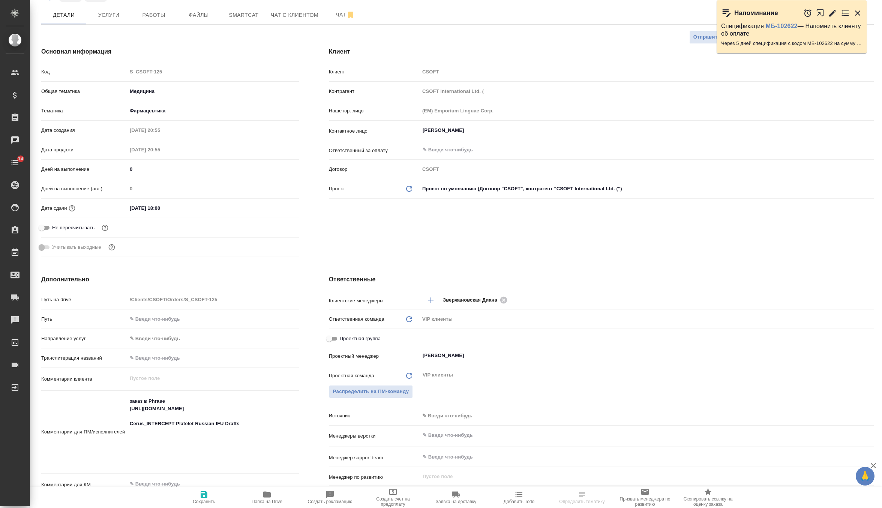
scroll to position [58, 0]
type textarea "x"
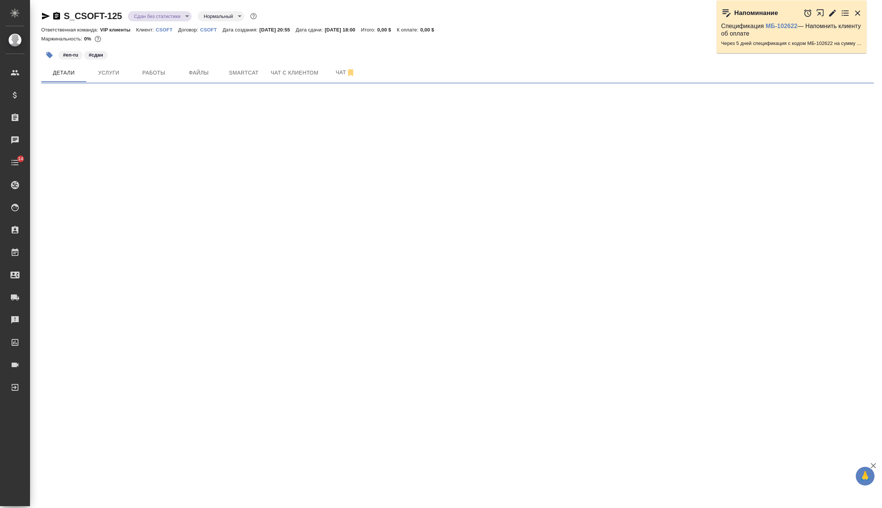
select select "RU"
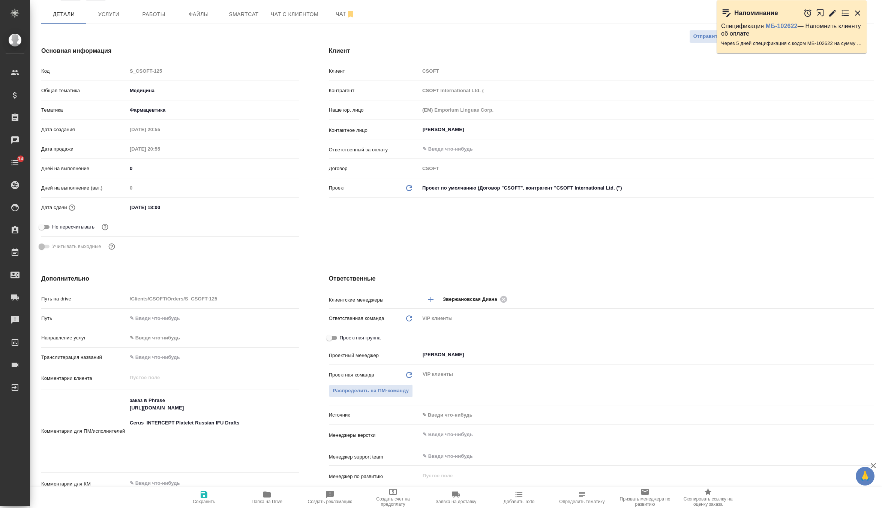
type textarea "x"
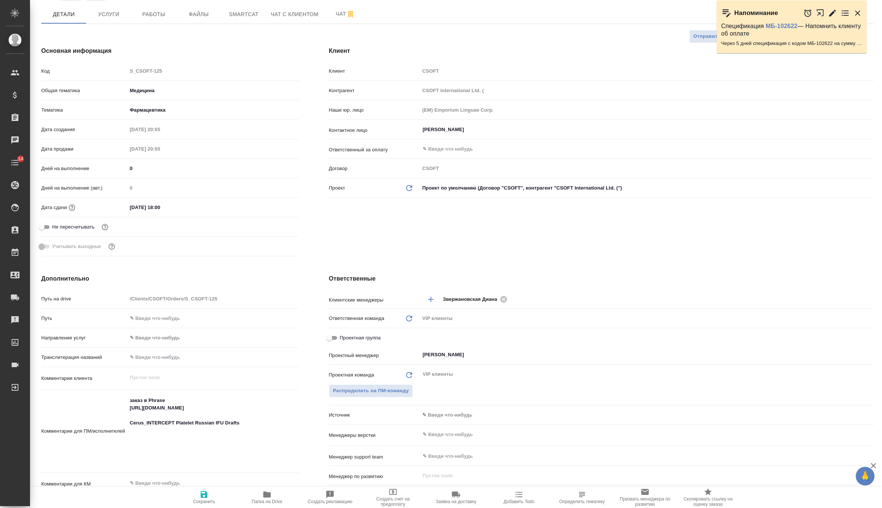
type textarea "x"
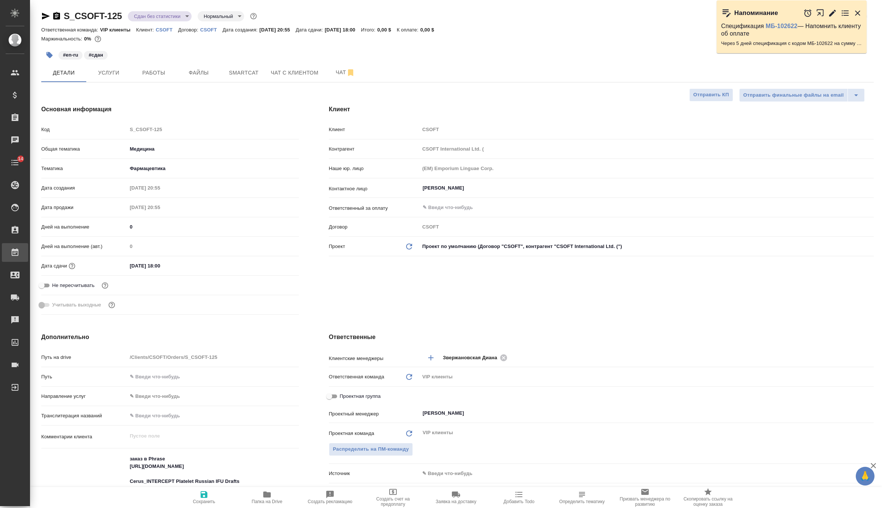
type textarea "x"
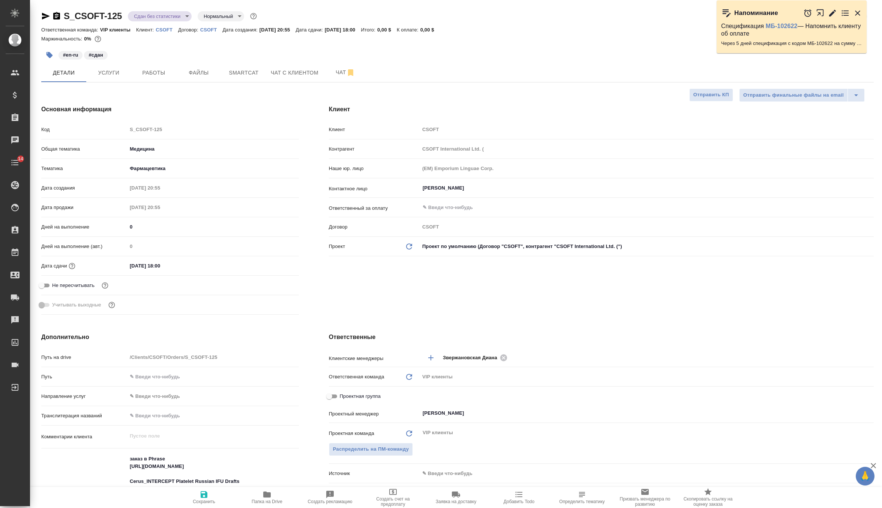
type textarea "x"
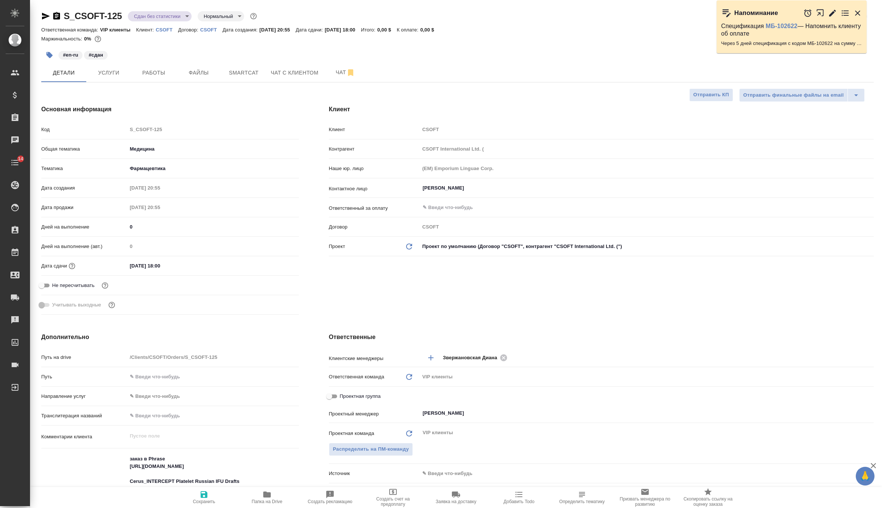
type textarea "x"
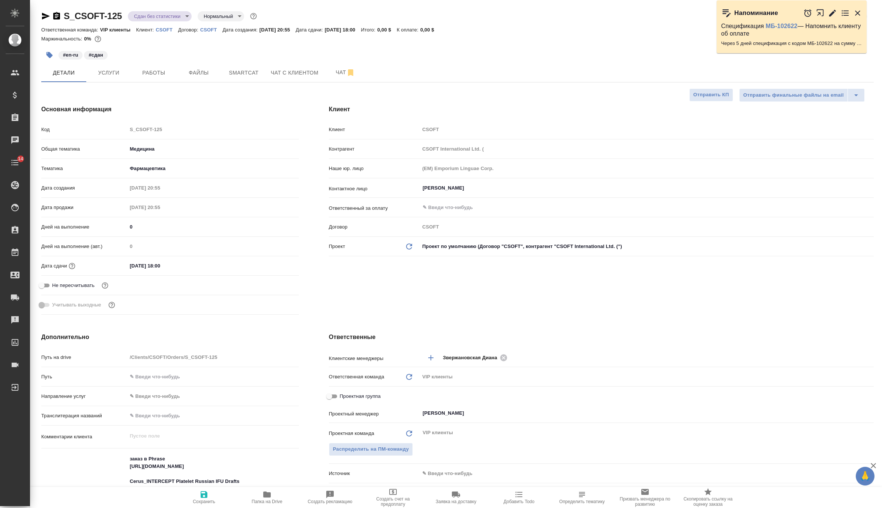
type textarea "x"
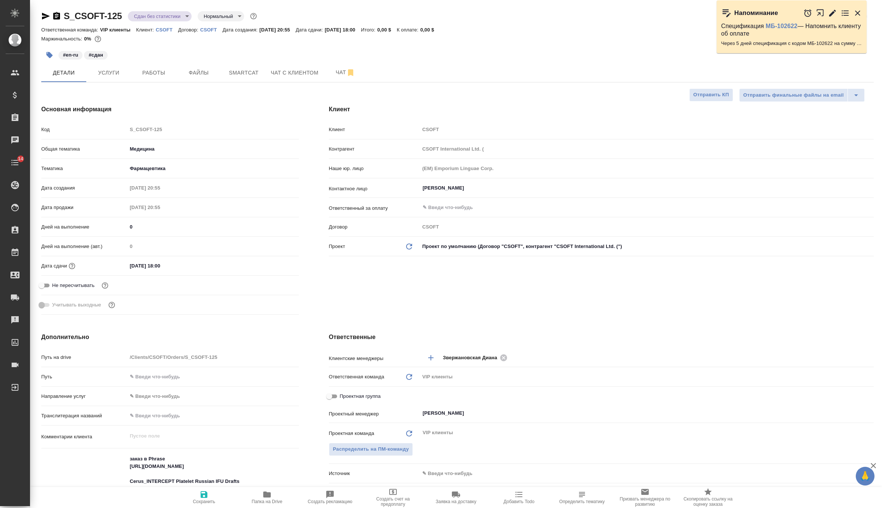
type textarea "x"
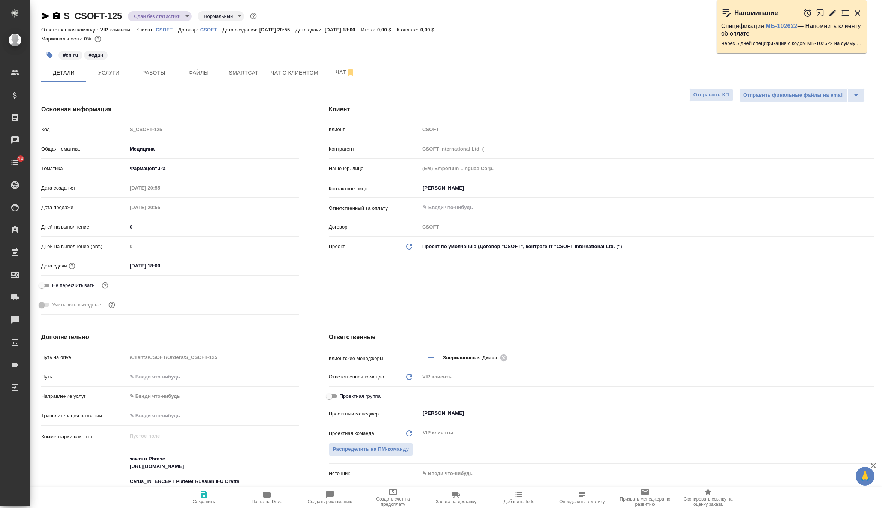
type textarea "x"
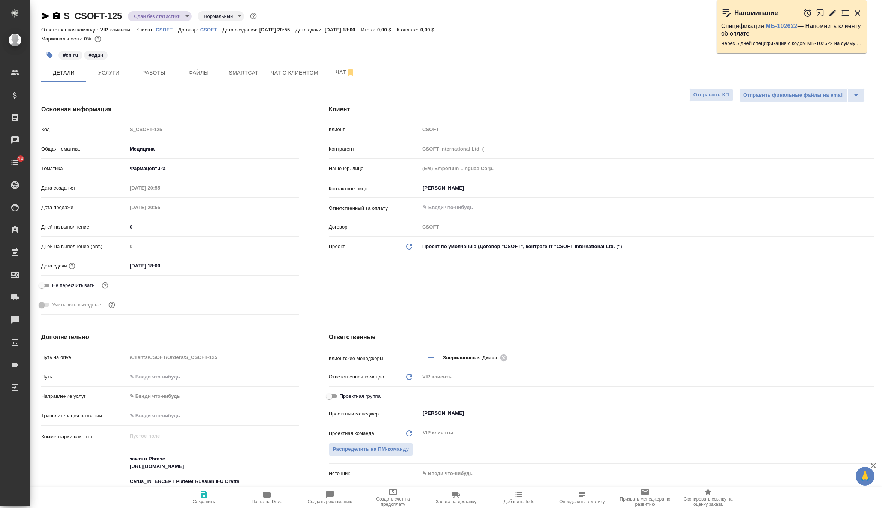
type textarea "x"
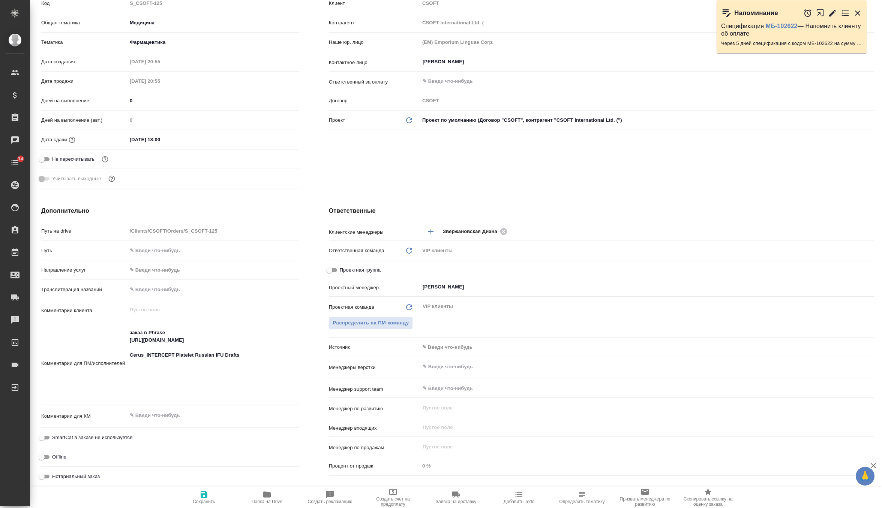
scroll to position [147, 0]
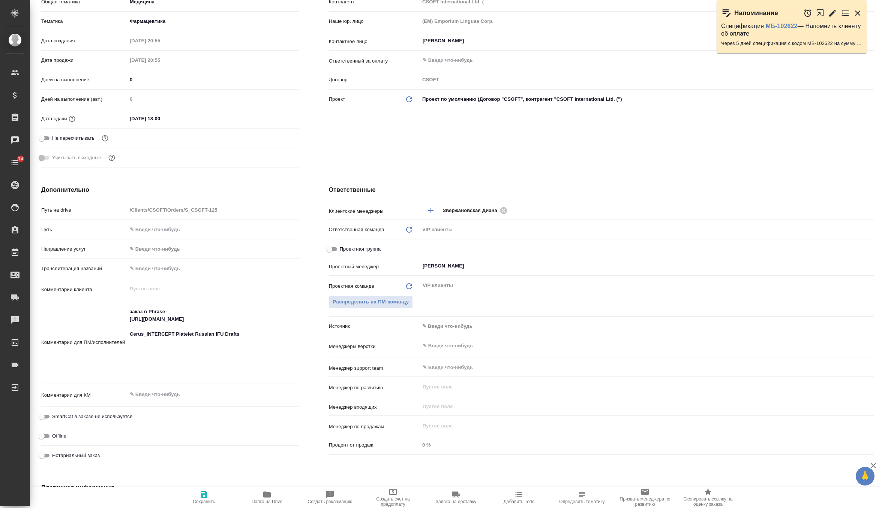
type textarea "x"
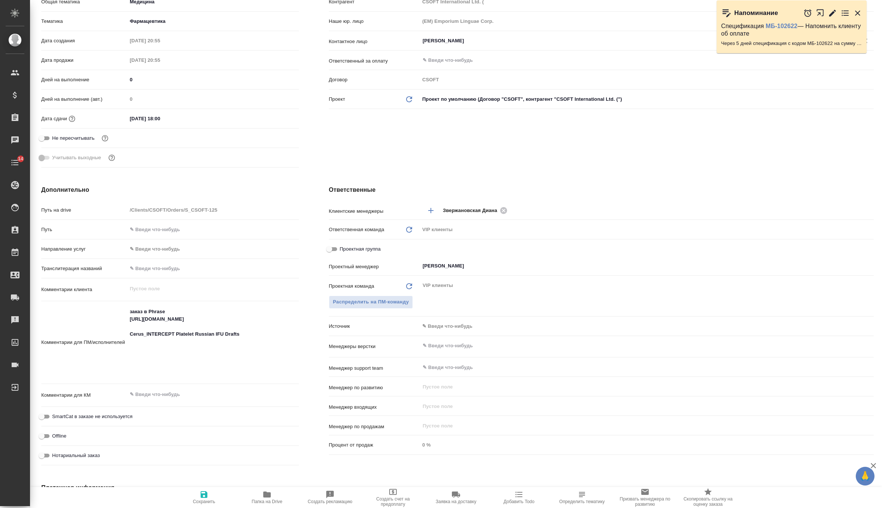
type textarea "x"
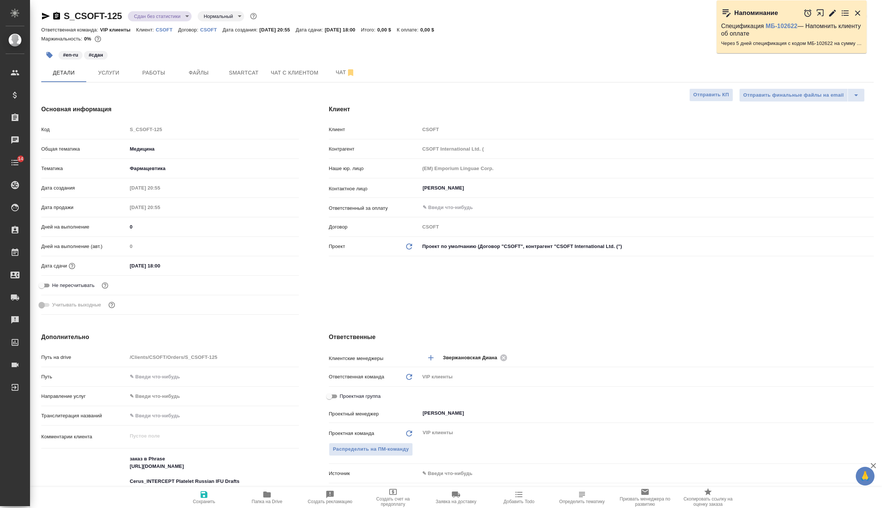
type textarea "x"
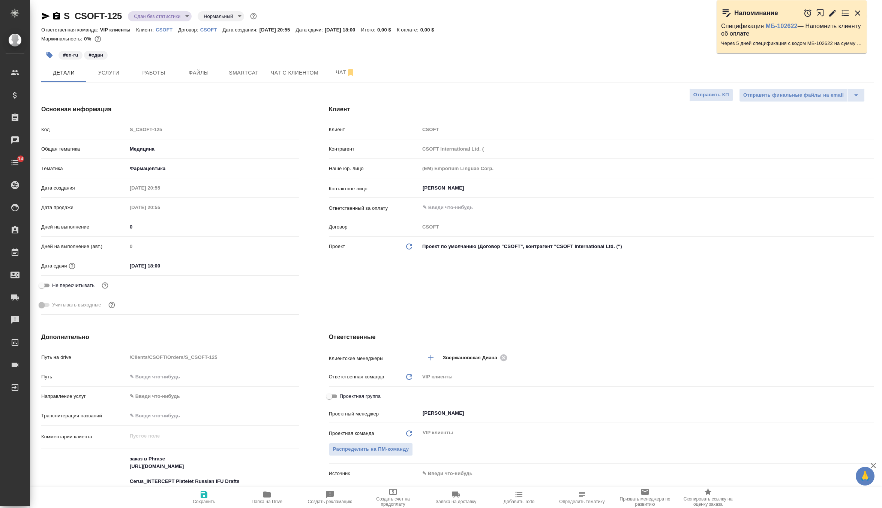
type textarea "x"
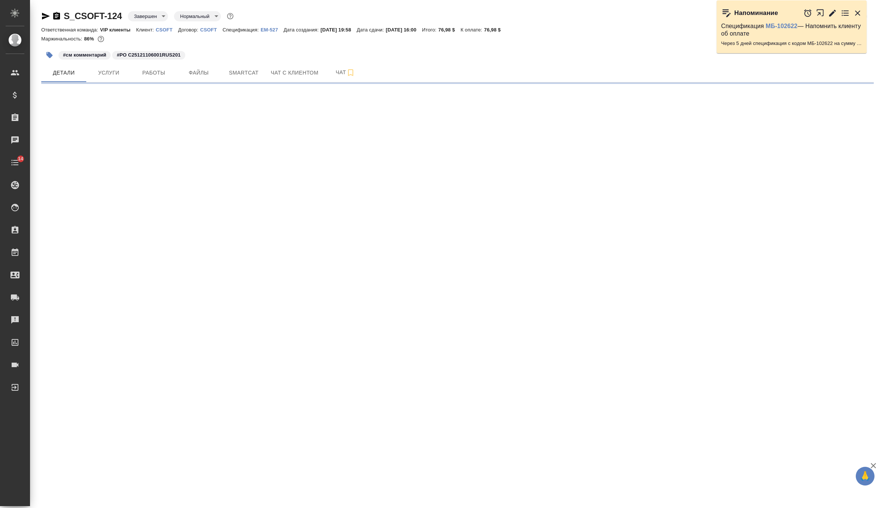
select select "RU"
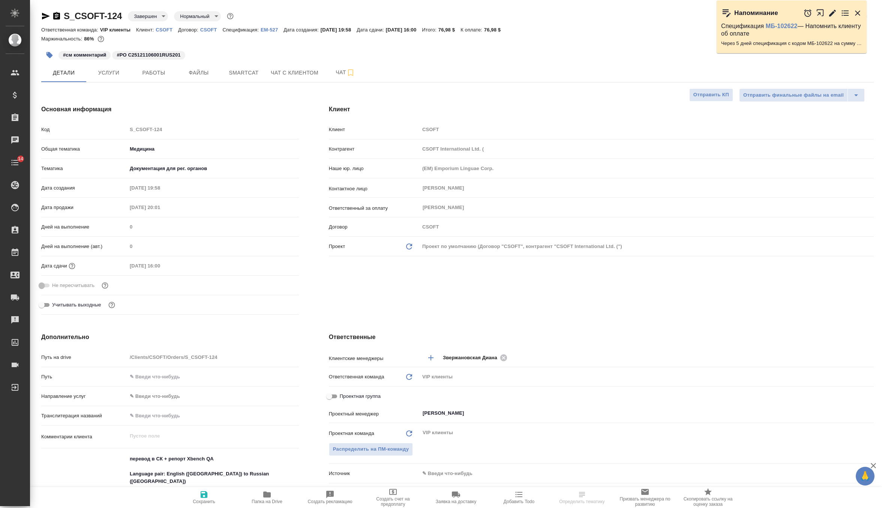
type textarea "x"
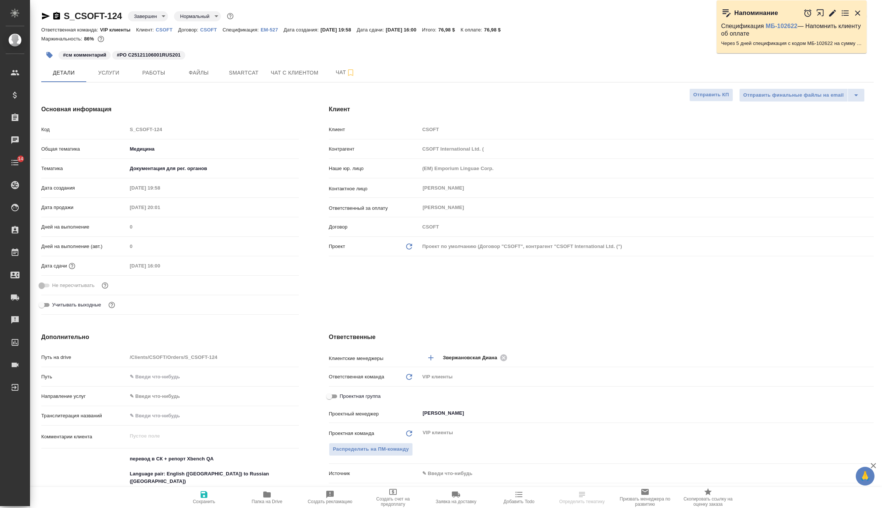
type textarea "x"
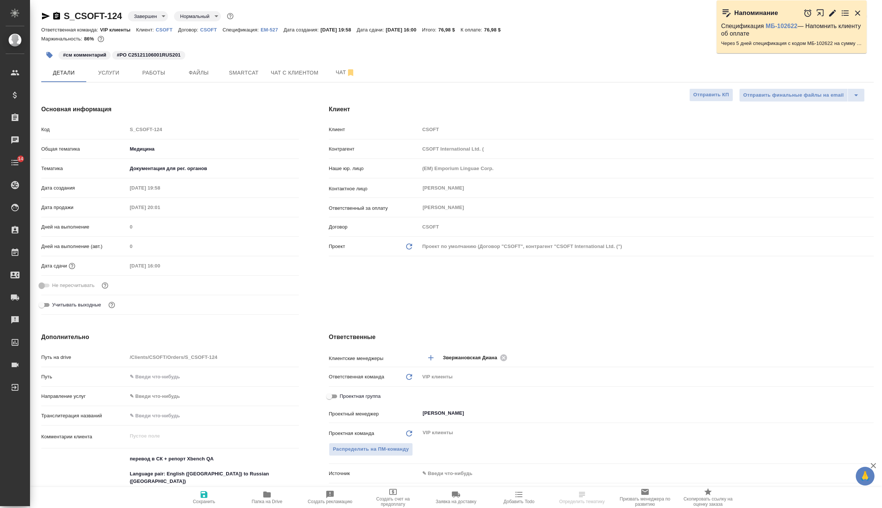
type textarea "x"
select select "RU"
type textarea "x"
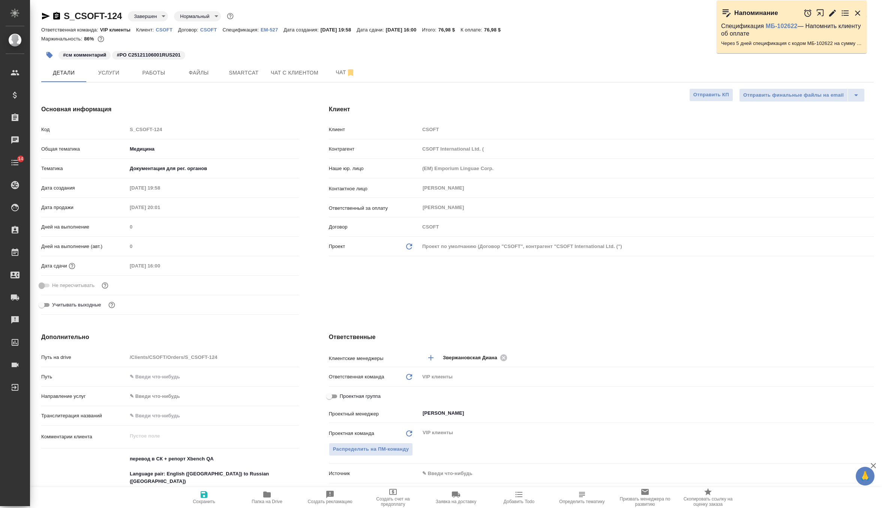
type textarea "x"
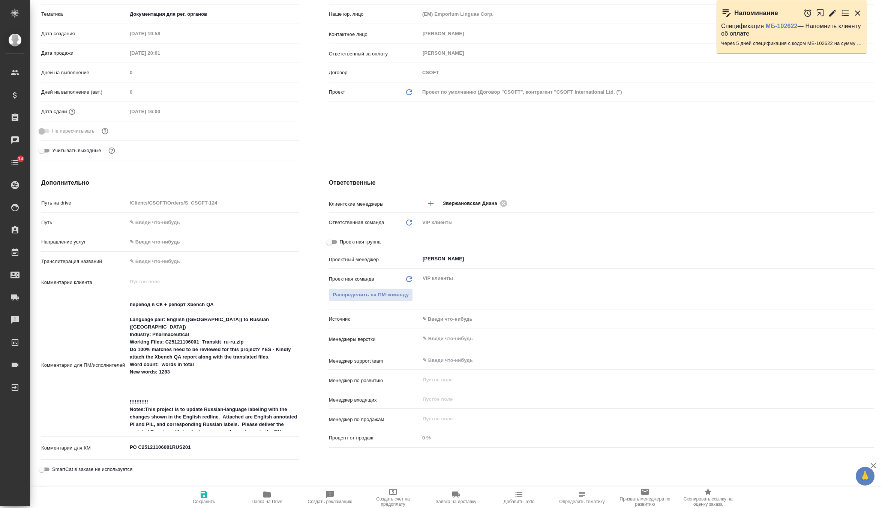
scroll to position [157, 0]
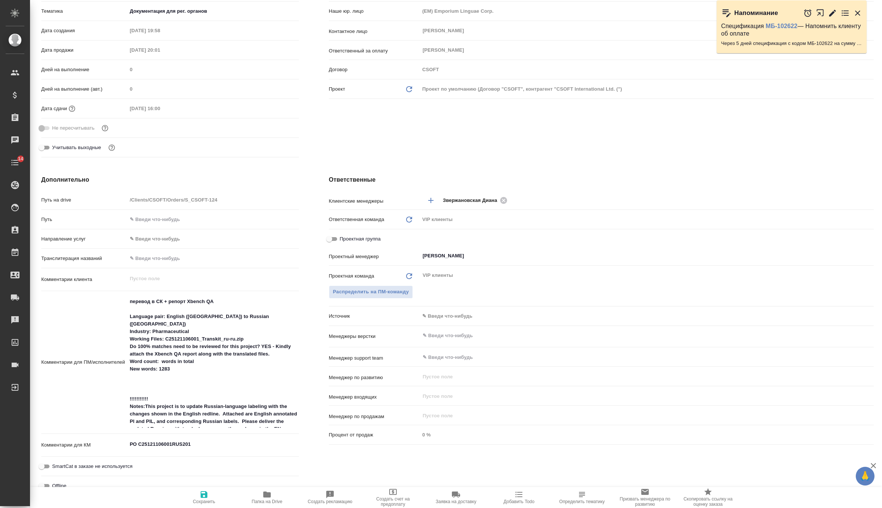
type textarea "x"
click at [201, 442] on textarea "РО C25121106001RUS201" at bounding box center [212, 445] width 171 height 13
type textarea "РО C25121106001RUS201"
type textarea "x"
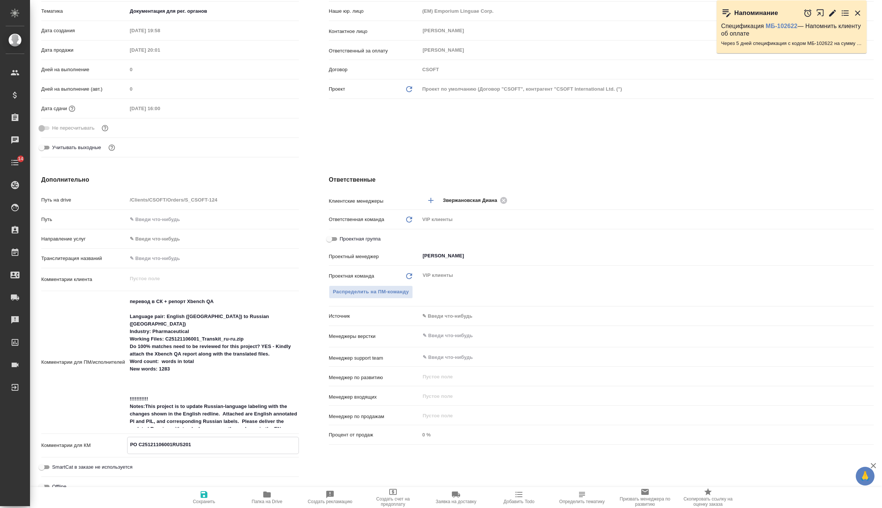
type textarea "x"
type textarea "РО C25121106001RUS201"
type textarea "x"
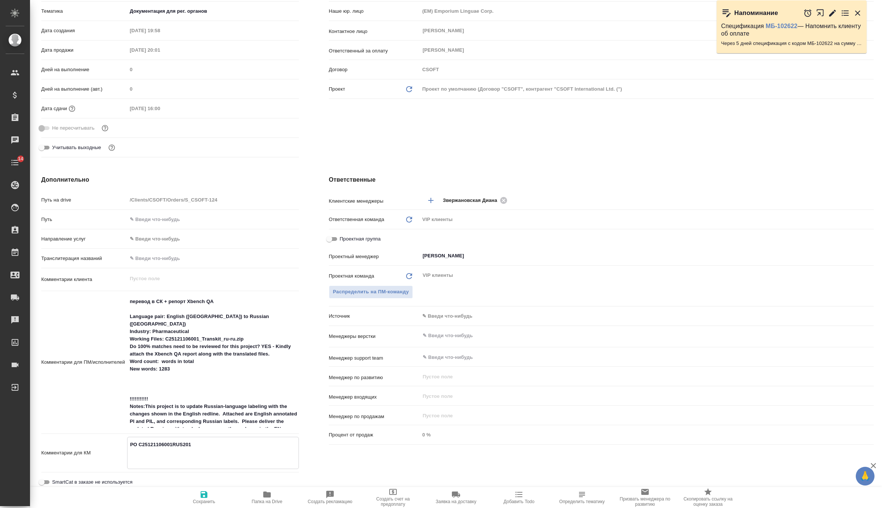
paste textarea "C25121106001RUS201"
type textarea "x"
type textarea "РО C25121106001RUS201 C25121106001RUS201"
type textarea "x"
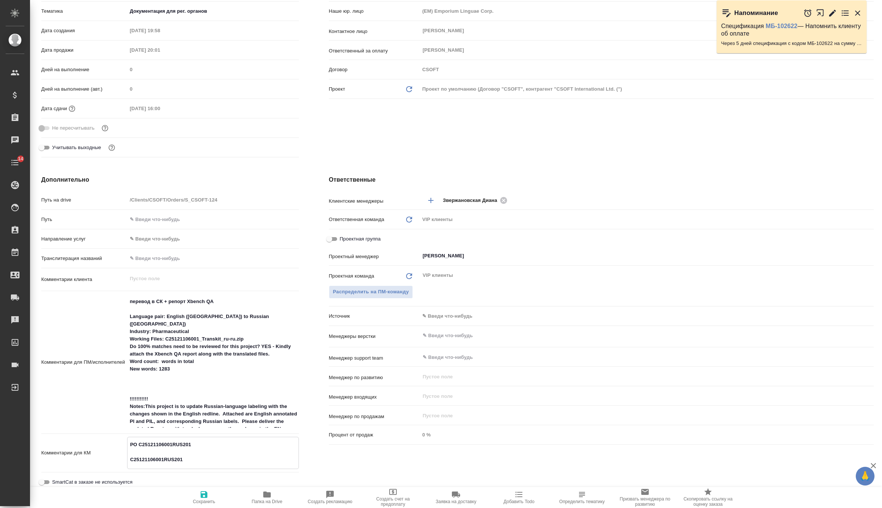
drag, startPoint x: 187, startPoint y: 459, endPoint x: 108, endPoint y: 448, distance: 79.5
click at [108, 448] on div "Комментарии для КМ РО C25121106001RUS201 C25121106001RUS201 x" at bounding box center [170, 453] width 258 height 32
click at [158, 463] on textarea "РО C25121106001RUS201 C25121106001RUS201" at bounding box center [212, 453] width 171 height 28
type textarea "РО C25121106001RUS201"
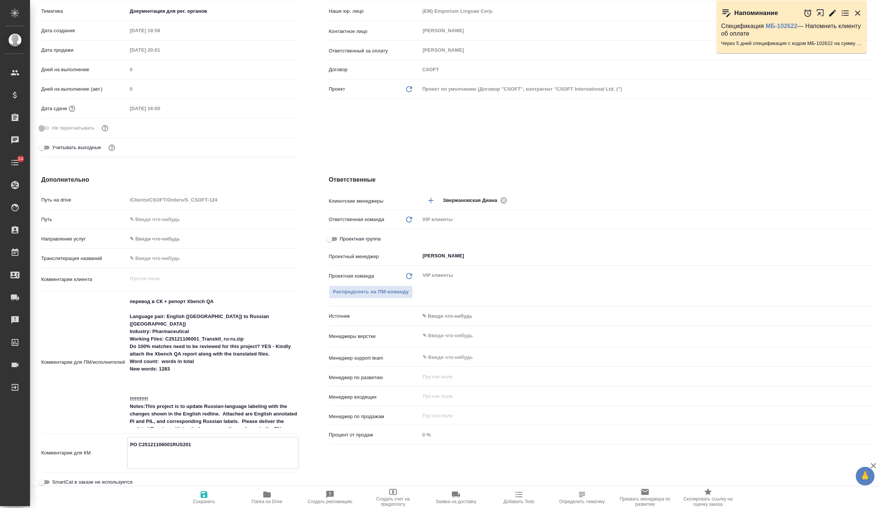
type textarea "x"
type textarea "РО C25121106001RUS201"
type textarea "x"
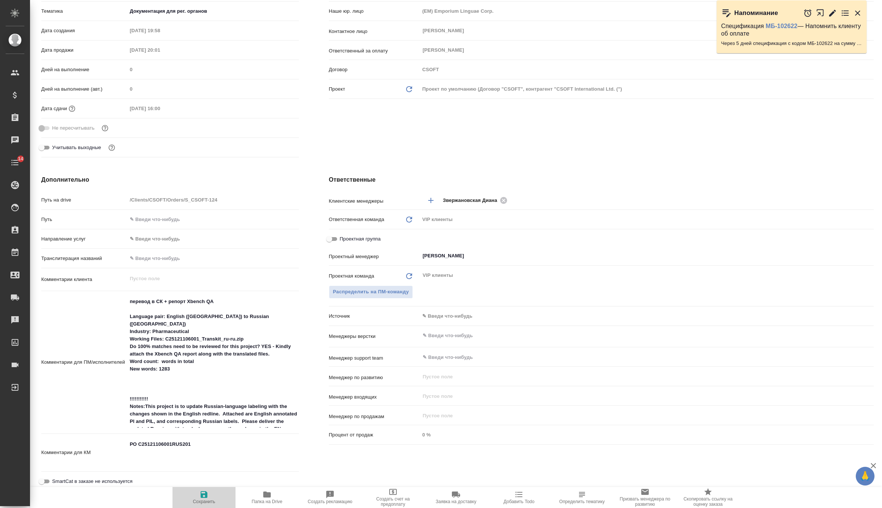
click at [197, 493] on span "Сохранить" at bounding box center [204, 497] width 54 height 14
type textarea "x"
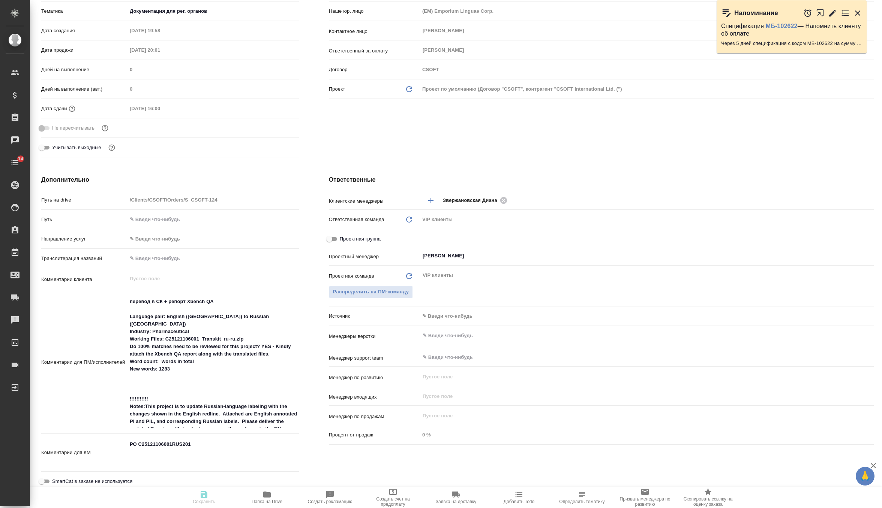
type textarea "x"
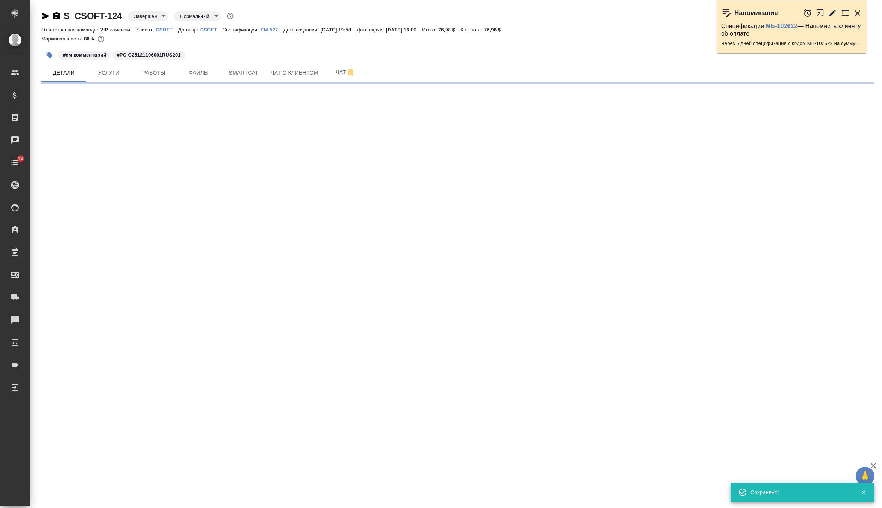
scroll to position [0, 0]
select select "RU"
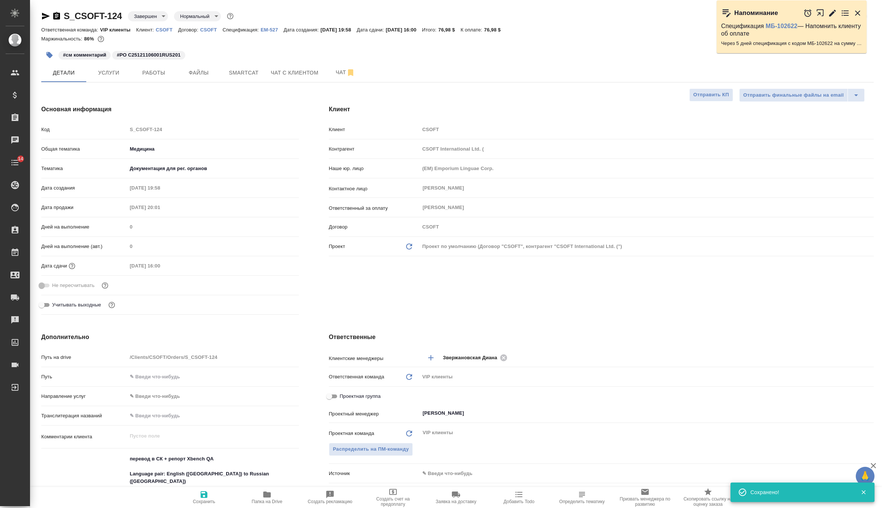
type textarea "x"
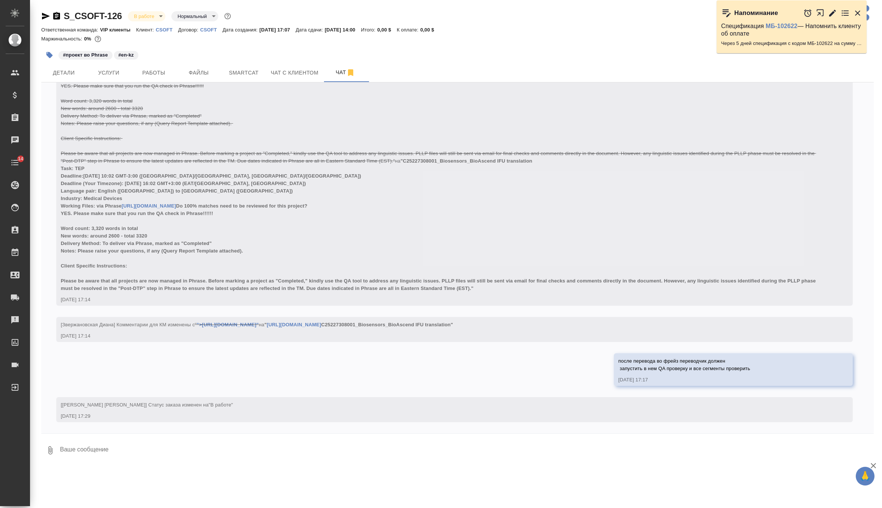
scroll to position [1109, 0]
click at [321, 322] on link "https://us.cloud.memsource.com/web/project2/show/Y90WBe15AKyMkQlBgJ6ALd?ro=false" at bounding box center [294, 325] width 54 height 6
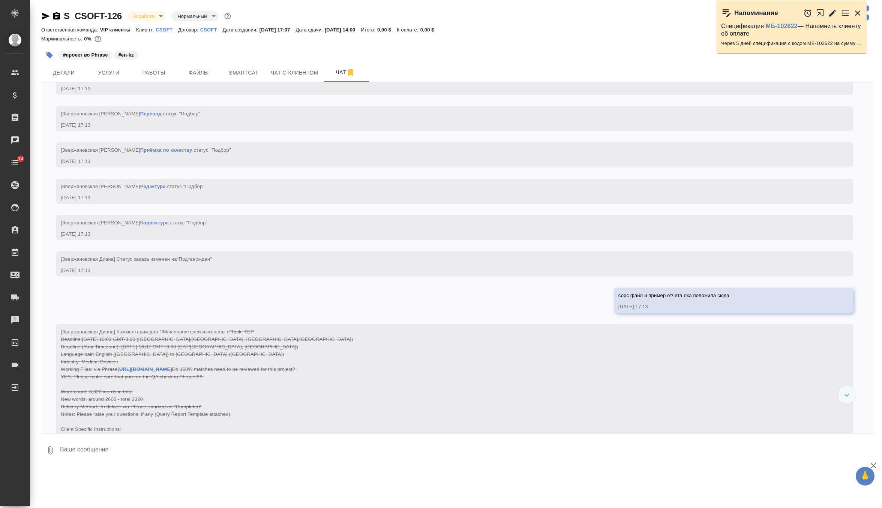
scroll to position [665, 0]
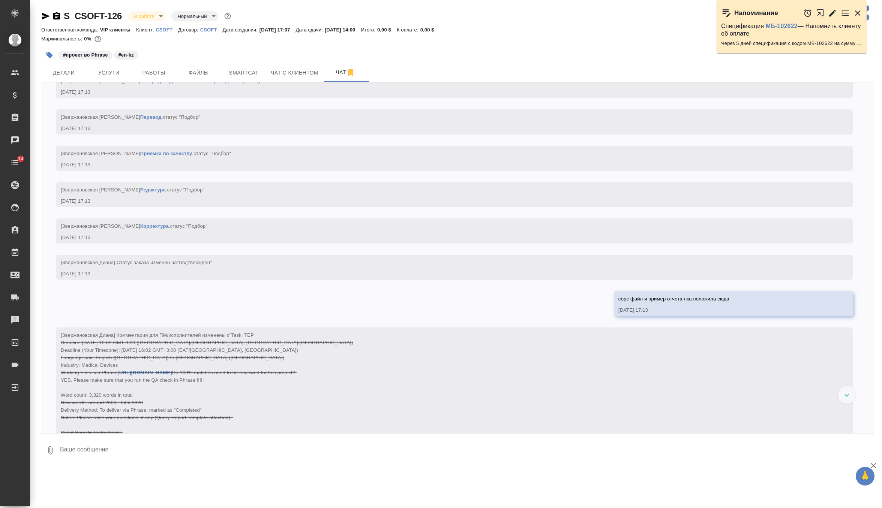
drag, startPoint x: 414, startPoint y: 142, endPoint x: 451, endPoint y: 142, distance: 37.1
click at [451, 47] on span "во фрейз перевод англ-каз, потом нужен будет QA Xbench отчет, я выгружу готовые…" at bounding box center [559, 40] width 518 height 13
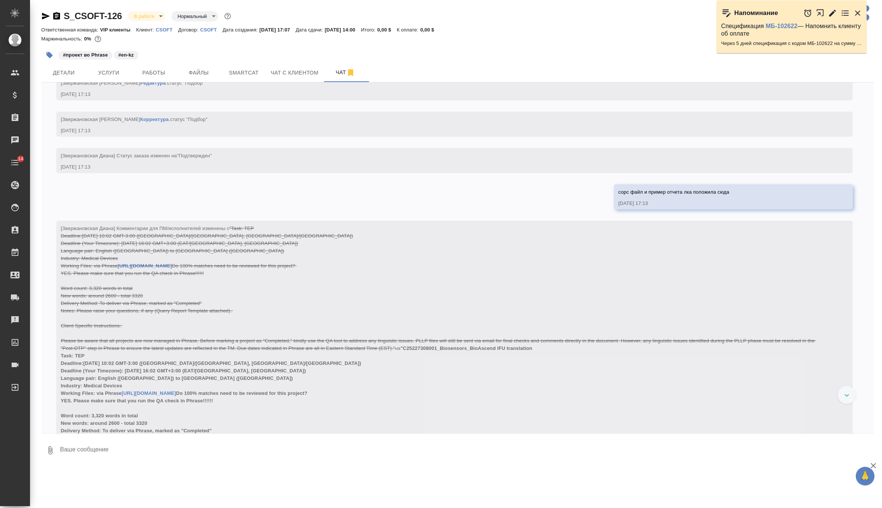
scroll to position [825, 0]
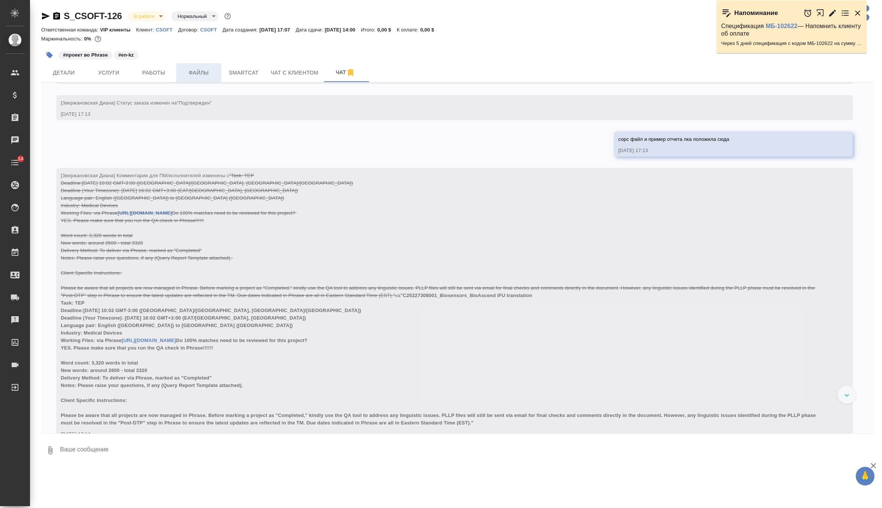
click at [195, 69] on span "Файлы" at bounding box center [199, 72] width 36 height 9
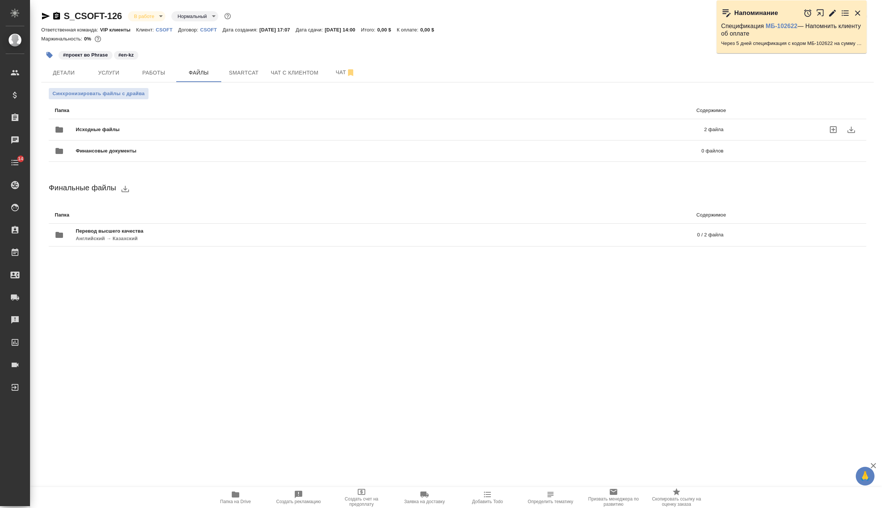
click at [98, 124] on div "Исходные файлы 2 файла" at bounding box center [389, 130] width 668 height 18
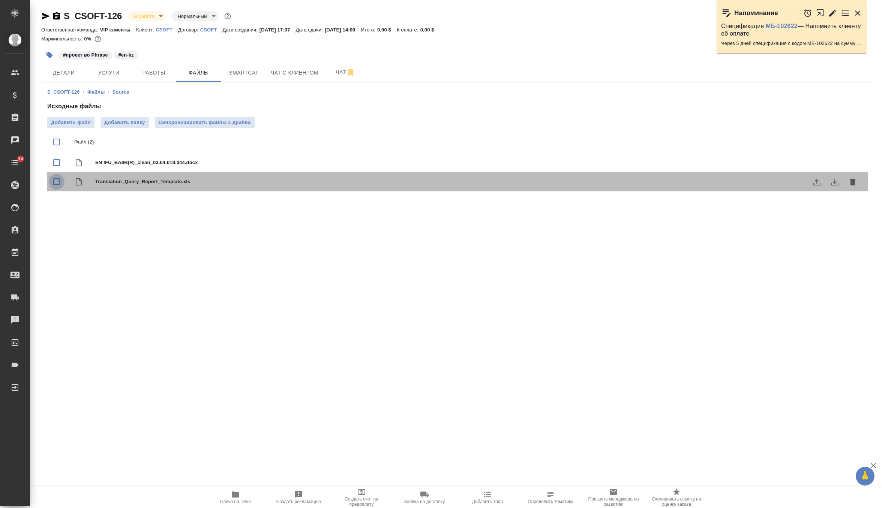
click at [56, 185] on input "checkbox" at bounding box center [57, 182] width 16 height 16
checkbox input "true"
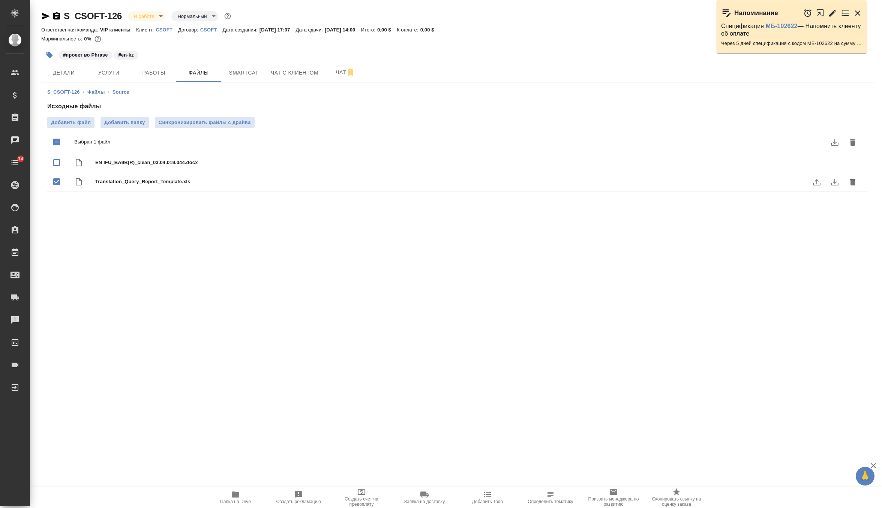
click at [855, 180] on icon "delete" at bounding box center [852, 182] width 9 height 9
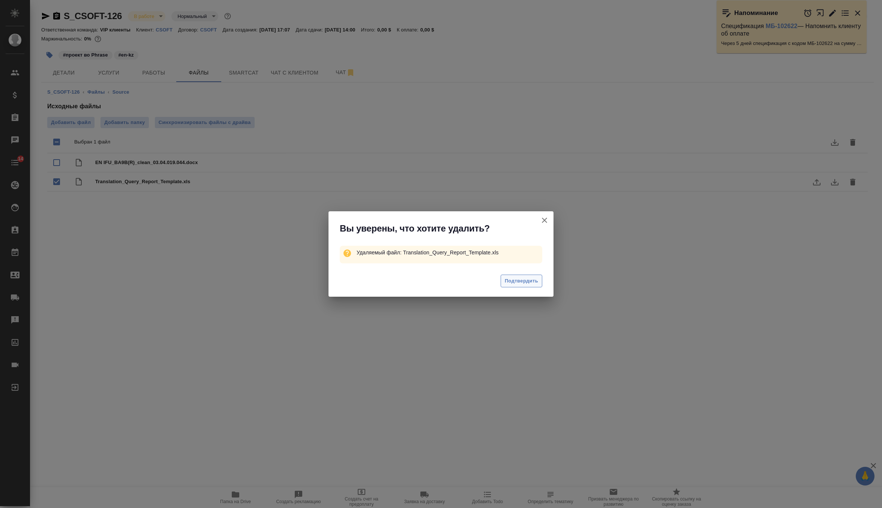
click at [529, 280] on span "Подтвердить" at bounding box center [521, 281] width 33 height 9
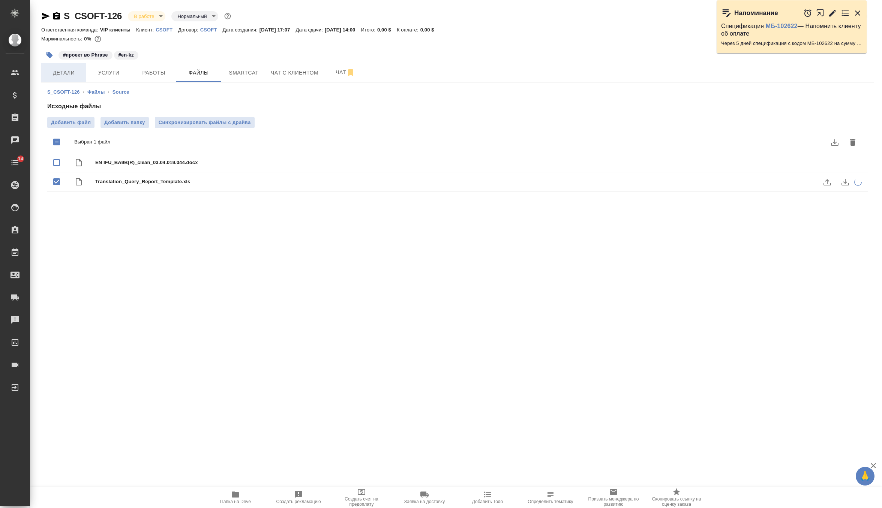
click at [73, 71] on span "Детали" at bounding box center [64, 72] width 36 height 9
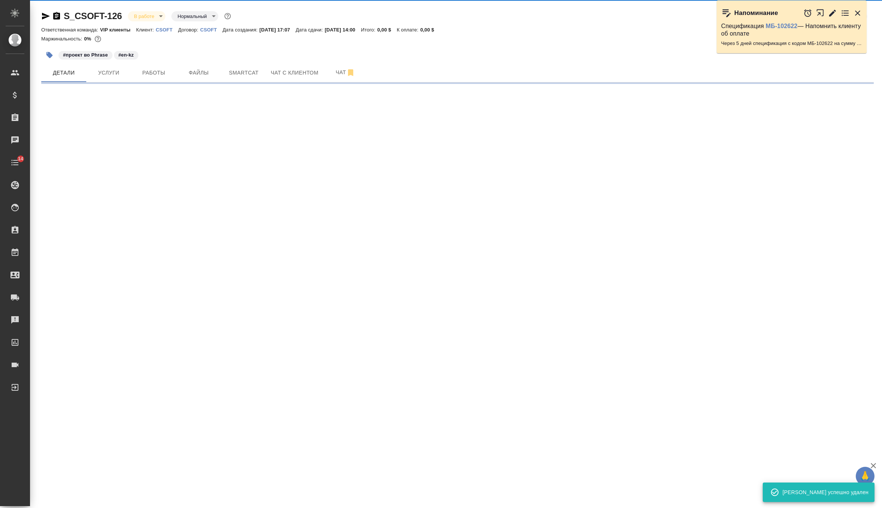
select select "RU"
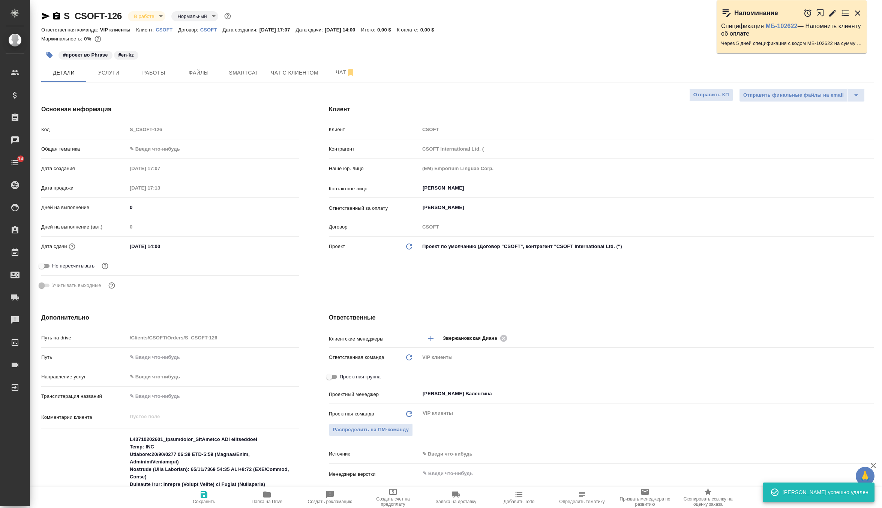
scroll to position [147, 0]
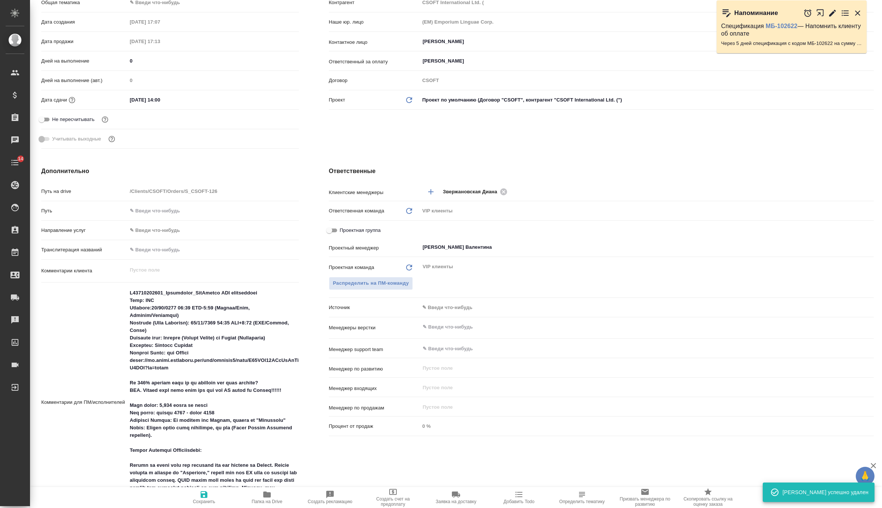
type textarea "x"
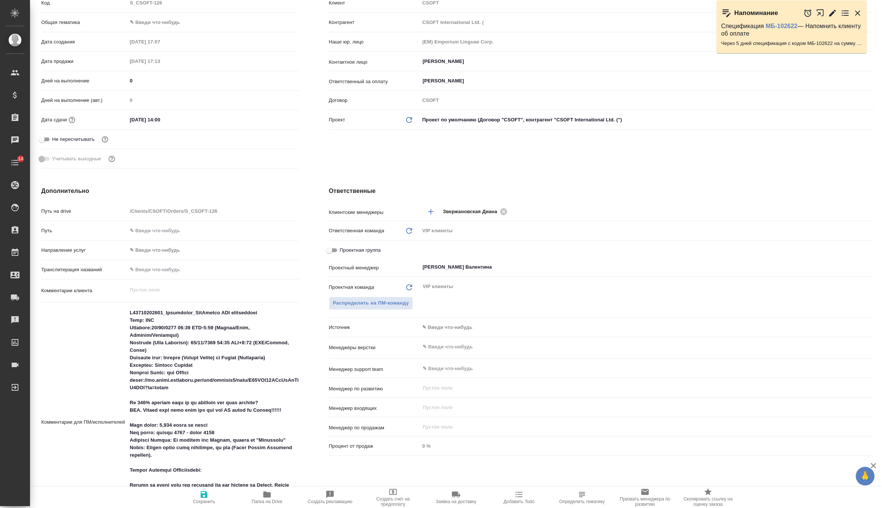
scroll to position [0, 0]
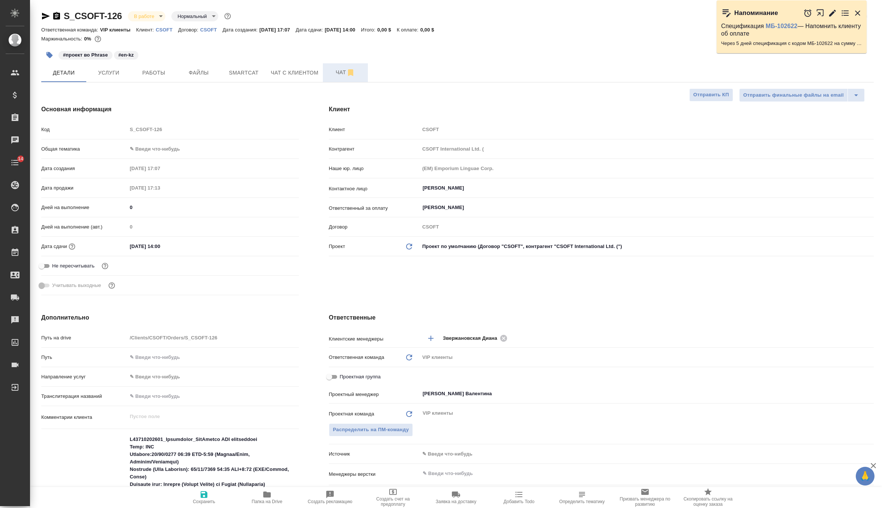
click at [342, 63] on button "Чат" at bounding box center [345, 72] width 45 height 19
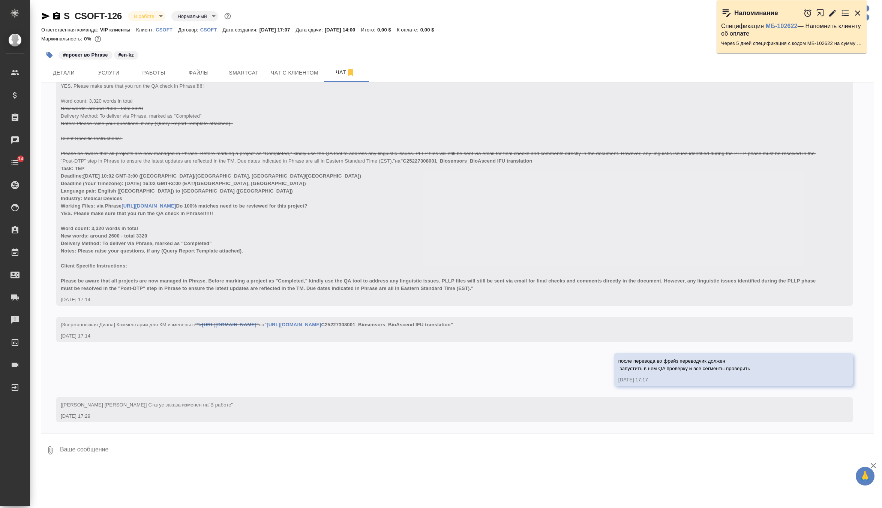
scroll to position [1109, 0]
click at [105, 79] on button "Услуги" at bounding box center [108, 72] width 45 height 19
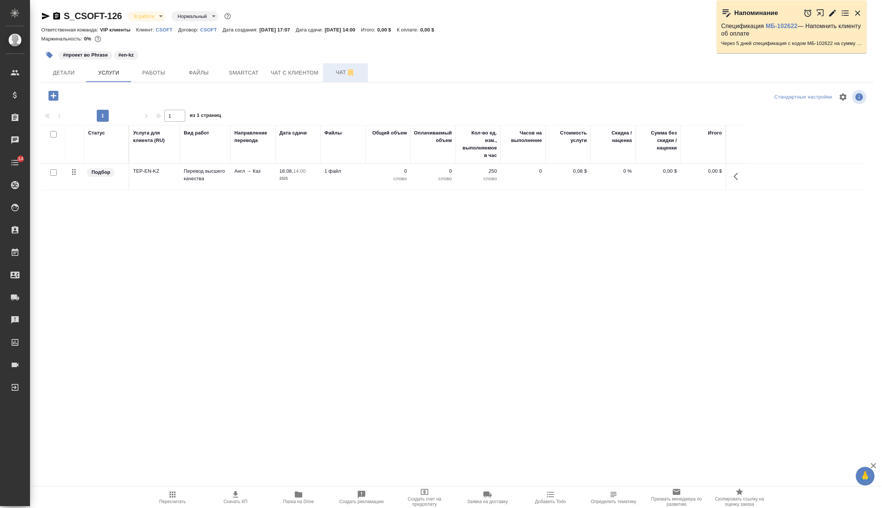
click at [331, 79] on button "Чат" at bounding box center [345, 72] width 45 height 19
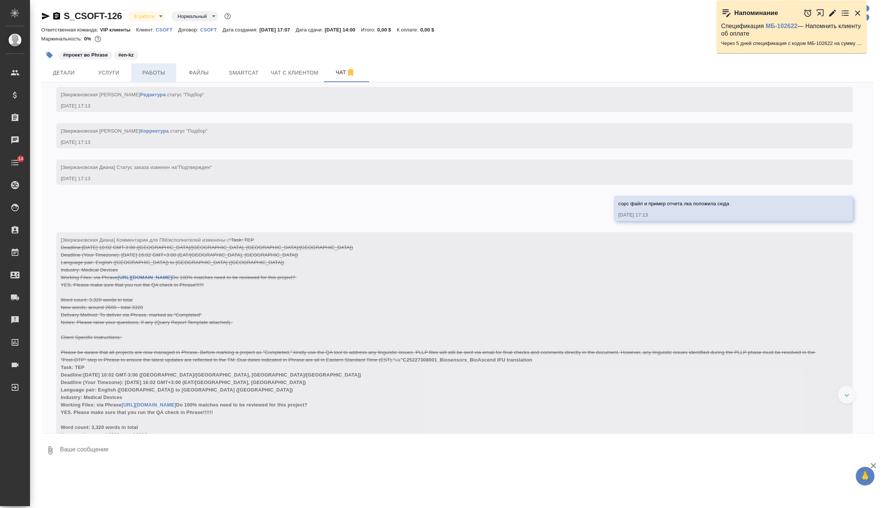
scroll to position [1008, 0]
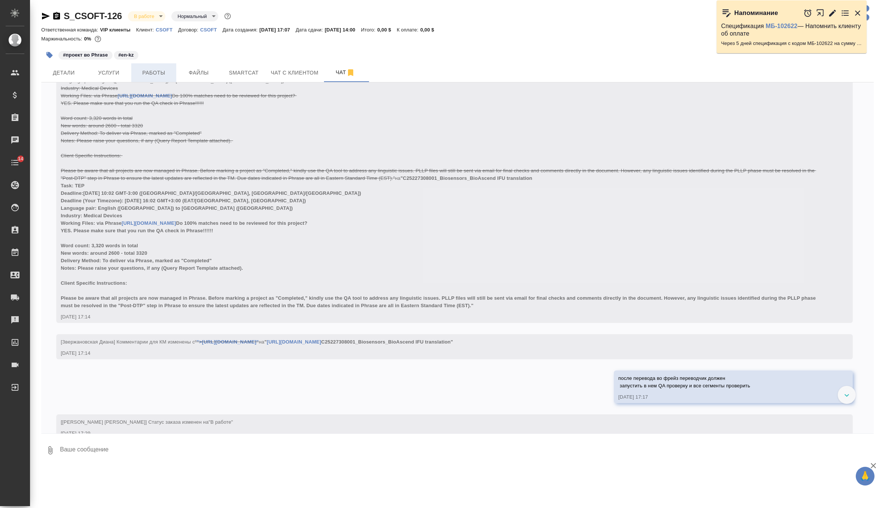
click at [159, 80] on button "Работы" at bounding box center [153, 72] width 45 height 19
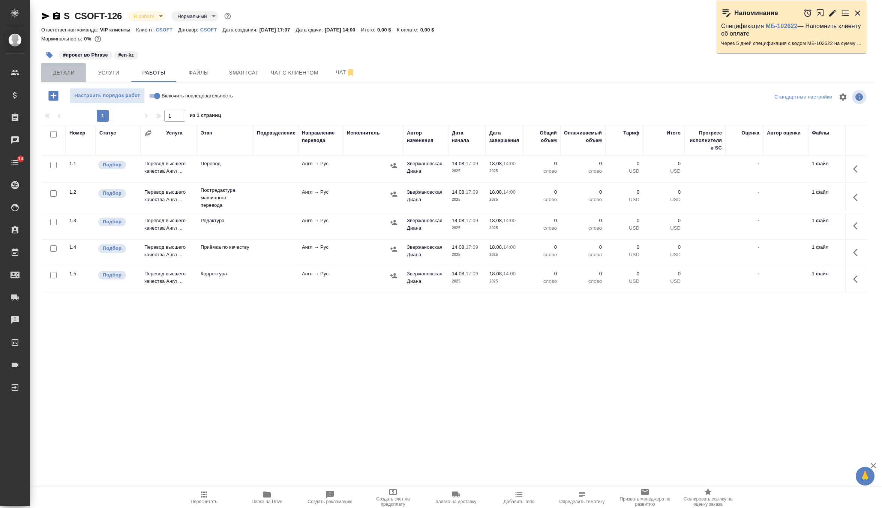
click at [77, 77] on span "Детали" at bounding box center [64, 72] width 36 height 9
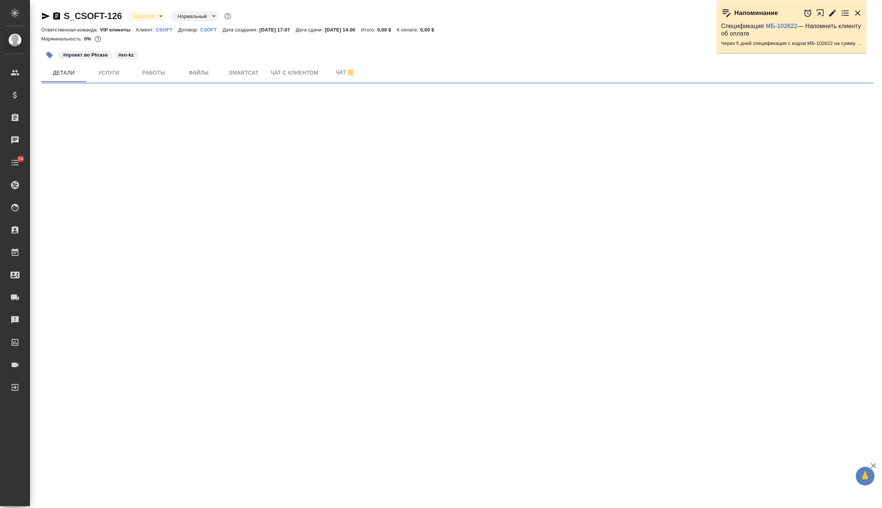
select select "RU"
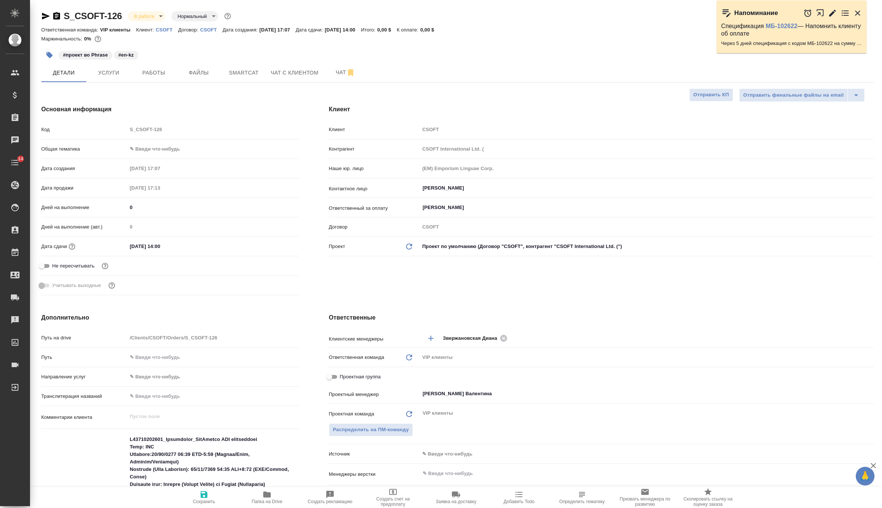
type textarea "x"
click at [160, 245] on input "18.08.2025 14:00" at bounding box center [160, 246] width 66 height 11
type input "18.08.2025 10:0_"
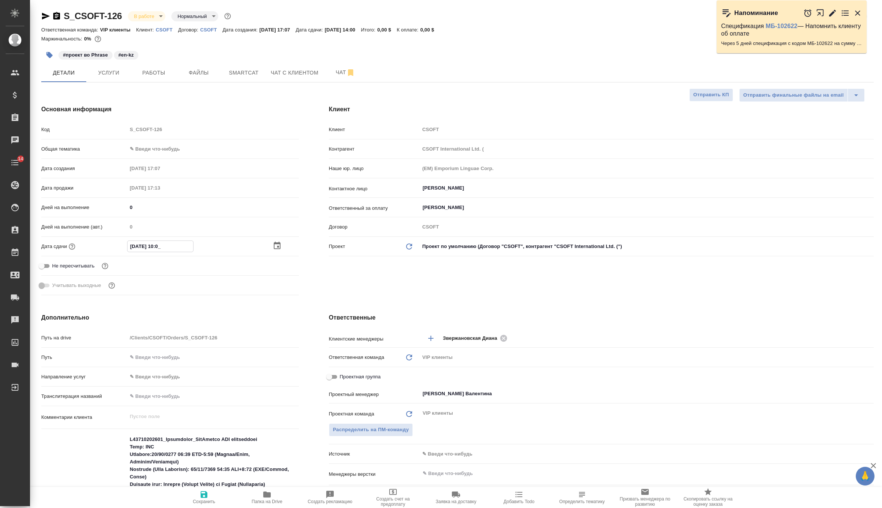
type textarea "x"
type input "18.08.2025 15:00"
type textarea "x"
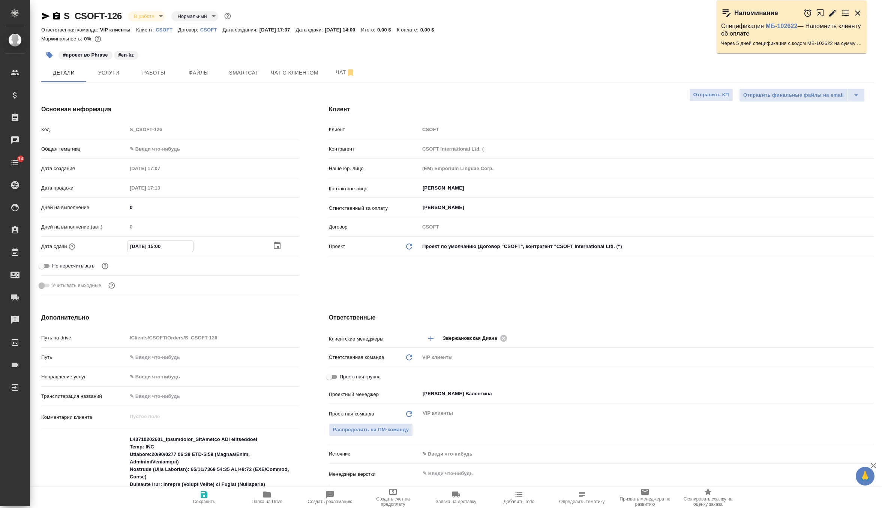
type textarea "x"
type input "18.08.2025 15:00"
click at [205, 492] on icon "button" at bounding box center [203, 494] width 9 height 9
type textarea "x"
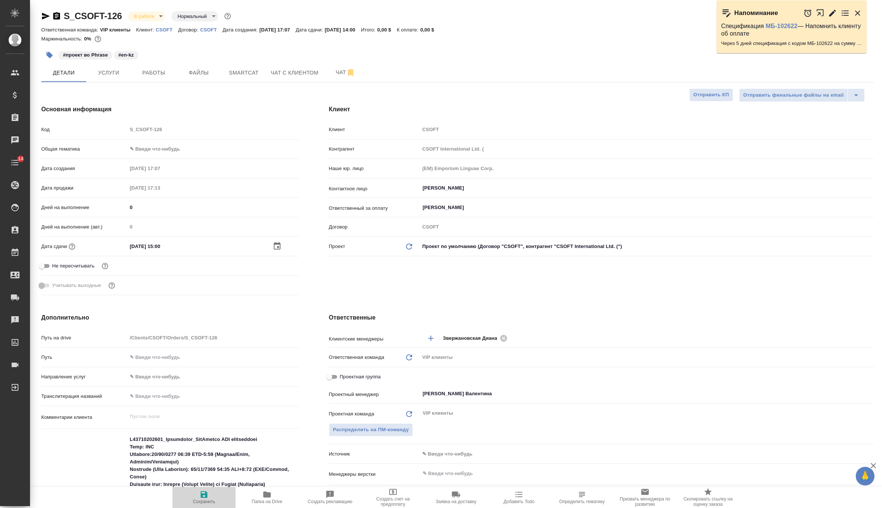
type textarea "x"
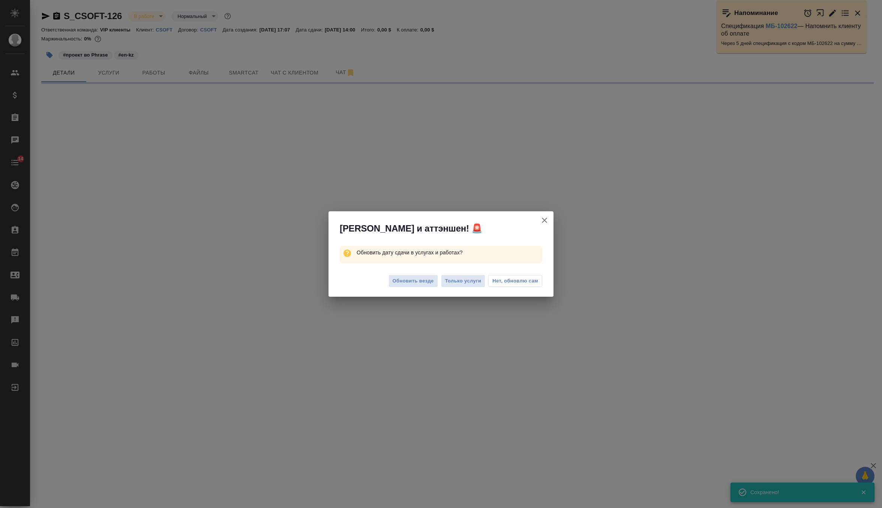
select select "RU"
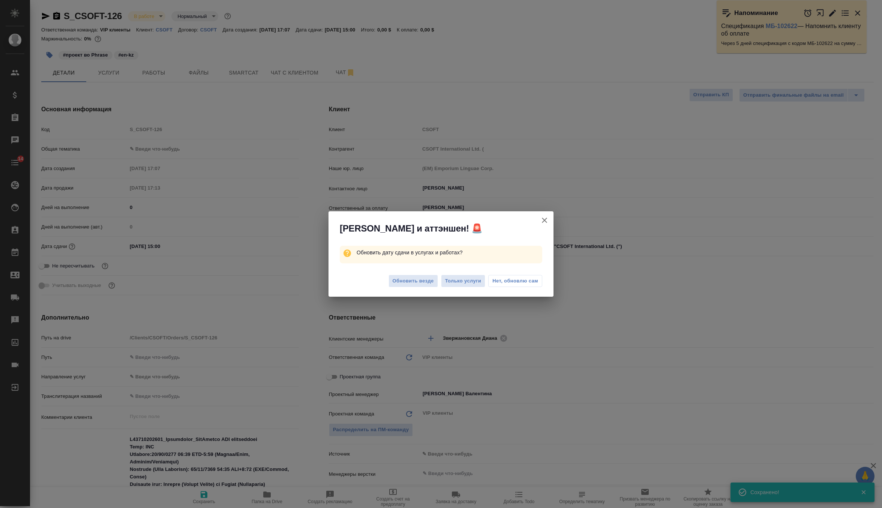
type textarea "x"
click at [410, 282] on span "Обновить везде" at bounding box center [413, 281] width 41 height 9
type textarea "x"
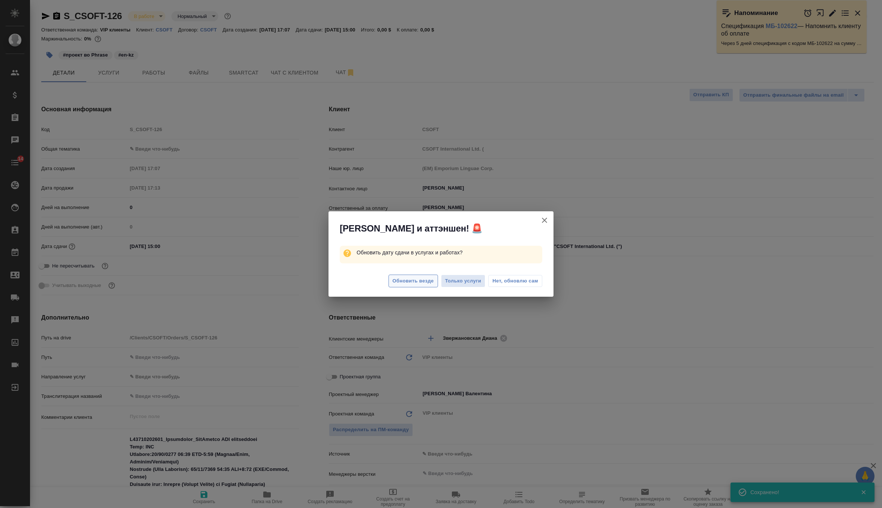
type textarea "x"
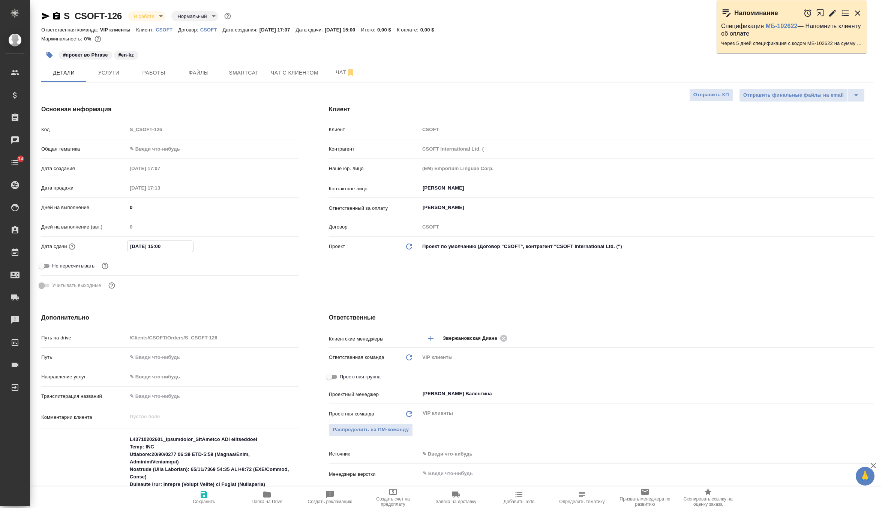
click at [162, 246] on input "18.08.2025 15:00" at bounding box center [160, 246] width 66 height 11
type input "18.08.2025 10:0_"
type textarea "x"
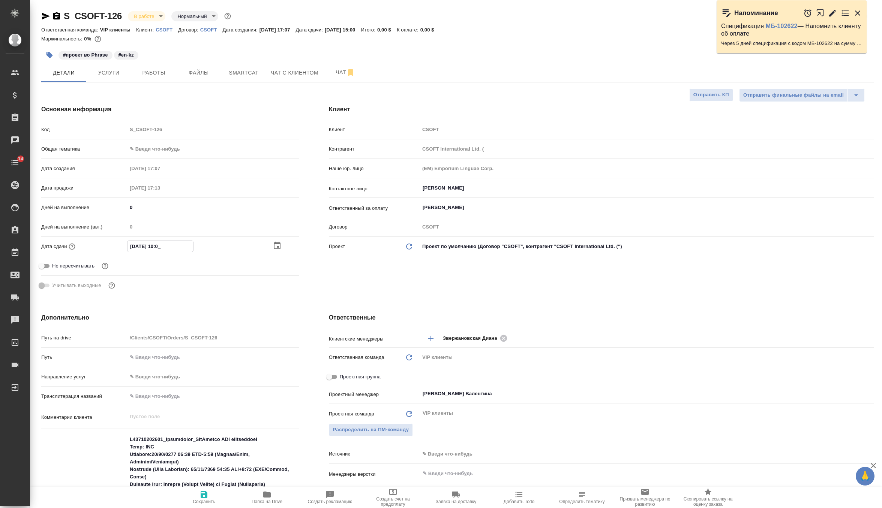
type input "18.08.2025 16:00"
type textarea "x"
type input "18.08.2025 16:00"
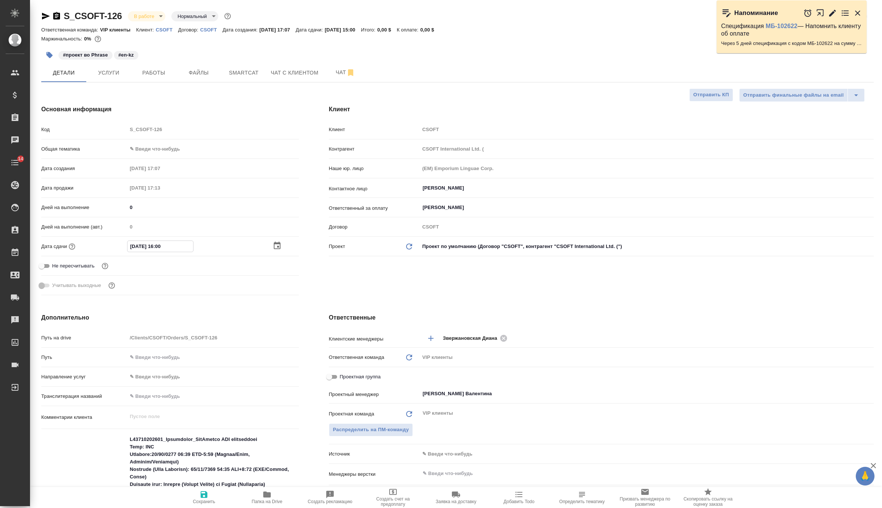
click at [206, 499] on span "Сохранить" at bounding box center [204, 501] width 22 height 5
type textarea "x"
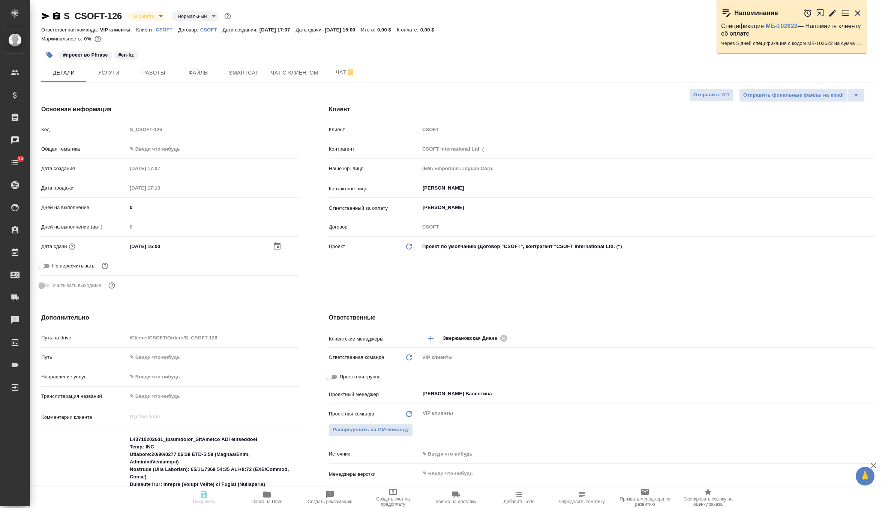
type textarea "x"
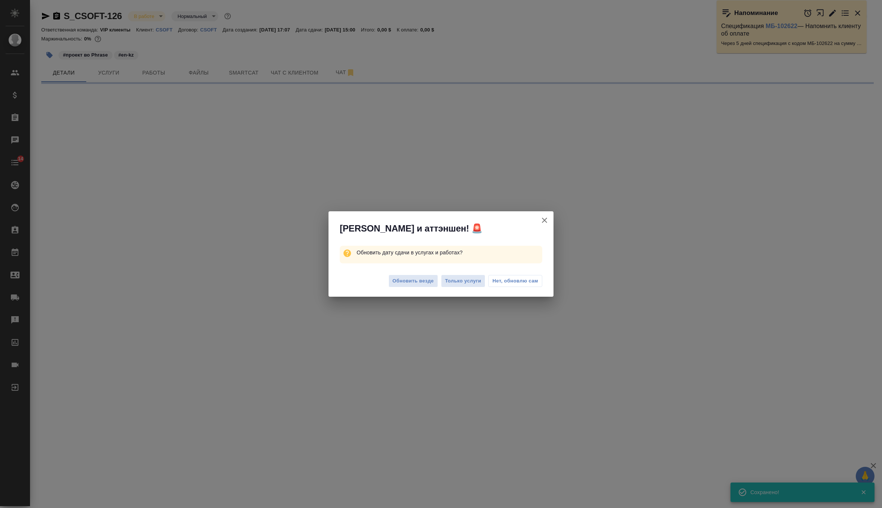
select select "RU"
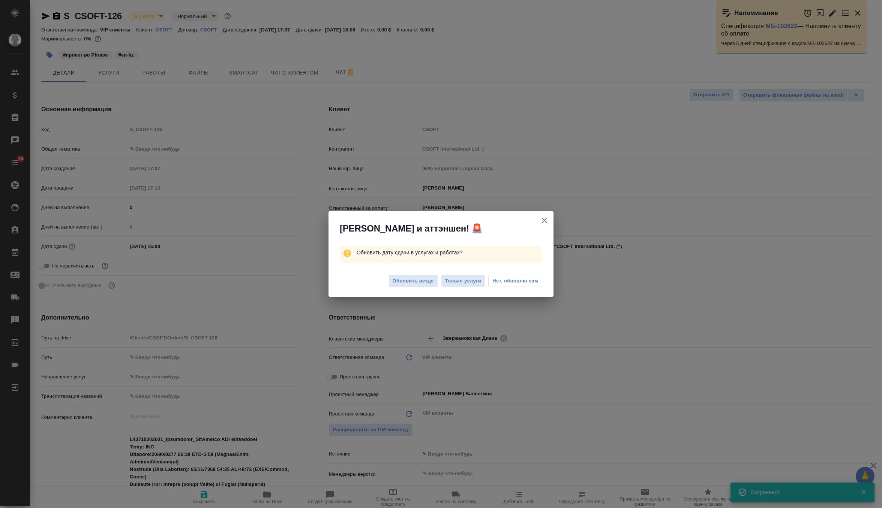
type textarea "x"
click at [415, 275] on button "Обновить везде" at bounding box center [412, 281] width 49 height 13
type textarea "x"
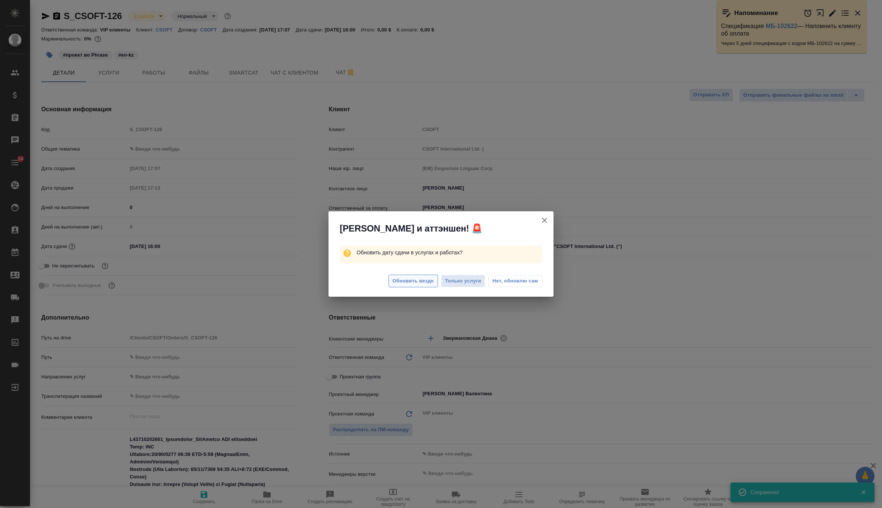
type textarea "x"
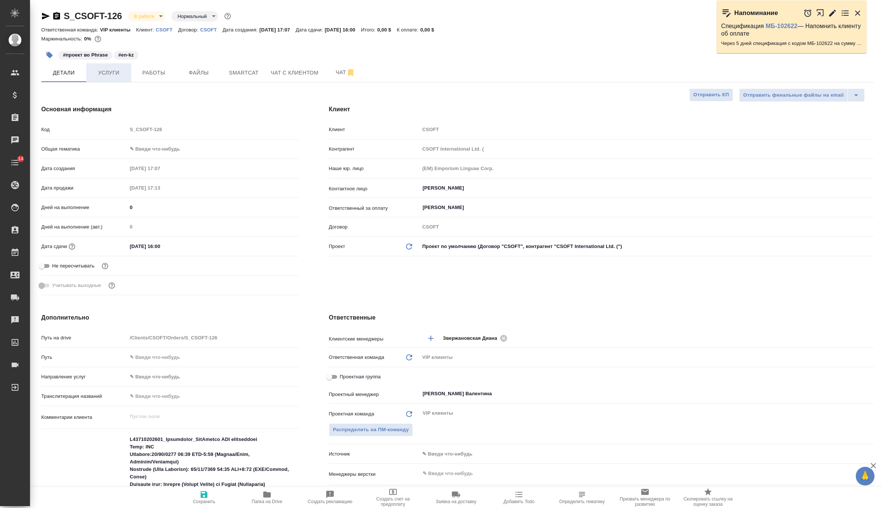
type textarea "x"
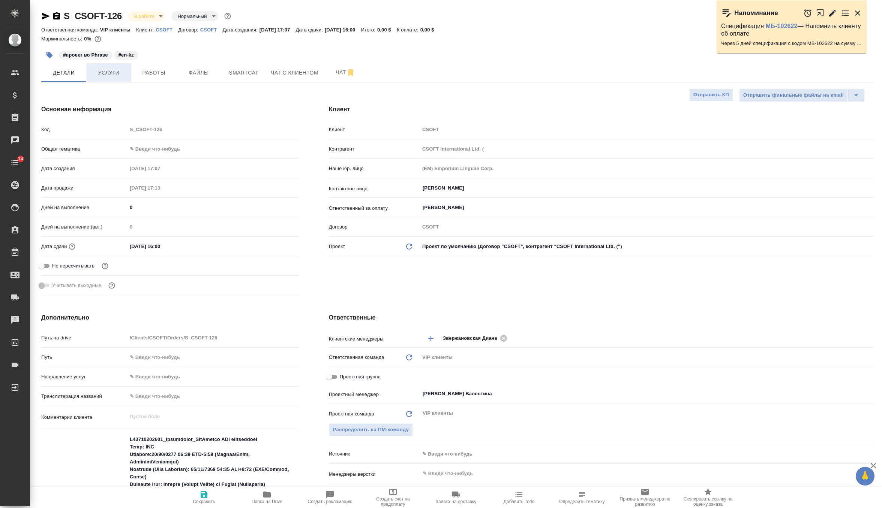
type textarea "x"
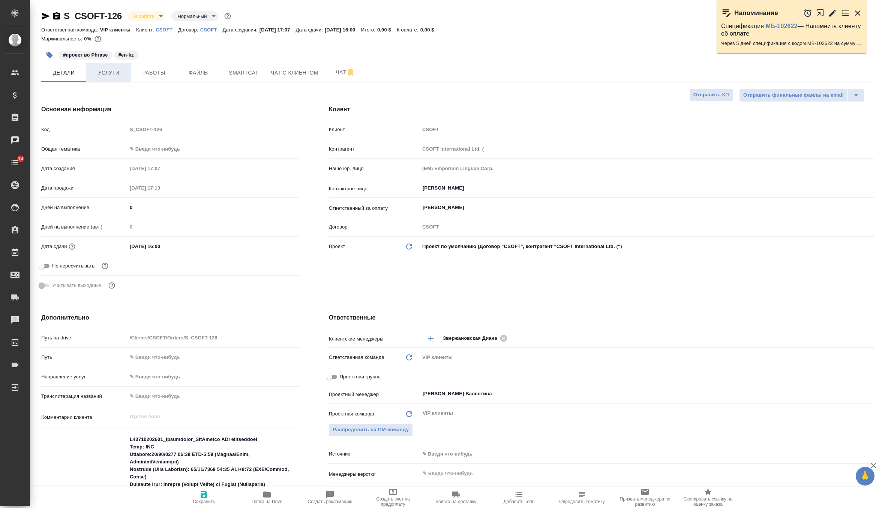
type textarea "x"
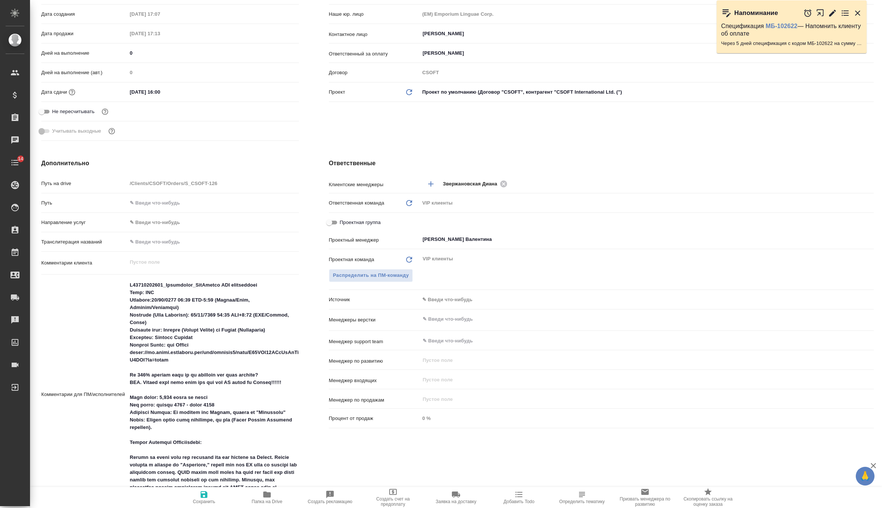
scroll to position [168, 0]
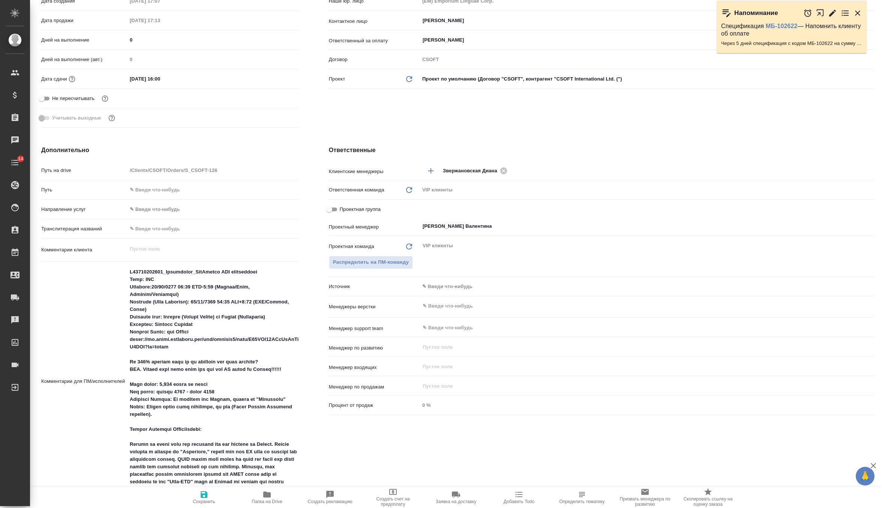
type textarea "x"
drag, startPoint x: 132, startPoint y: 378, endPoint x: 199, endPoint y: 377, distance: 67.5
click at [199, 377] on textarea at bounding box center [212, 381] width 171 height 230
click at [231, 379] on textarea at bounding box center [212, 381] width 171 height 230
type textarea "x"
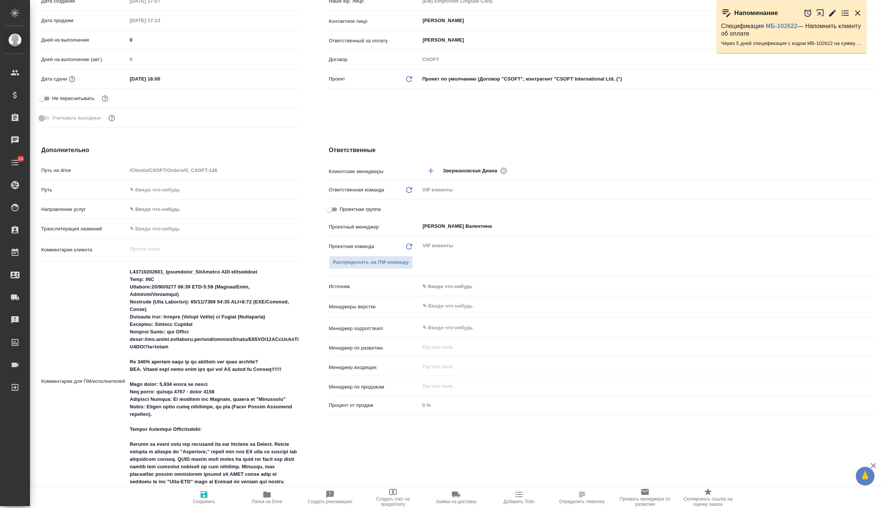
type textarea "x"
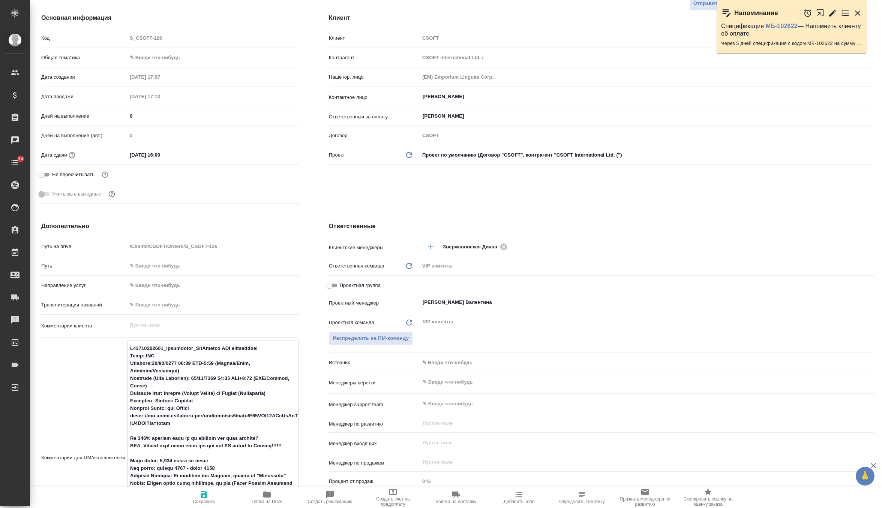
scroll to position [0, 0]
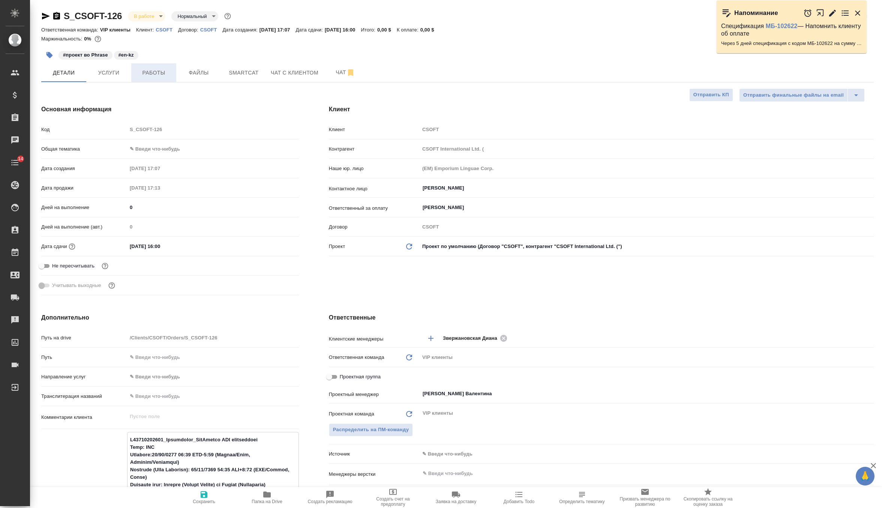
type textarea "x"
click at [170, 81] on button "Работы" at bounding box center [153, 72] width 45 height 19
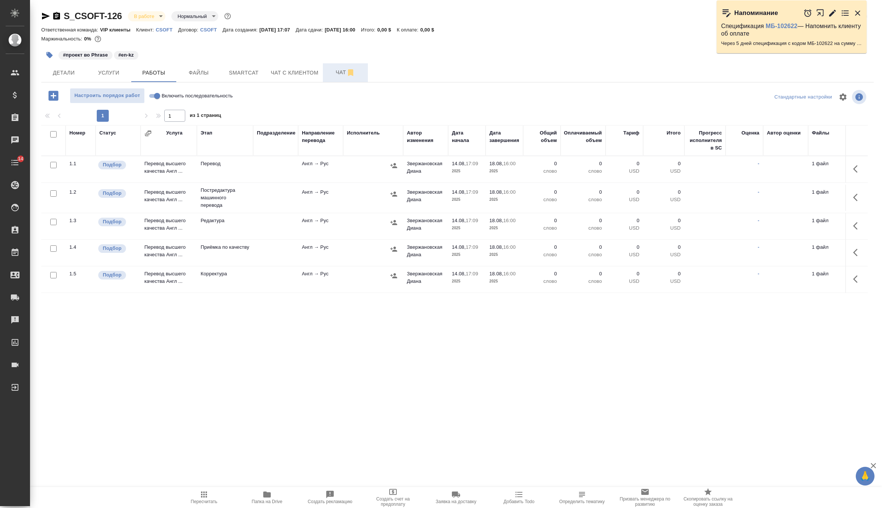
click at [333, 72] on span "Чат" at bounding box center [345, 72] width 36 height 9
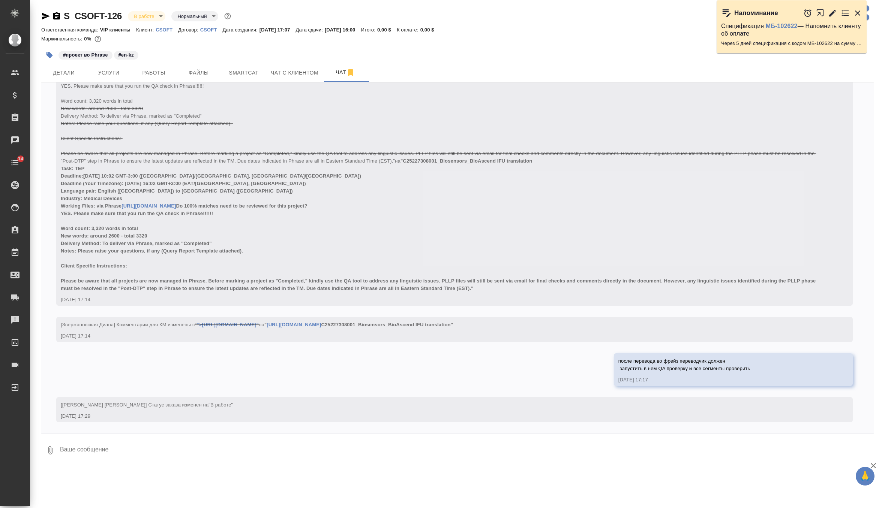
scroll to position [1109, 0]
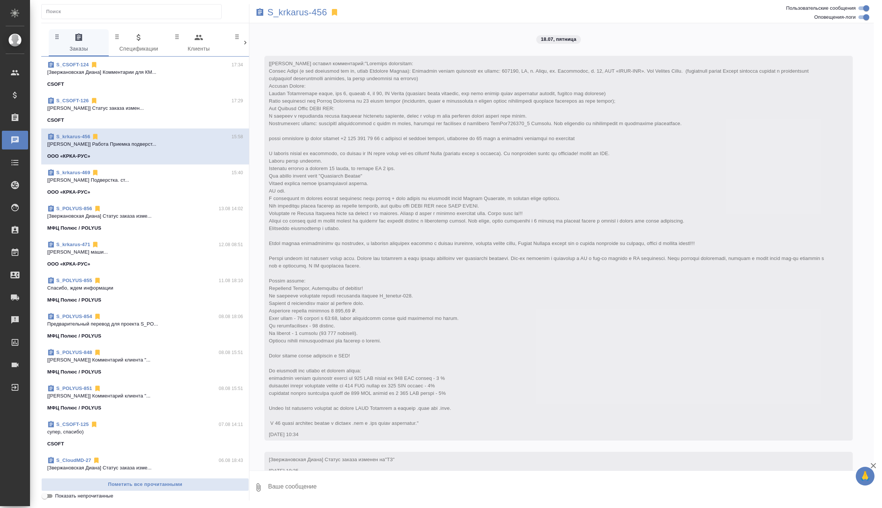
scroll to position [12848, 0]
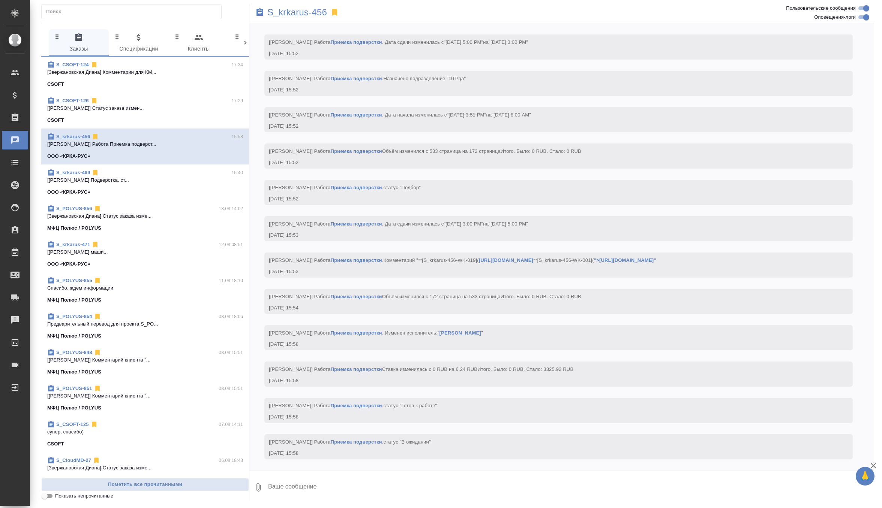
click at [114, 77] on span "S_CSOFT-124 17:34 [[PERSON_NAME]] Комментарии для КМ... [GEOGRAPHIC_DATA]" at bounding box center [145, 74] width 196 height 27
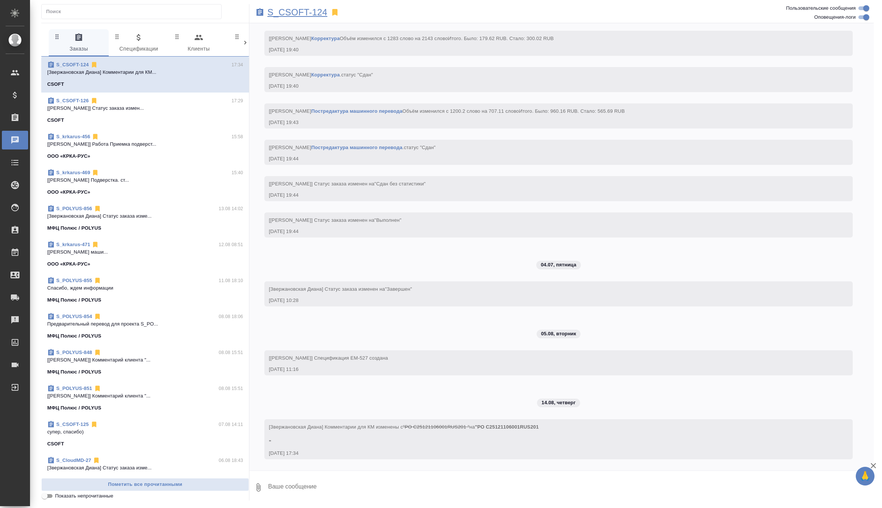
scroll to position [3874, 0]
click at [304, 13] on p "S_CSOFT-124" at bounding box center [297, 12] width 60 height 7
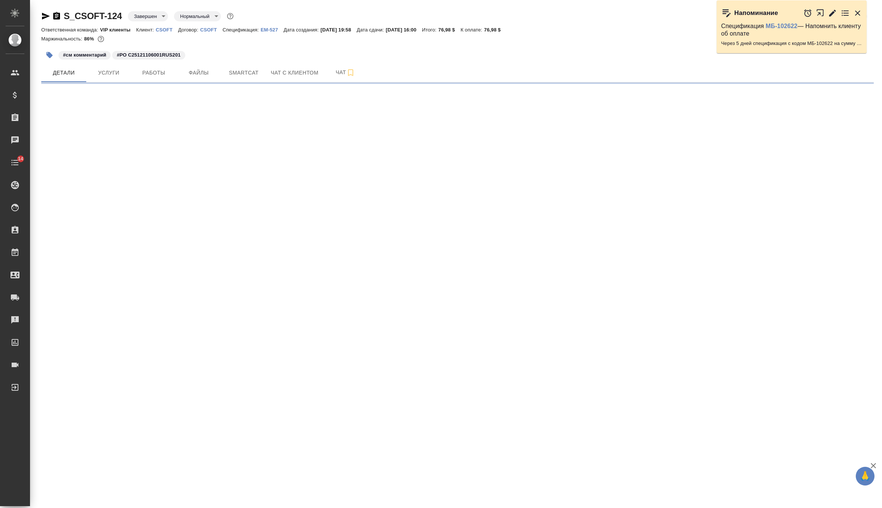
select select "RU"
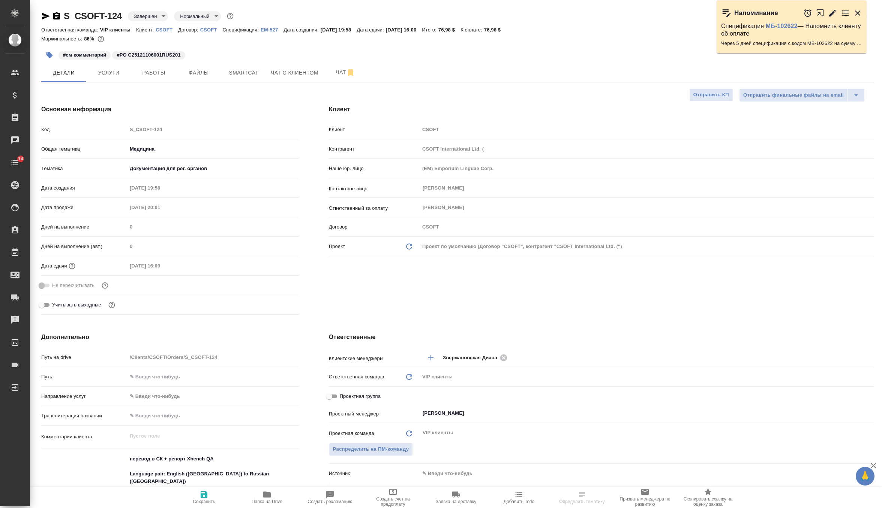
click at [212, 30] on p "CSOFT" at bounding box center [211, 30] width 22 height 6
type textarea "x"
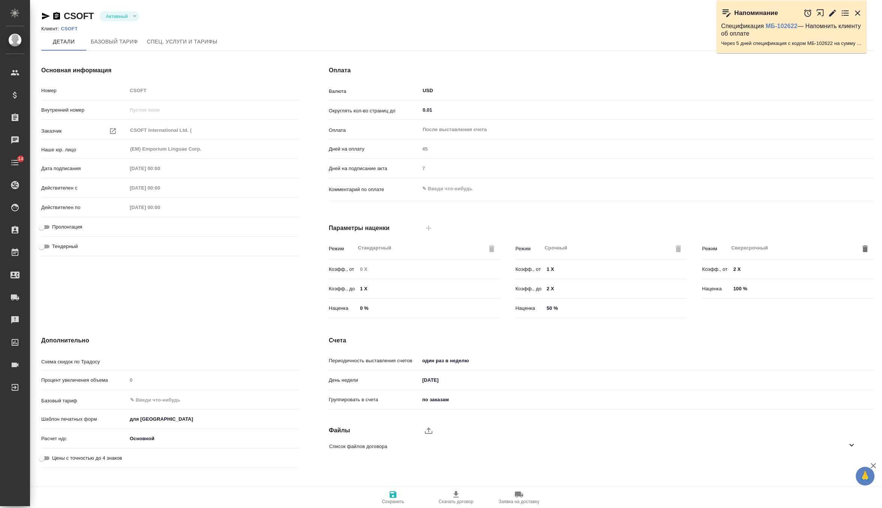
type input "Стандартный шаблон - [PHONE_NUMBER] - ВЫБЕРИ МЕНЯ!"
click at [73, 26] on p "CSOFT" at bounding box center [72, 29] width 22 height 6
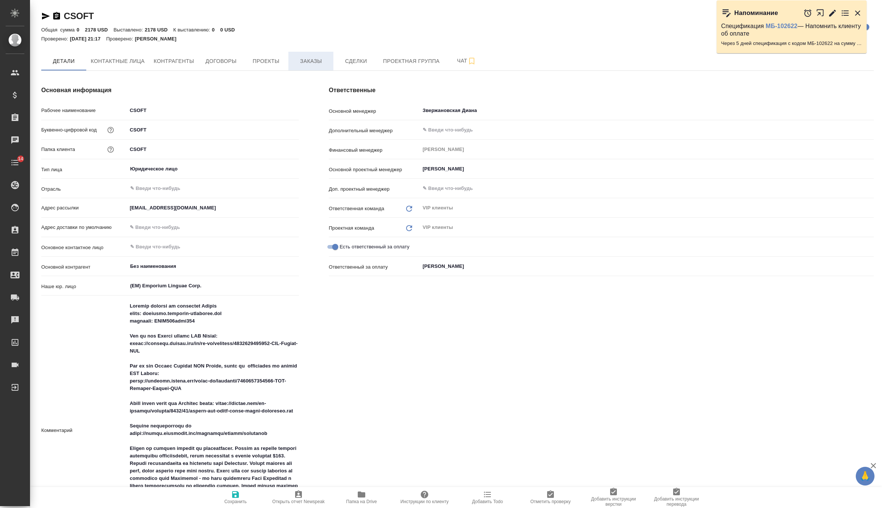
click at [316, 55] on button "Заказы" at bounding box center [310, 61] width 45 height 19
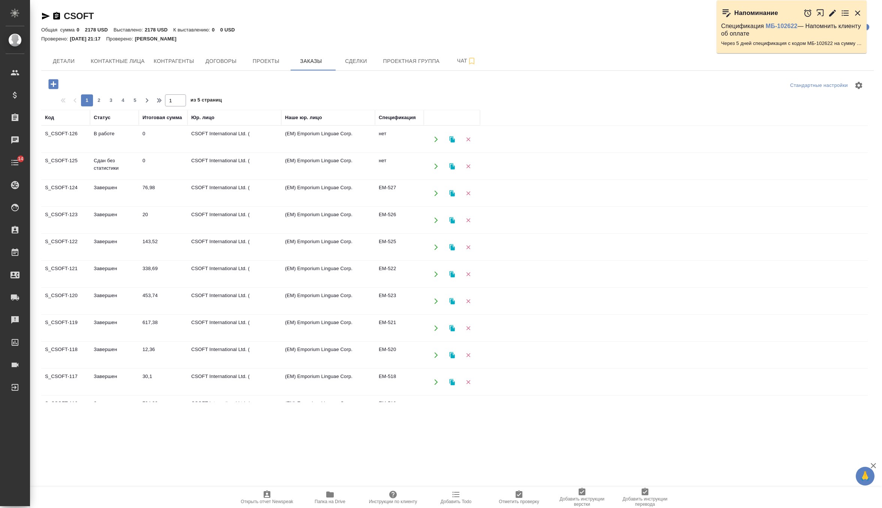
click at [148, 153] on td "0" at bounding box center [163, 139] width 49 height 26
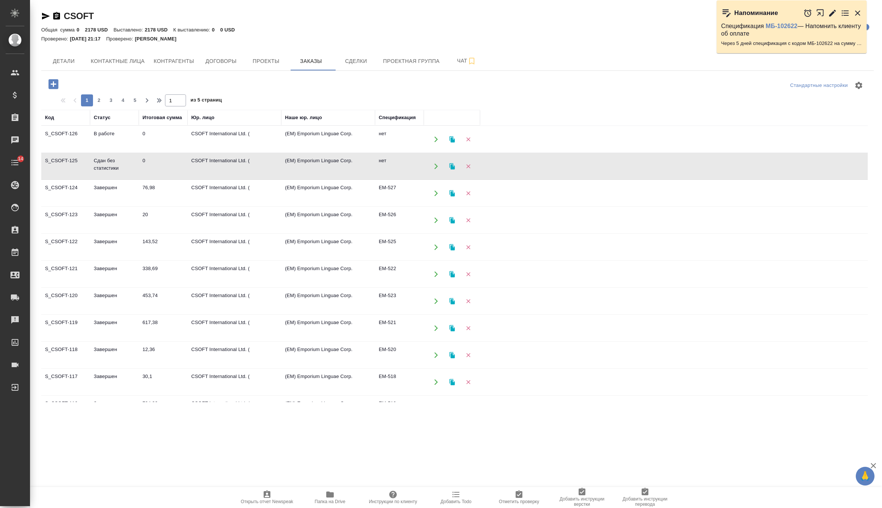
click at [148, 153] on td "0" at bounding box center [163, 139] width 49 height 26
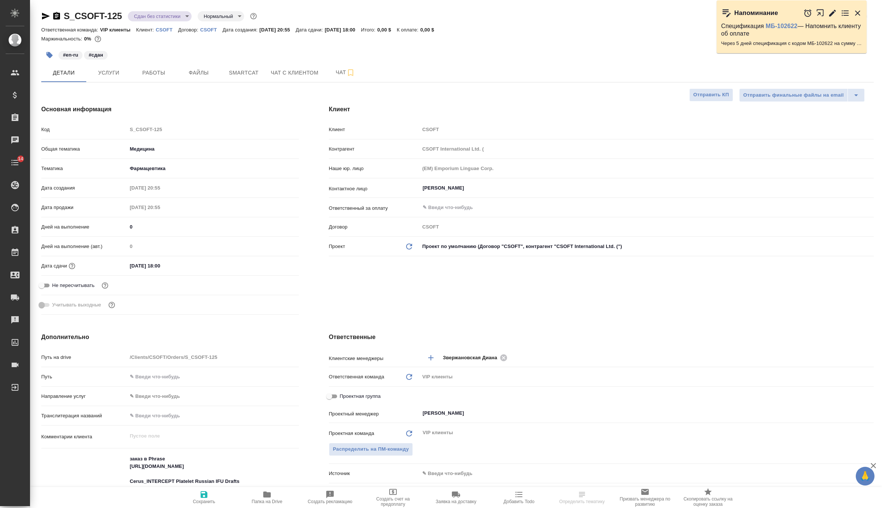
select select "RU"
type textarea "x"
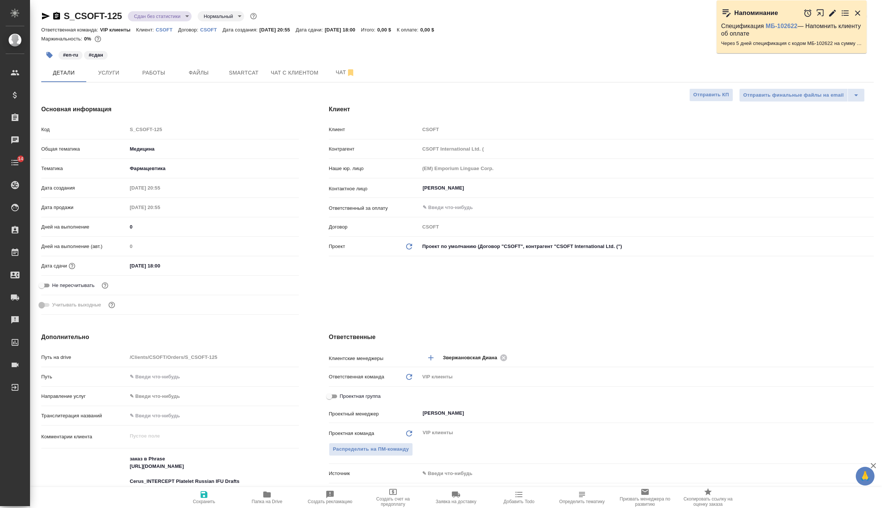
type textarea "x"
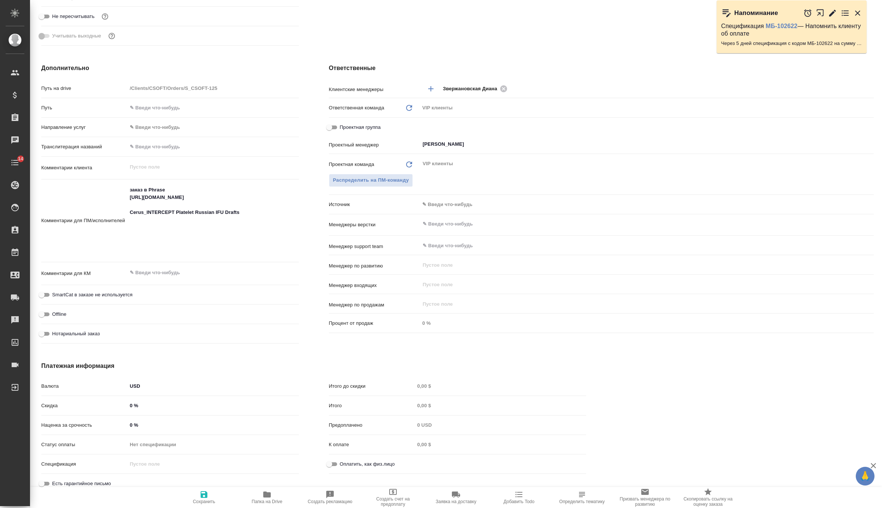
scroll to position [276, 0]
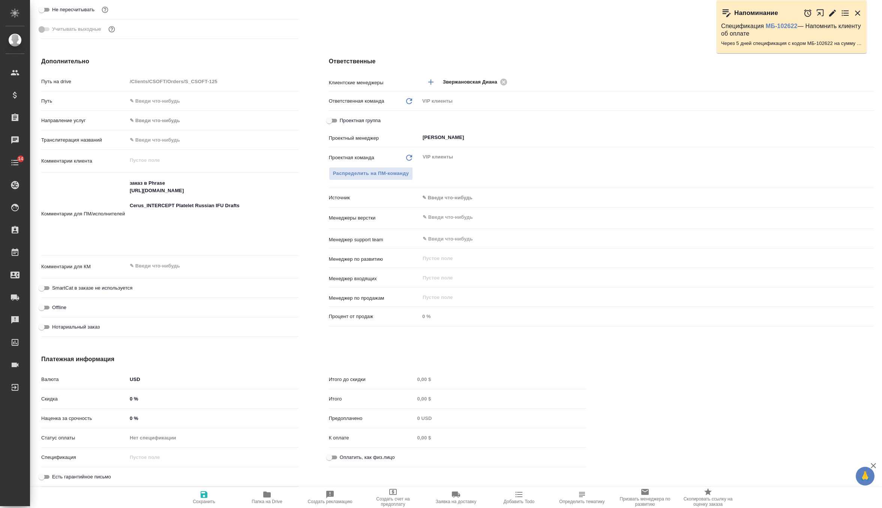
type textarea "x"
click at [209, 269] on textarea at bounding box center [212, 266] width 171 height 13
type textarea "H"
type textarea "x"
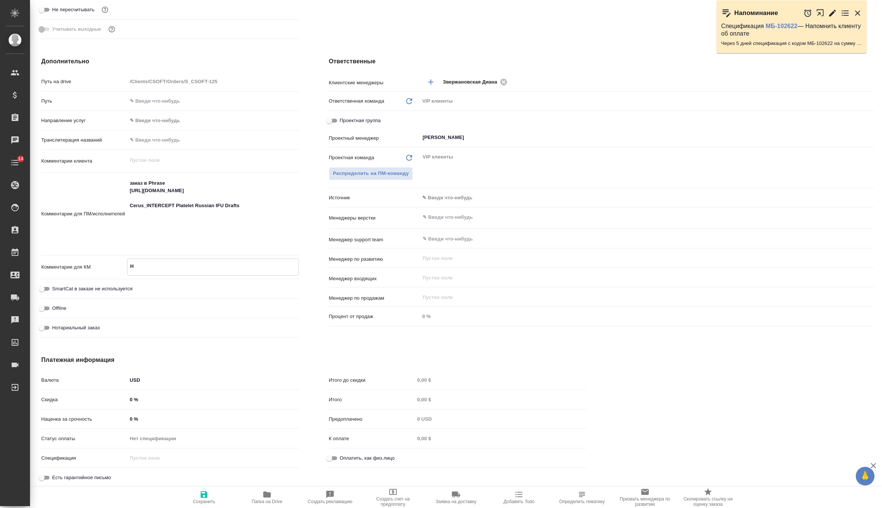
type textarea "x"
type textarea "HJ"
type textarea "x"
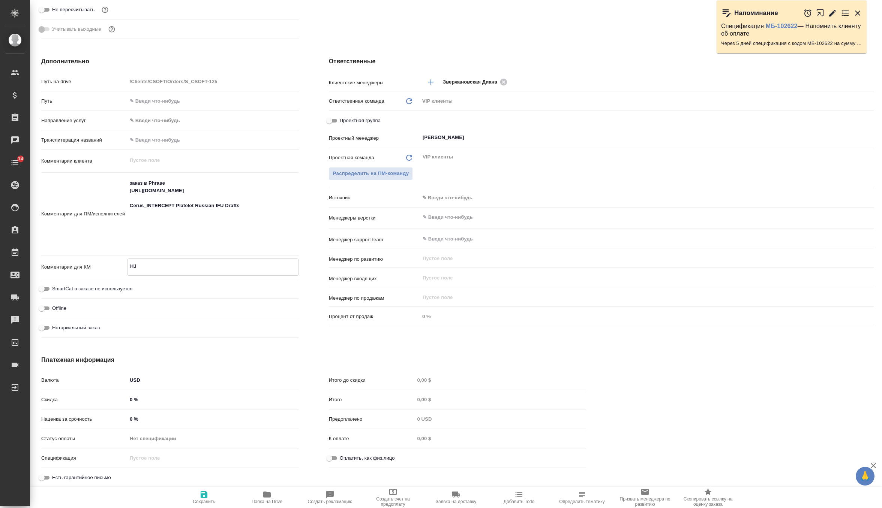
type textarea "H"
type textarea "x"
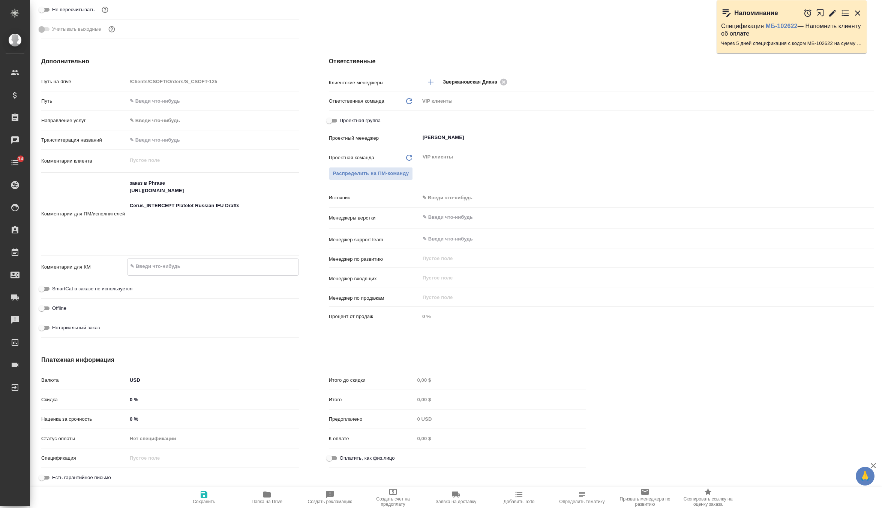
type textarea "x"
type textarea "P"
type textarea "x"
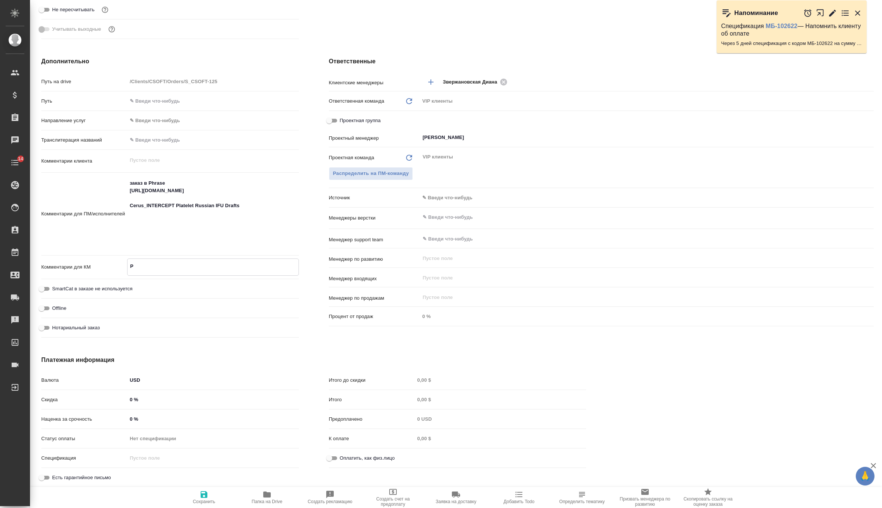
type textarea "x"
type textarea "PO"
type textarea "x"
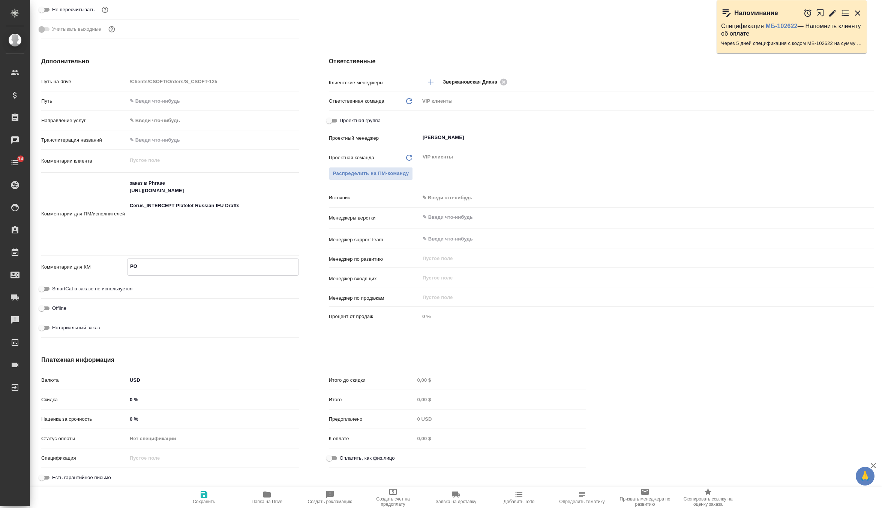
type textarea "PO"
type textarea "x"
paste textarea "C25134508001RUS201"
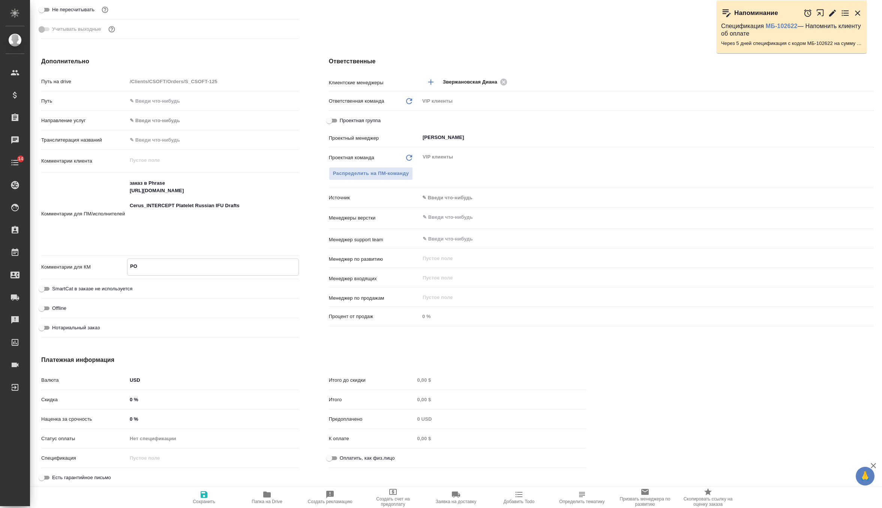
type textarea "x"
type textarea "PO C25134508001RUS201"
type textarea "x"
type textarea "PO C25134508001RUS201"
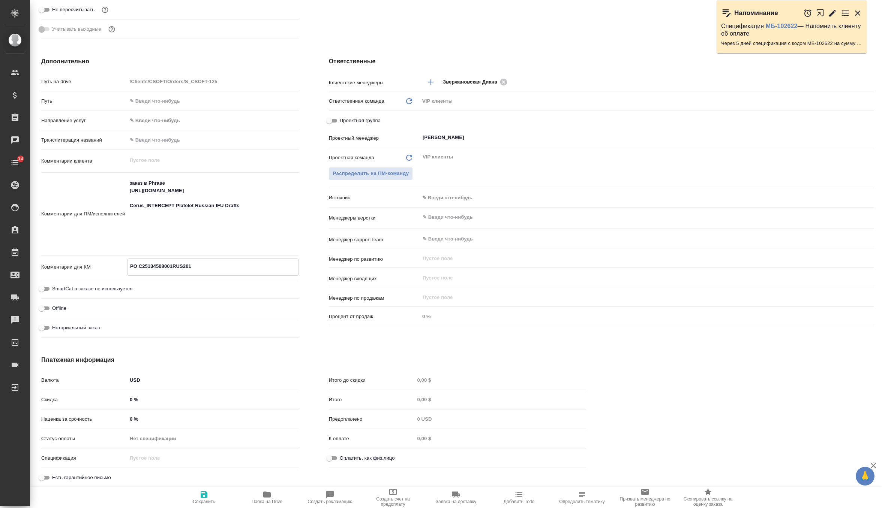
type textarea "x"
click at [204, 491] on icon "button" at bounding box center [203, 494] width 9 height 9
type textarea "x"
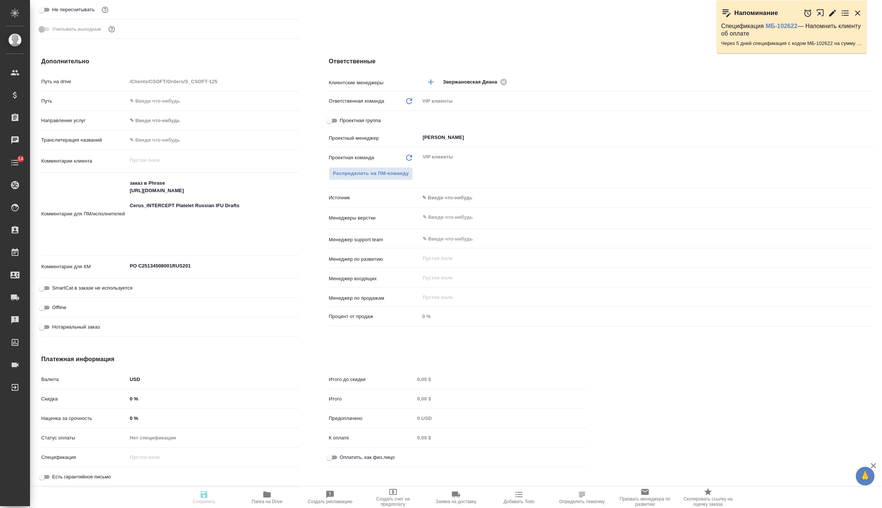
type textarea "x"
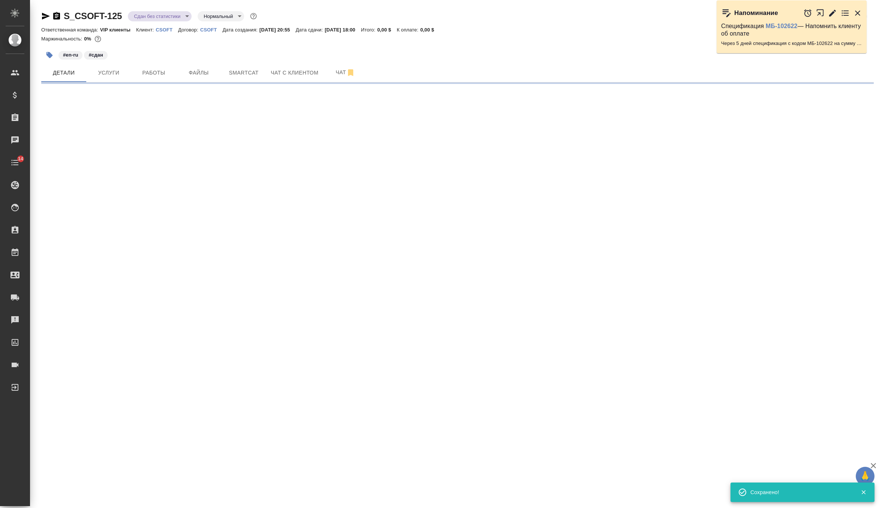
scroll to position [0, 0]
select select "RU"
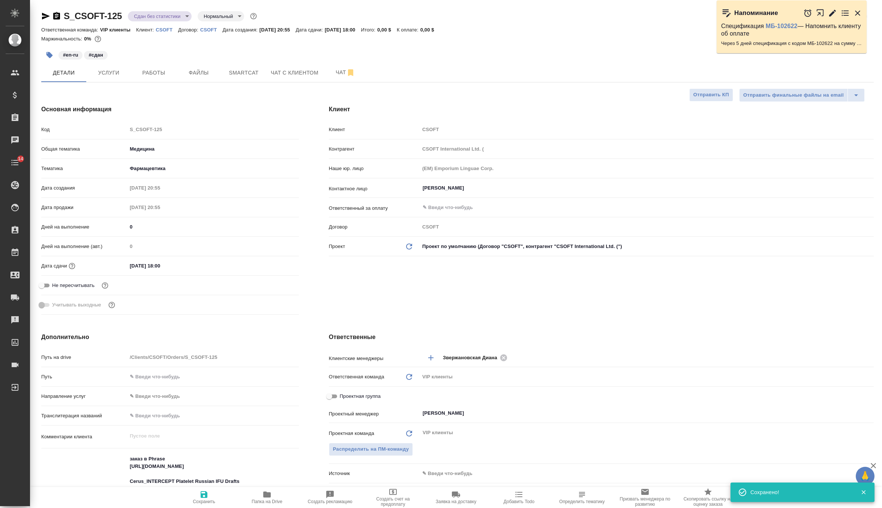
type textarea "x"
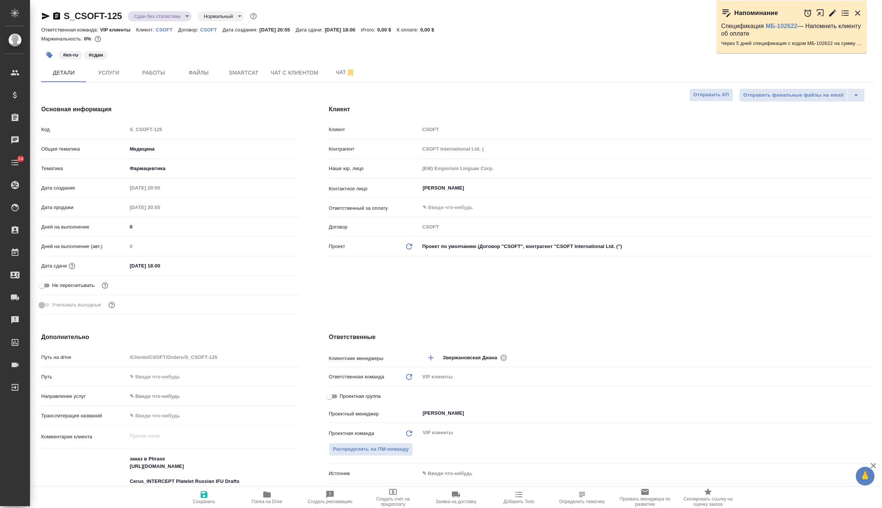
scroll to position [133, 0]
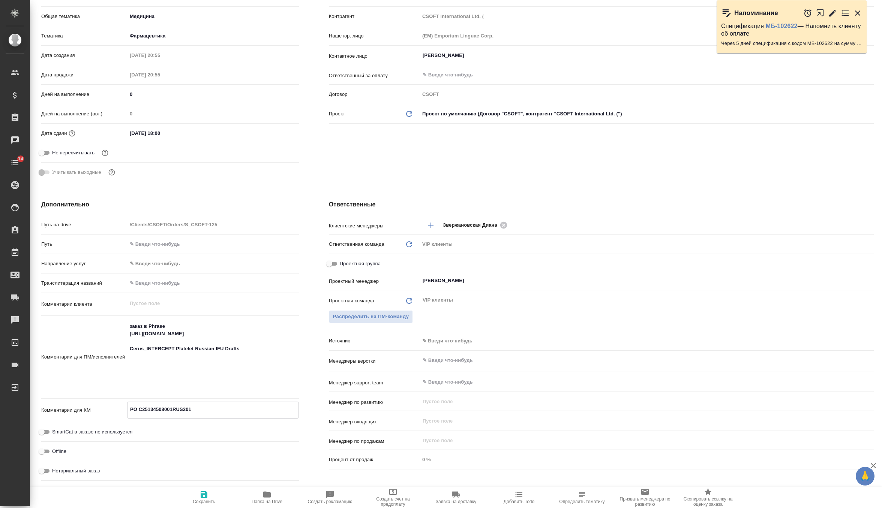
drag, startPoint x: 196, startPoint y: 403, endPoint x: 234, endPoint y: 412, distance: 38.7
click at [234, 412] on textarea "PO C25134508001RUS201" at bounding box center [212, 409] width 171 height 13
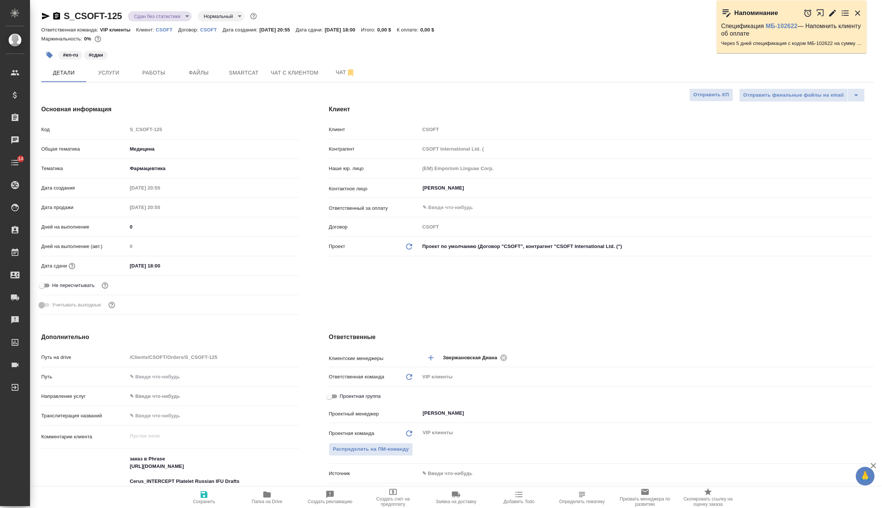
type textarea "x"
click at [51, 55] on icon "button" at bounding box center [49, 55] width 6 height 6
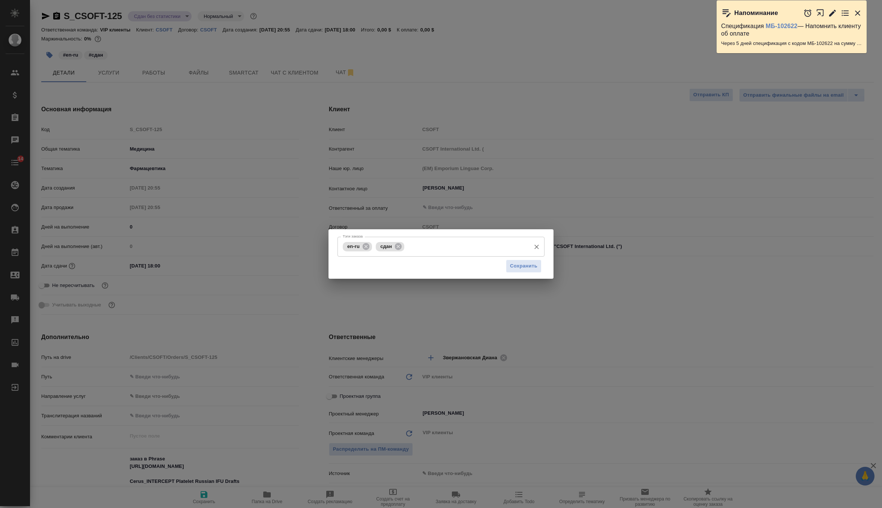
click at [456, 253] on input "Тэги заказа" at bounding box center [466, 246] width 121 height 13
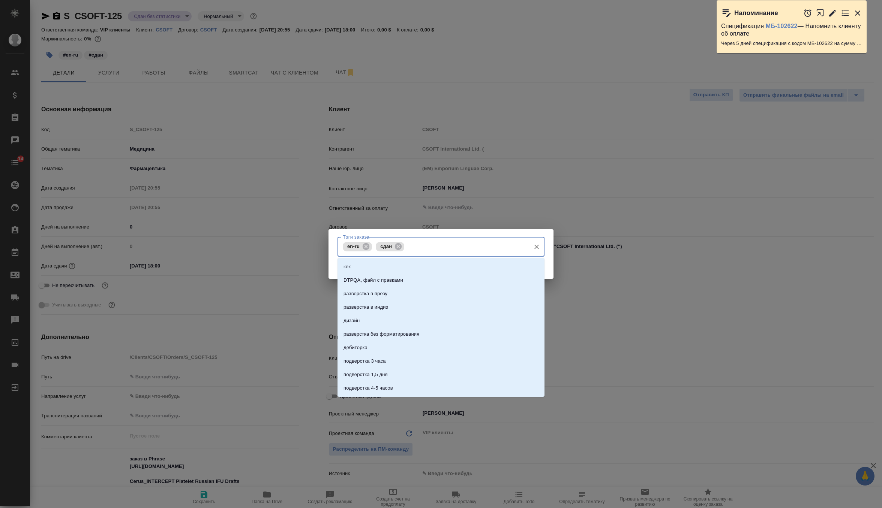
paste input "PO C25134508001RUS201"
type input "PO C25134508001RUS201"
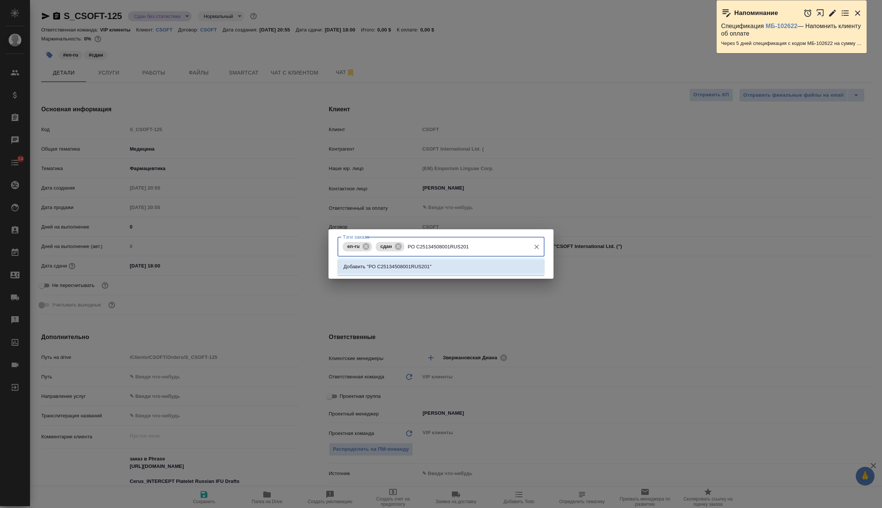
click at [444, 262] on li "Добавить "PO C25134508001RUS201"" at bounding box center [440, 266] width 207 height 13
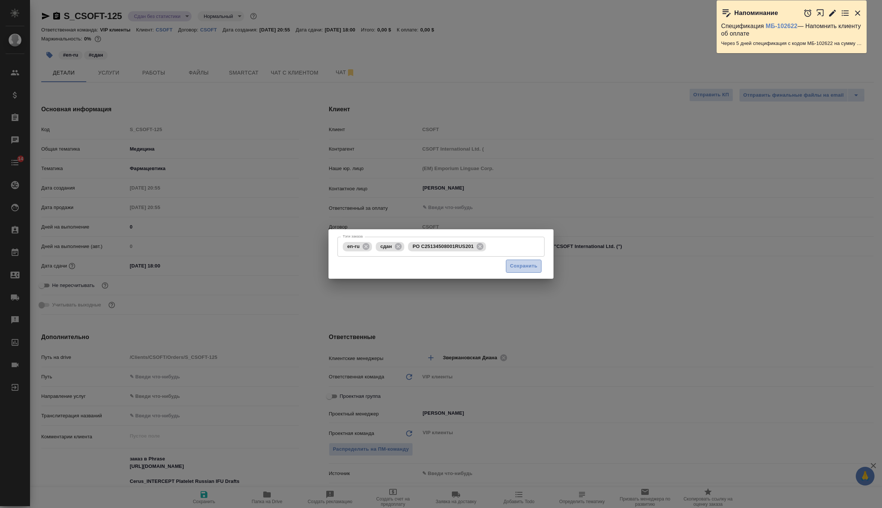
click at [536, 267] on span "Сохранить" at bounding box center [523, 266] width 27 height 9
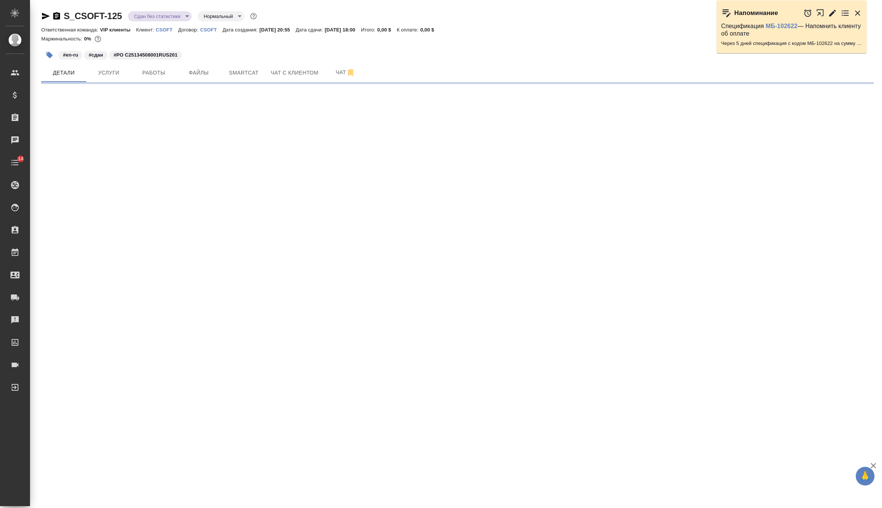
select select "RU"
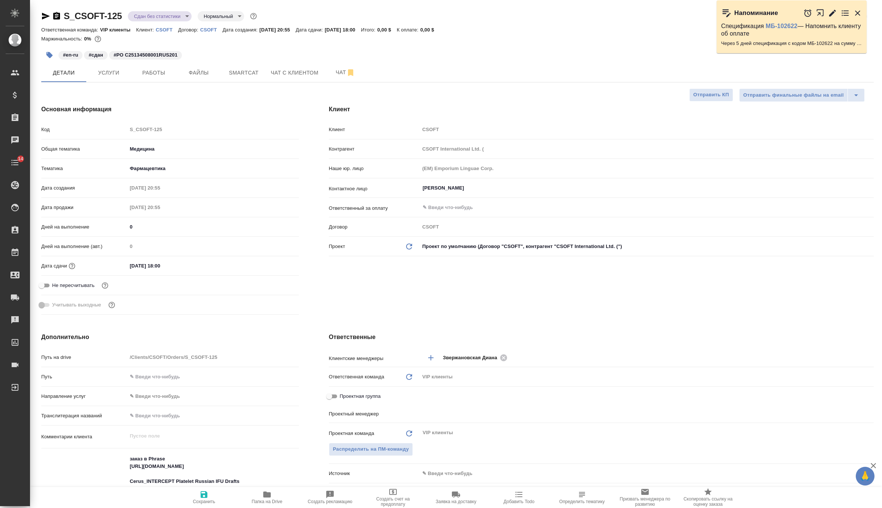
type textarea "x"
type input "[PERSON_NAME]"
type textarea "x"
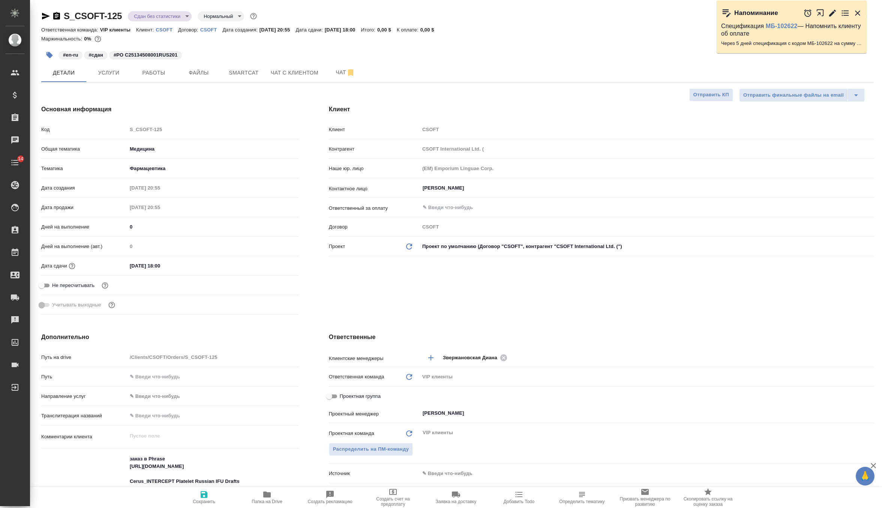
type textarea "x"
